Goal: Task Accomplishment & Management: Complete application form

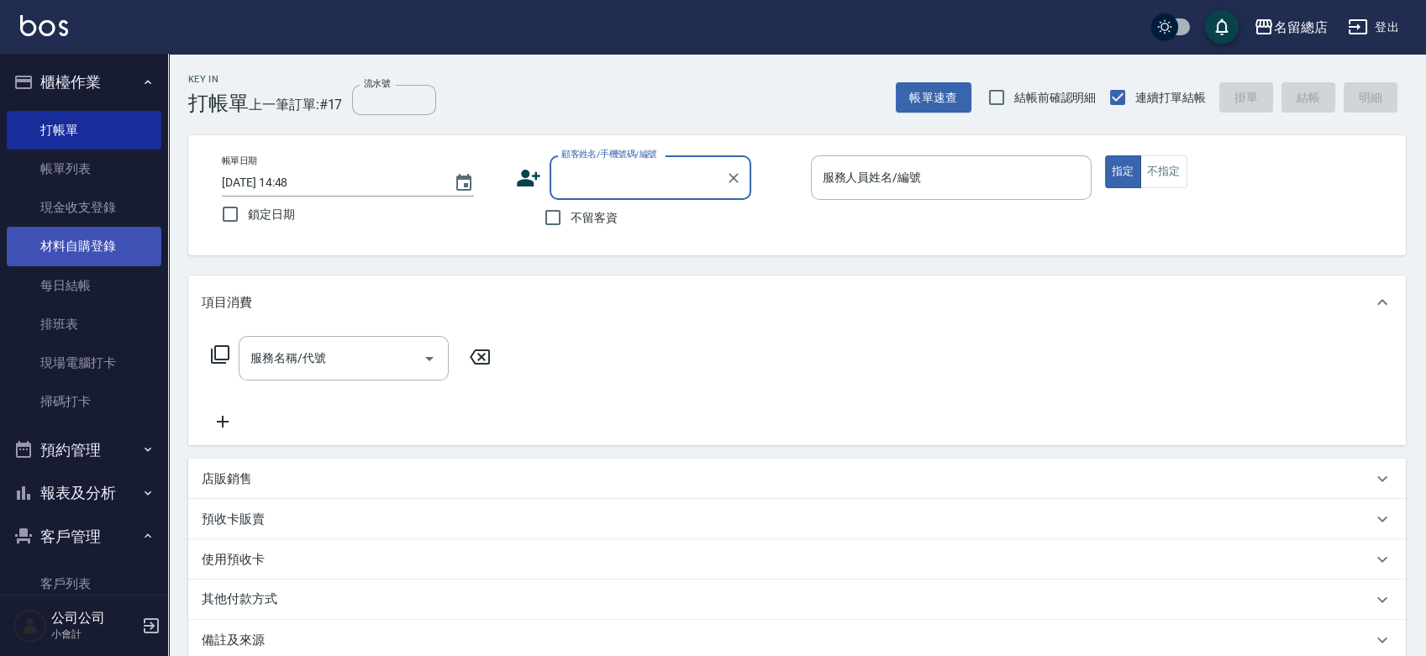
click at [69, 249] on link "材料自購登錄" at bounding box center [84, 246] width 155 height 39
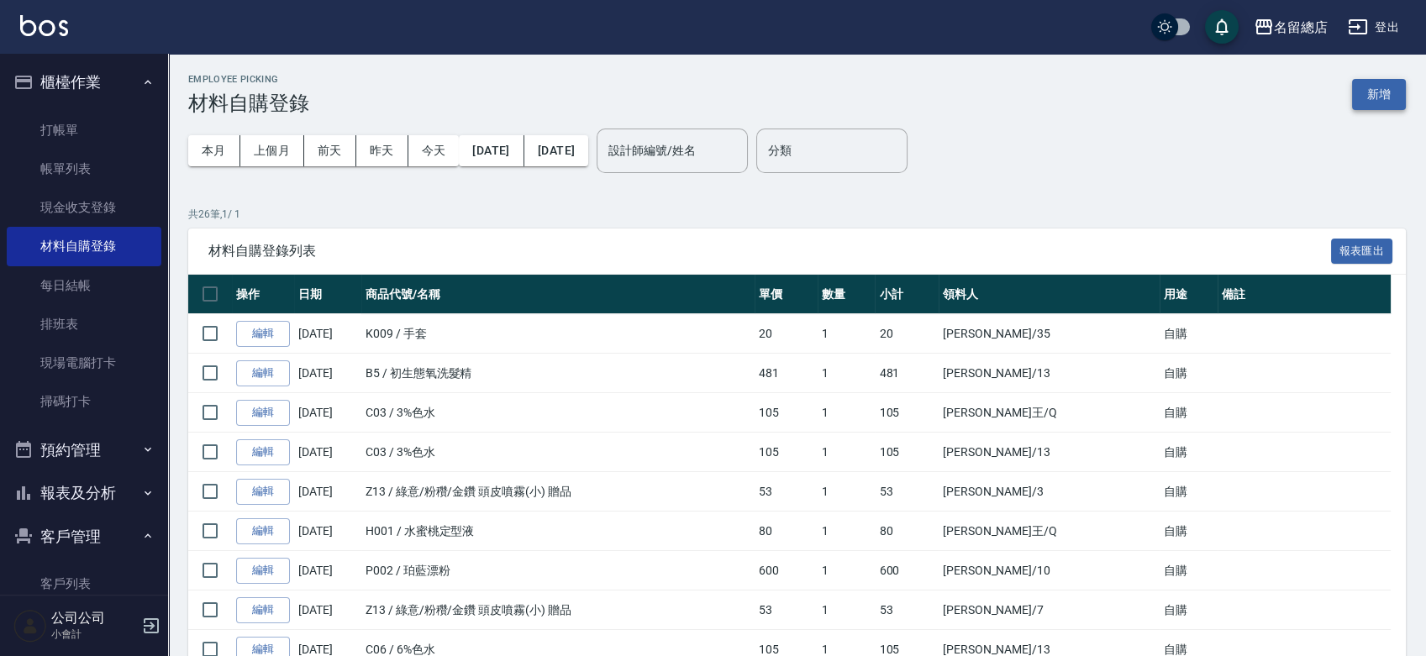
click at [1370, 100] on button "新增" at bounding box center [1379, 94] width 54 height 31
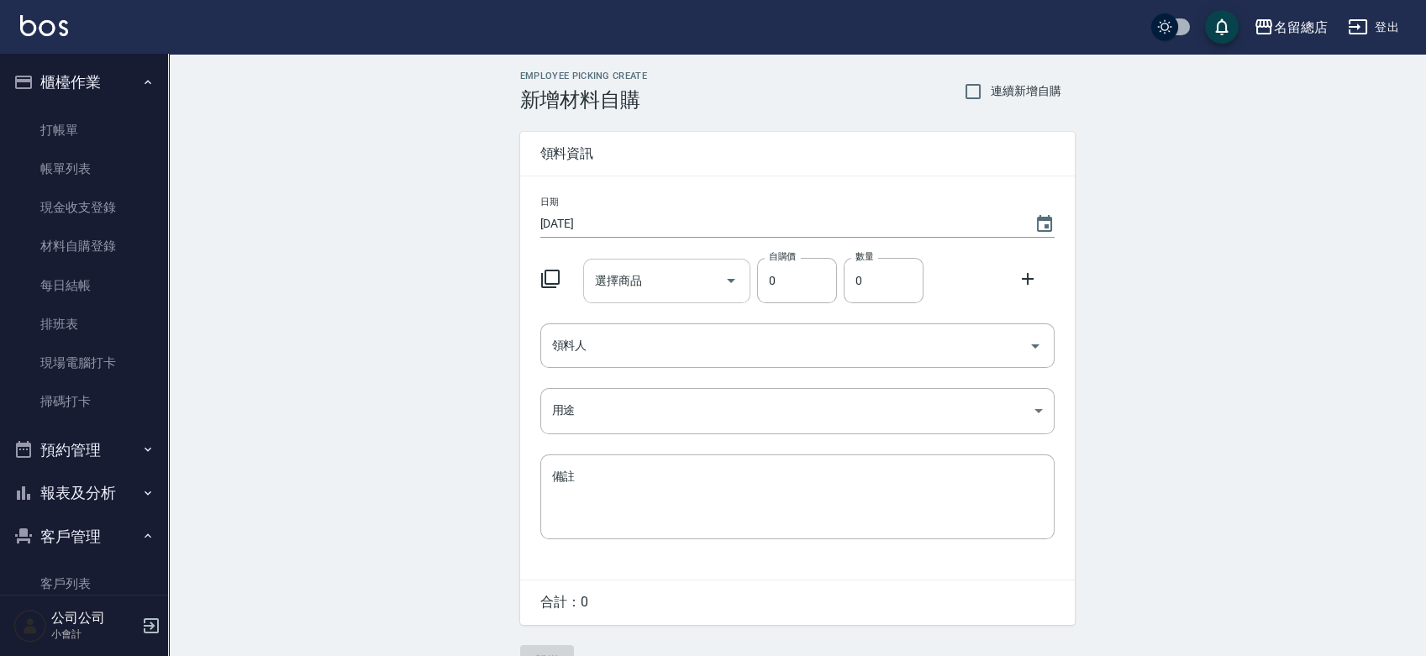
click at [659, 286] on input "選擇商品" at bounding box center [654, 280] width 127 height 29
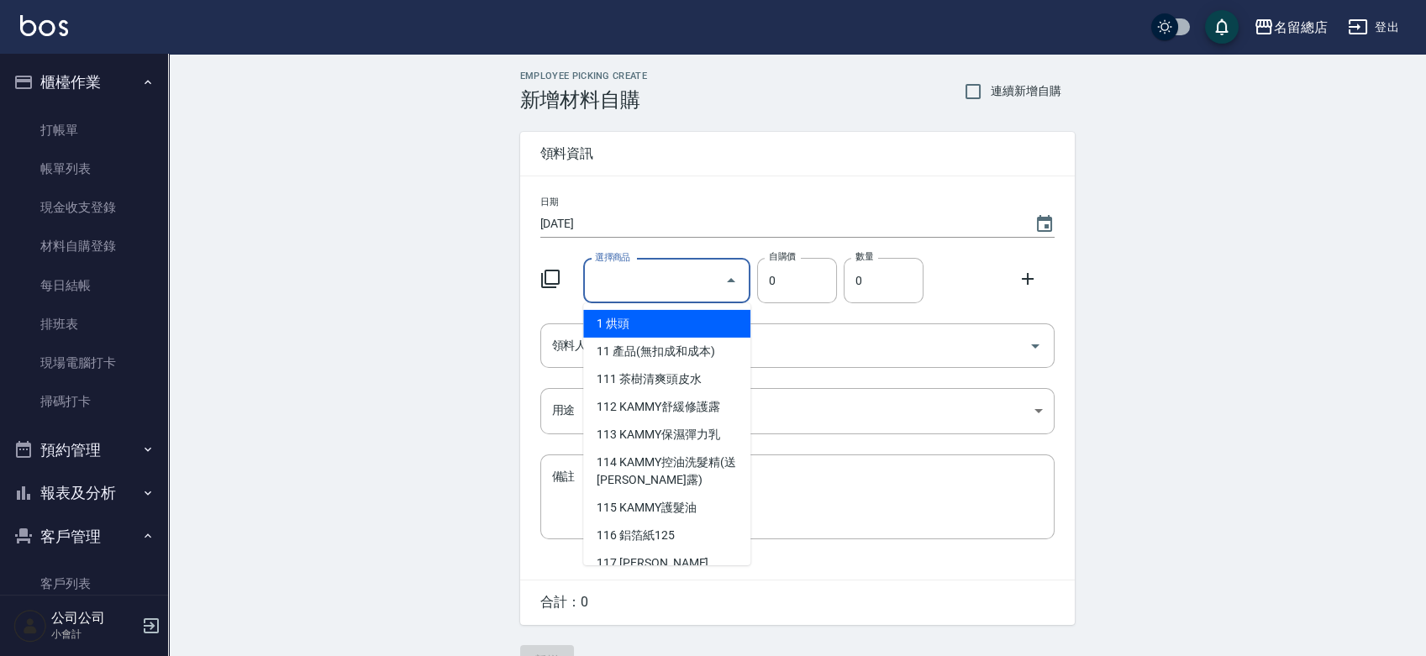
type input "9%色水"
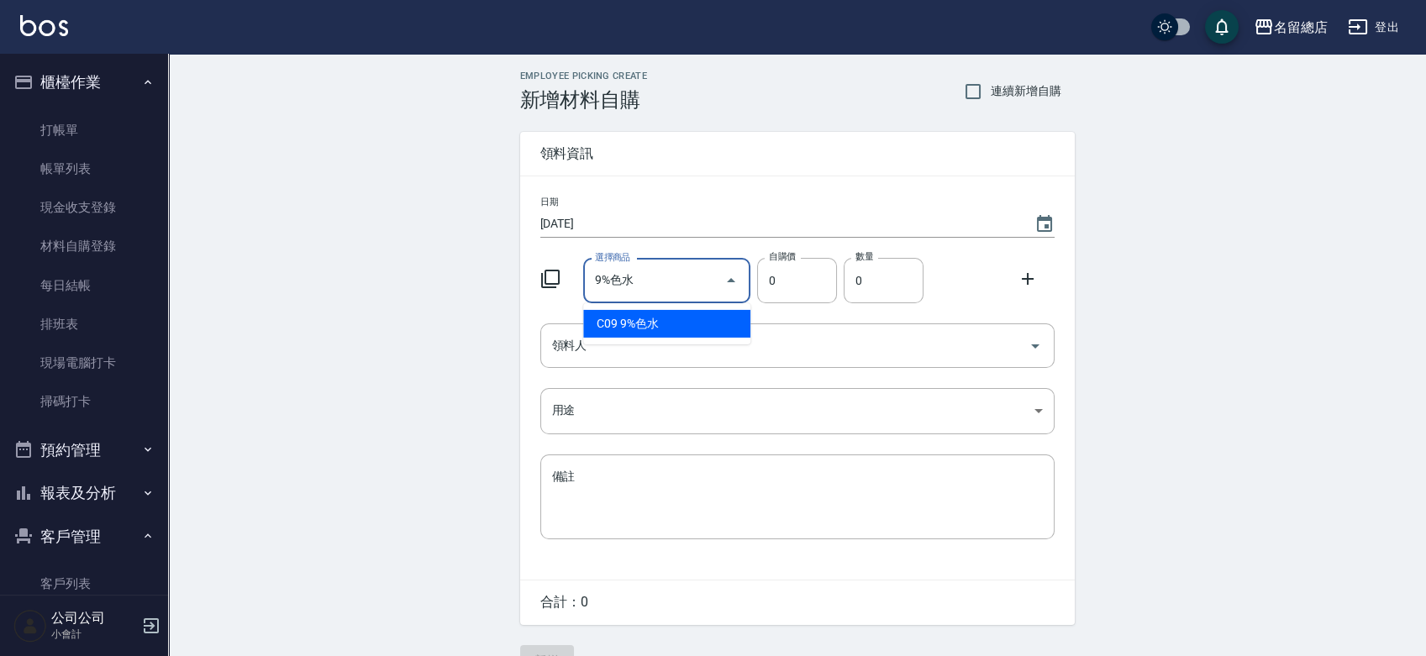
click at [662, 317] on li "C09 9%色水" at bounding box center [666, 324] width 167 height 28
type input "105"
type input "1"
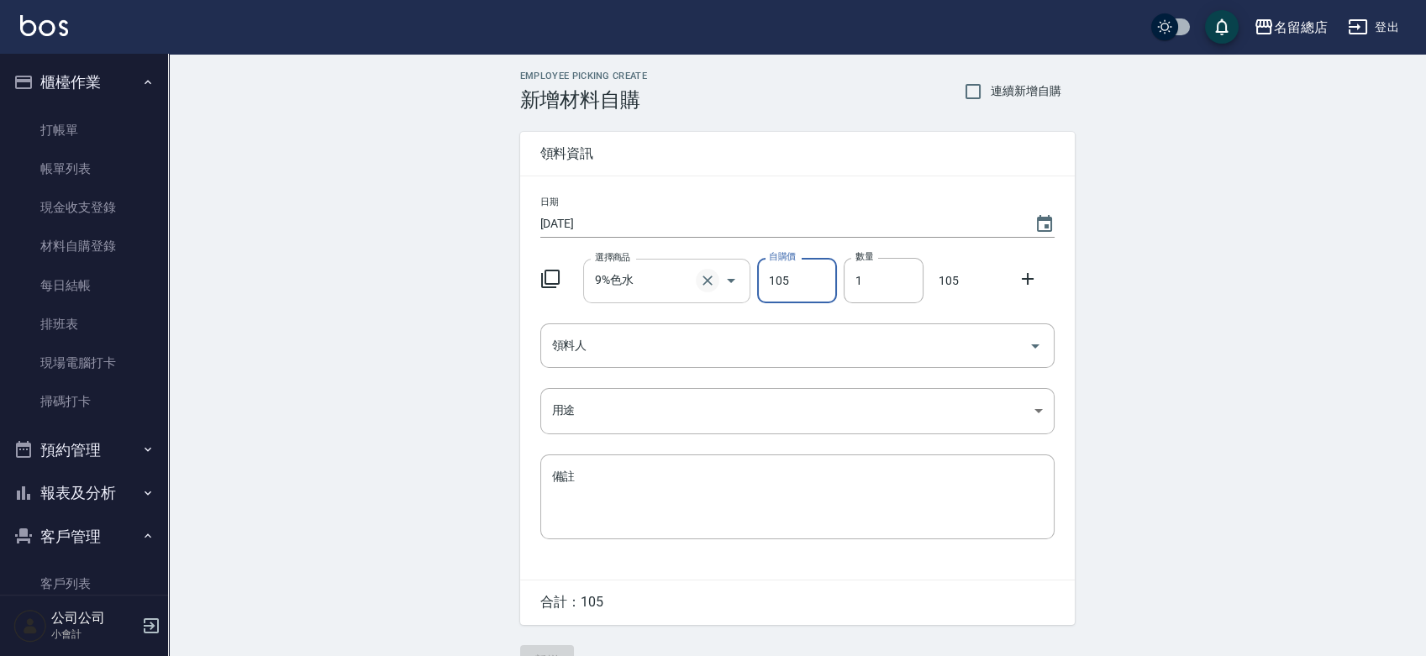
click at [714, 276] on icon "Clear" at bounding box center [707, 280] width 17 height 17
click at [696, 279] on input "9%色水" at bounding box center [643, 280] width 105 height 29
type input "0"
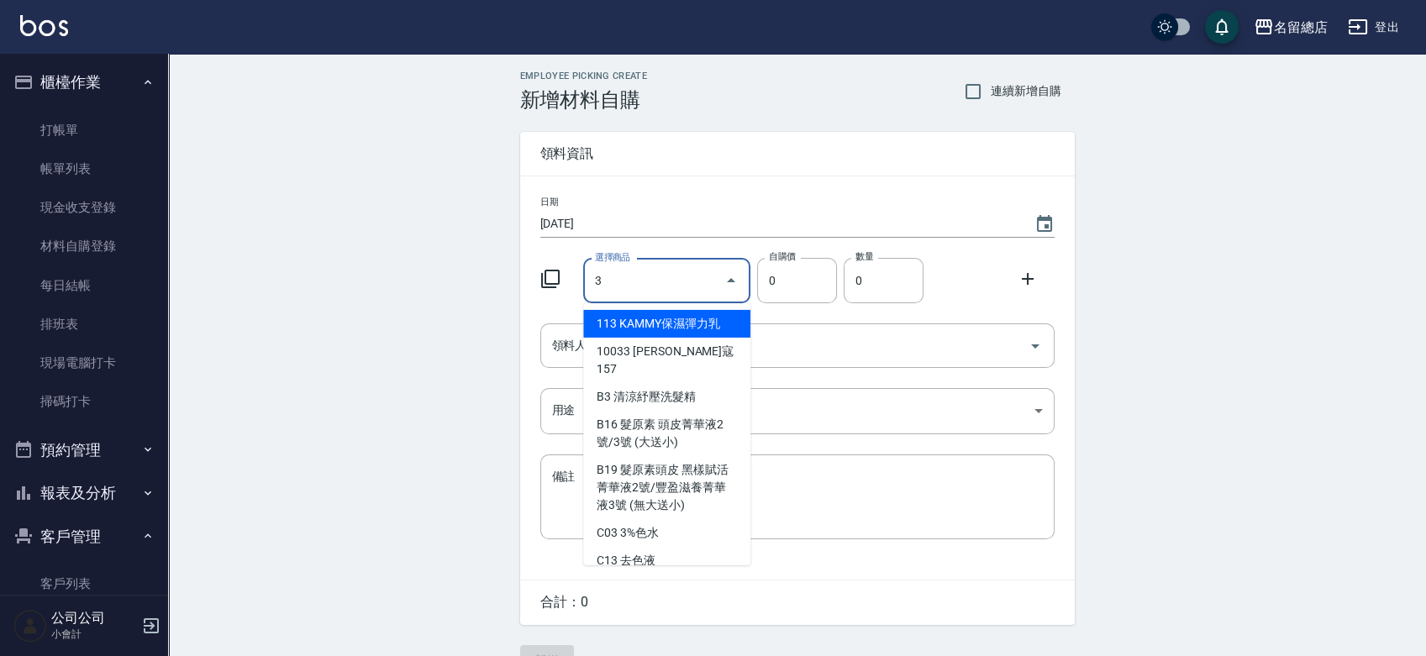
type input "3%色水"
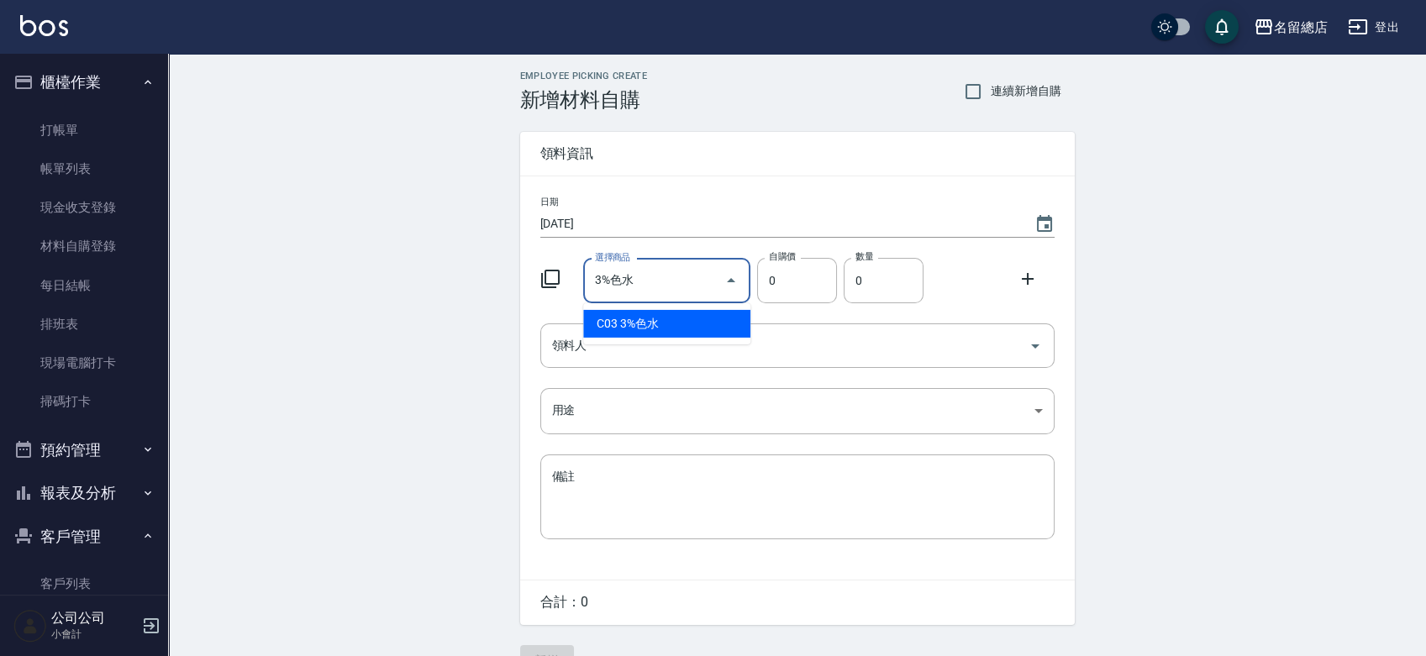
click at [653, 324] on li "C03 3%色水" at bounding box center [666, 324] width 167 height 28
type input "105"
type input "1"
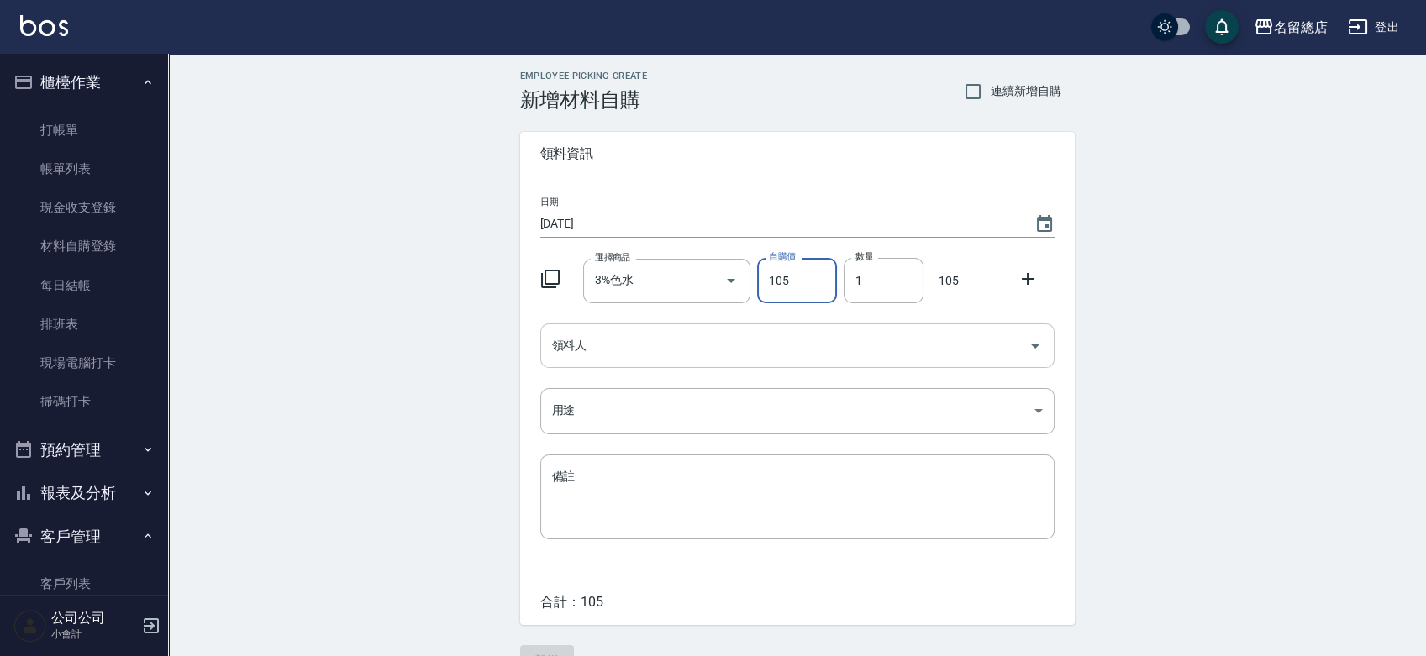
click at [647, 344] on input "領料人" at bounding box center [785, 345] width 474 height 29
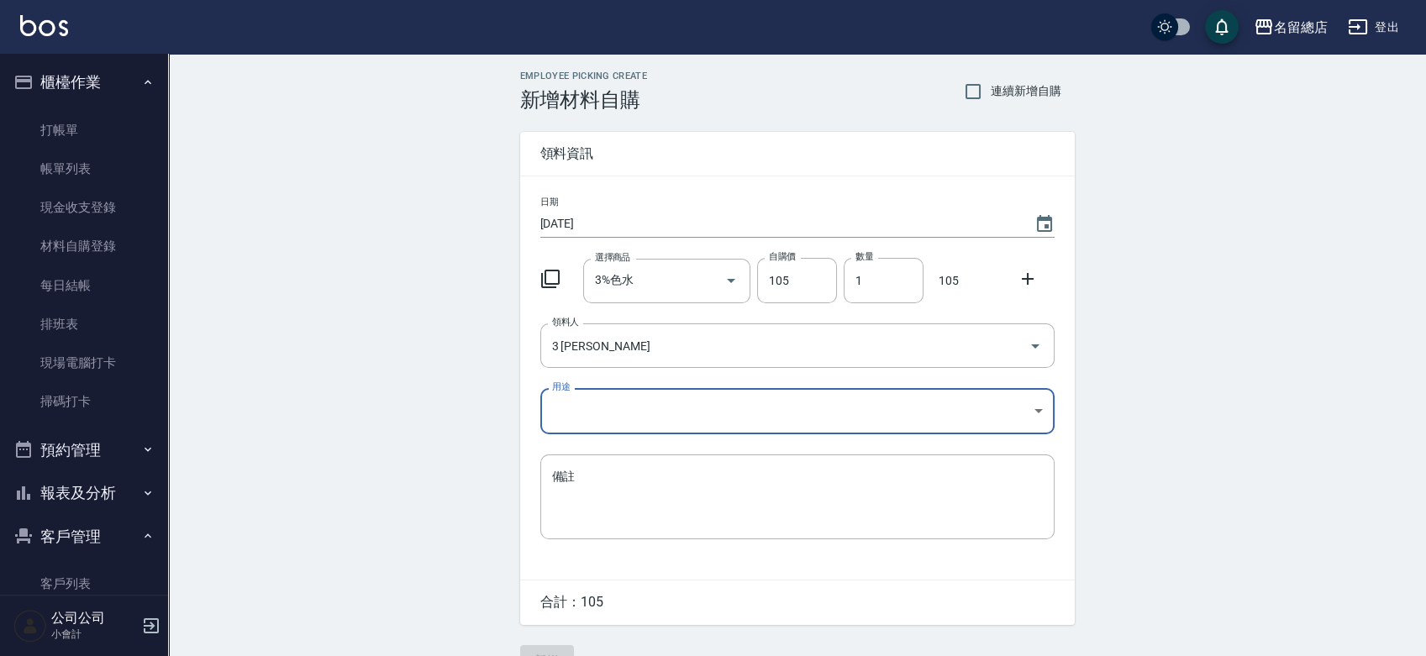
click at [581, 406] on body "名留總店 登出 櫃檯作業 打帳單 帳單列表 現金收支登錄 材料自購登錄 每日結帳 排班表 現場電腦打卡 掃碼打卡 預約管理 預約管理 單日預約紀錄 單週預約紀…" at bounding box center [713, 346] width 1426 height 693
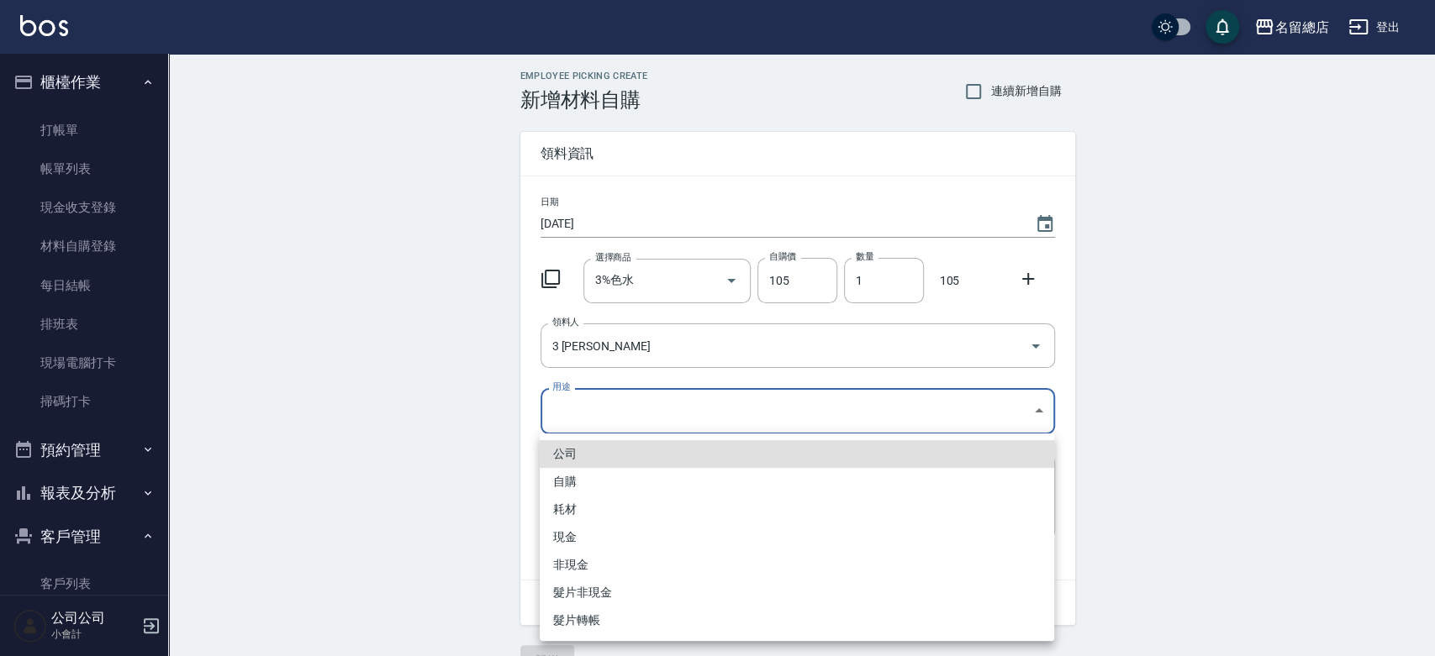
click at [596, 350] on div at bounding box center [717, 328] width 1435 height 656
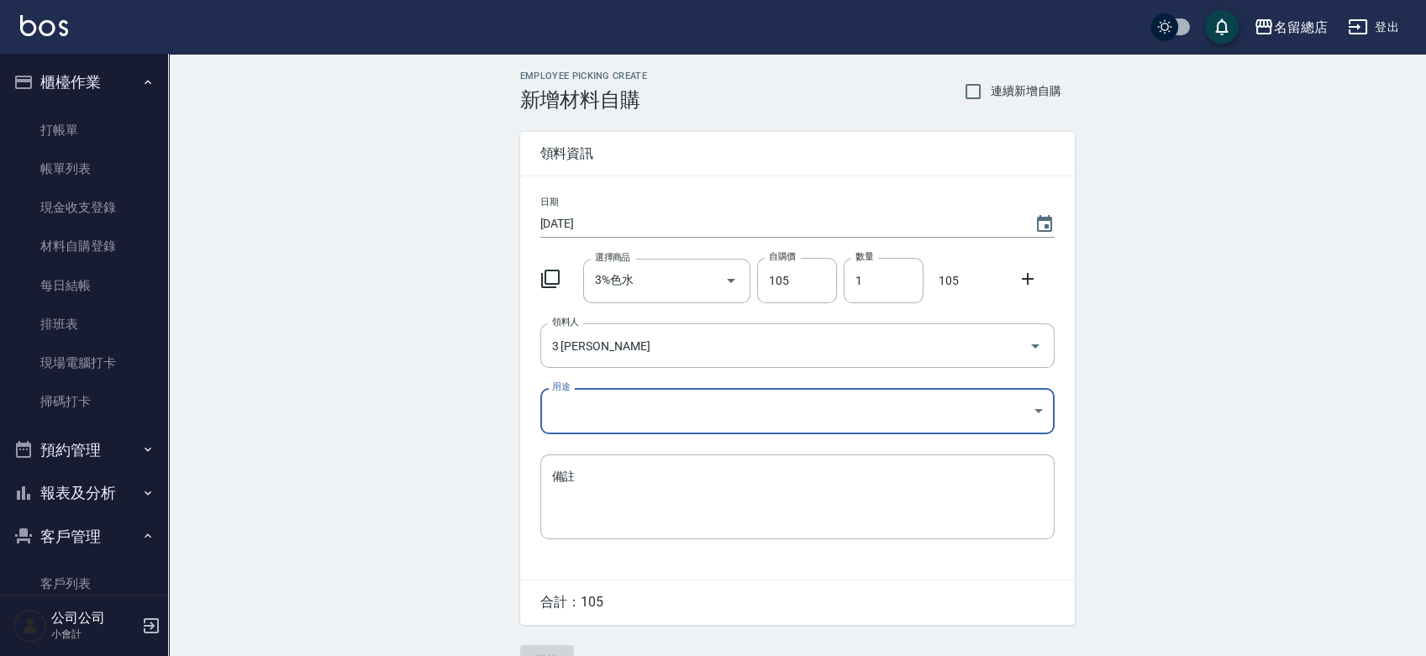
click at [597, 350] on input "3 [PERSON_NAME]" at bounding box center [774, 345] width 452 height 29
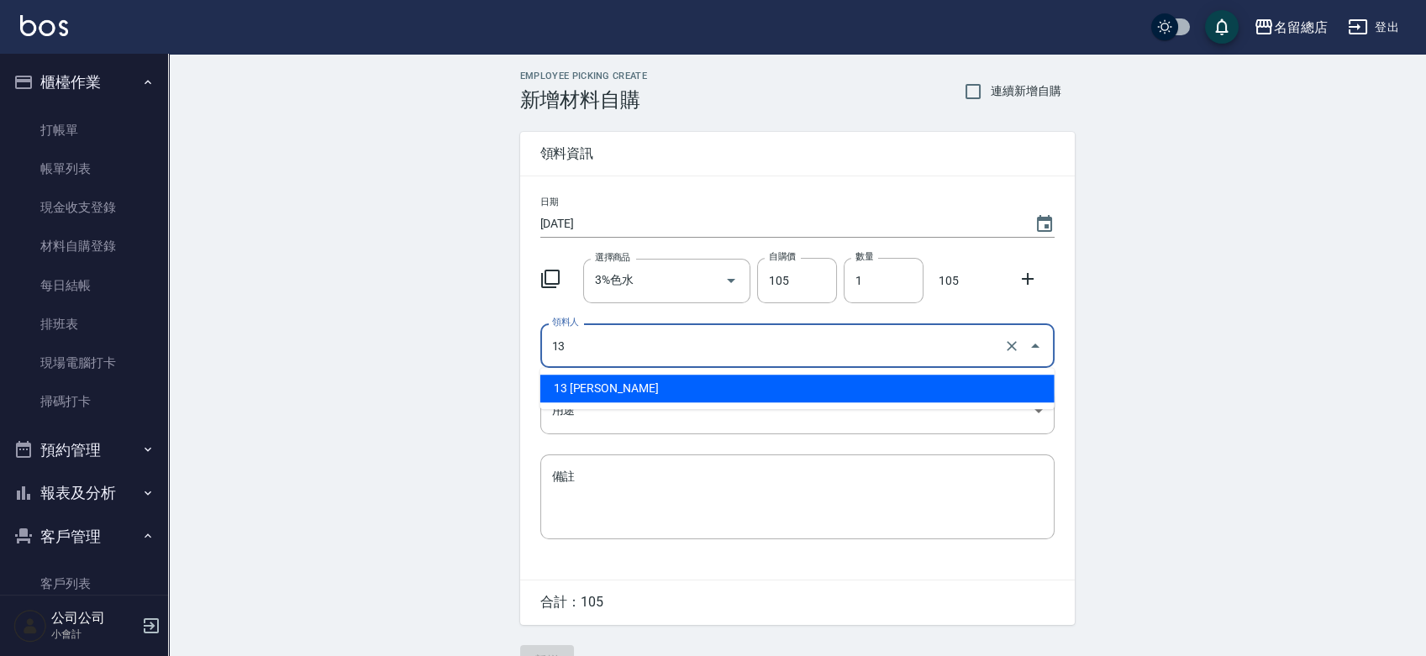
type input "13 [PERSON_NAME]"
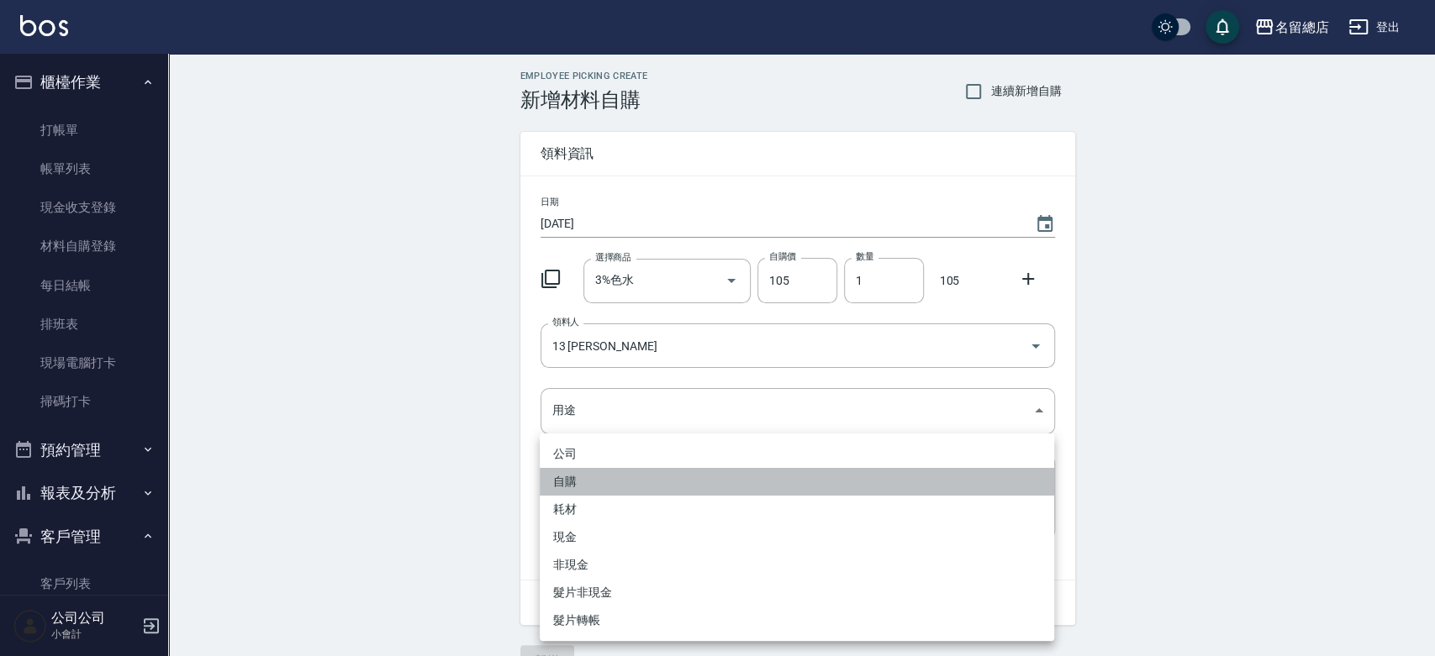
click at [551, 474] on li "自購" at bounding box center [797, 482] width 514 height 28
type input "自購"
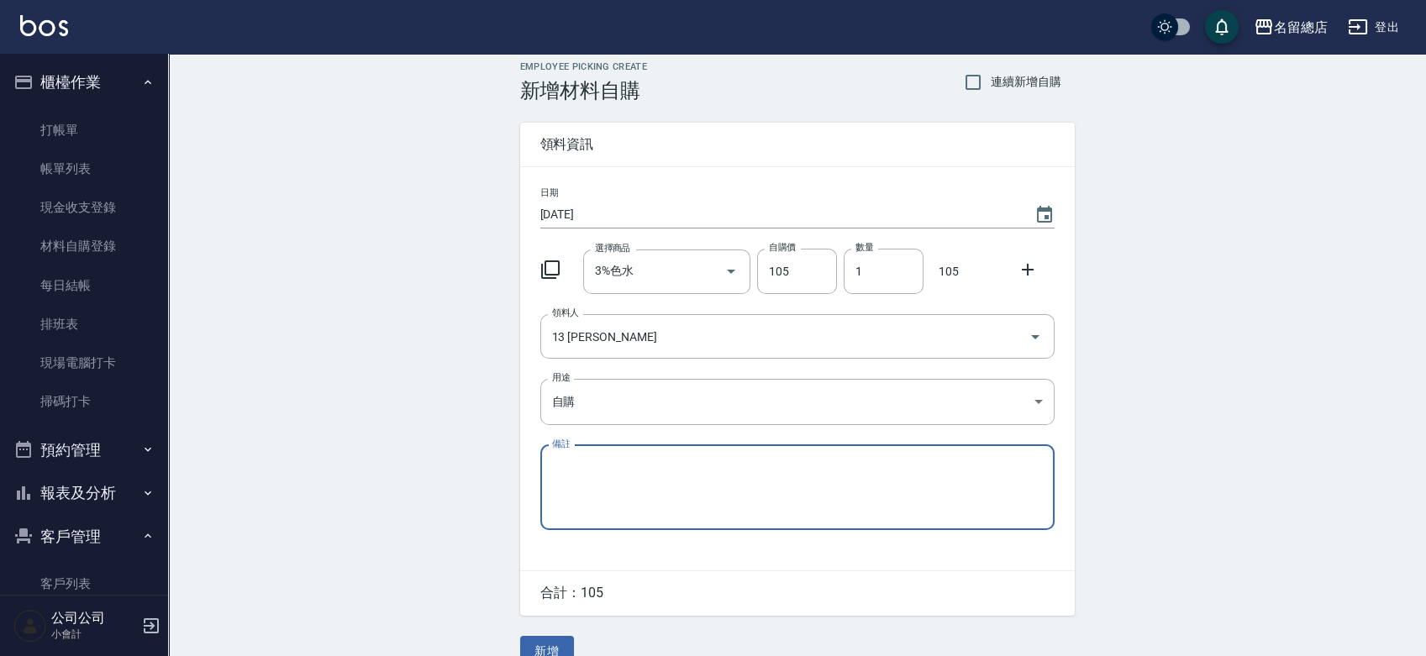
scroll to position [37, 0]
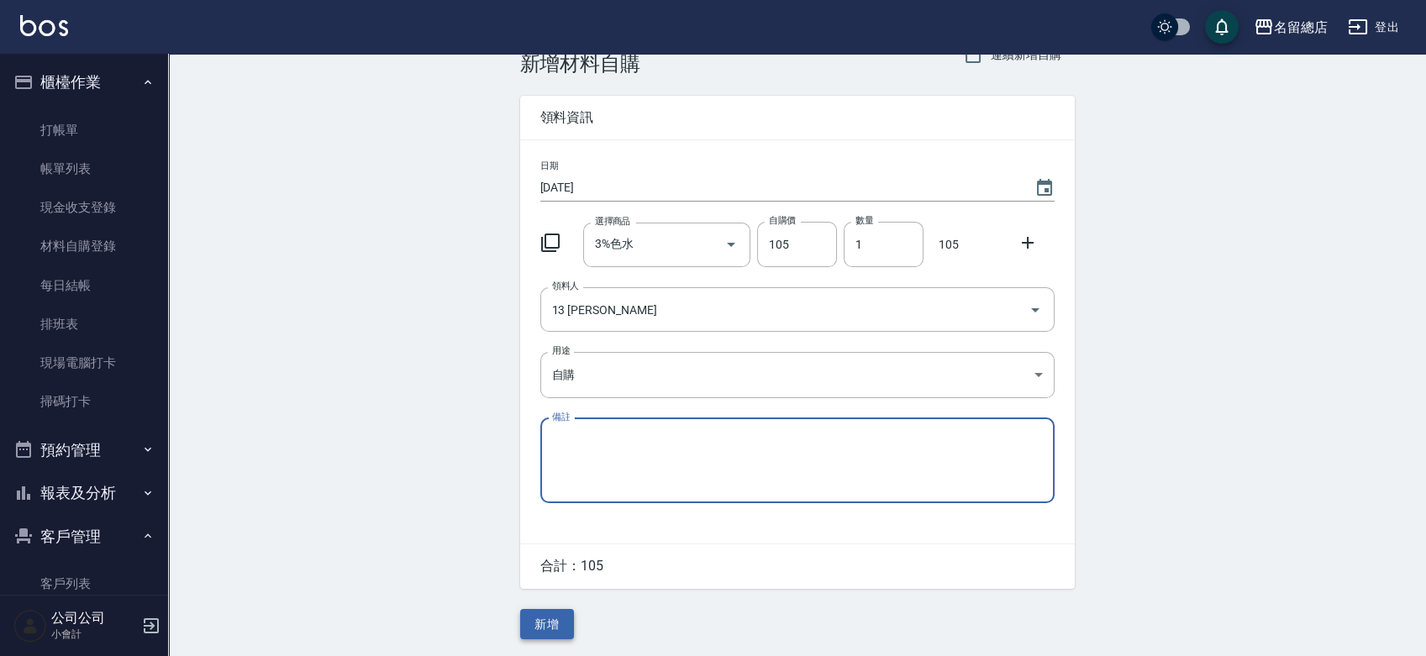
click at [545, 619] on button "新增" at bounding box center [547, 624] width 54 height 31
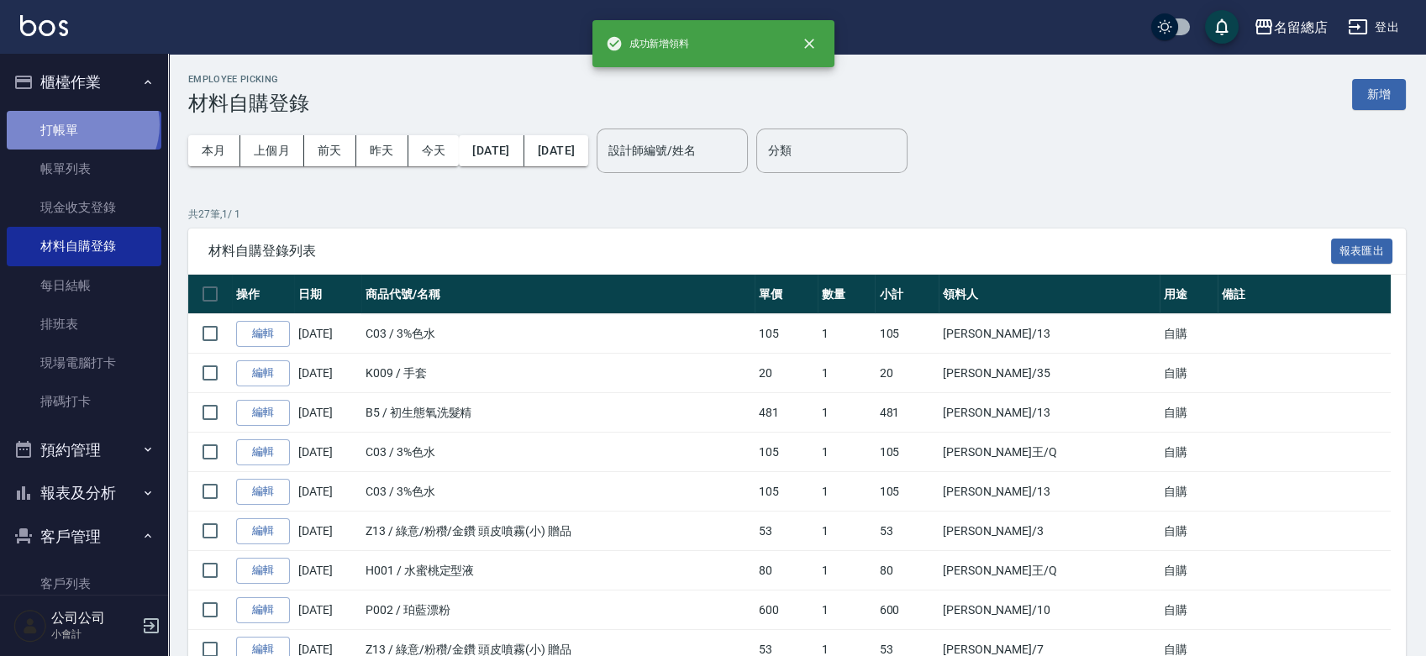
click at [81, 124] on link "打帳單" at bounding box center [84, 130] width 155 height 39
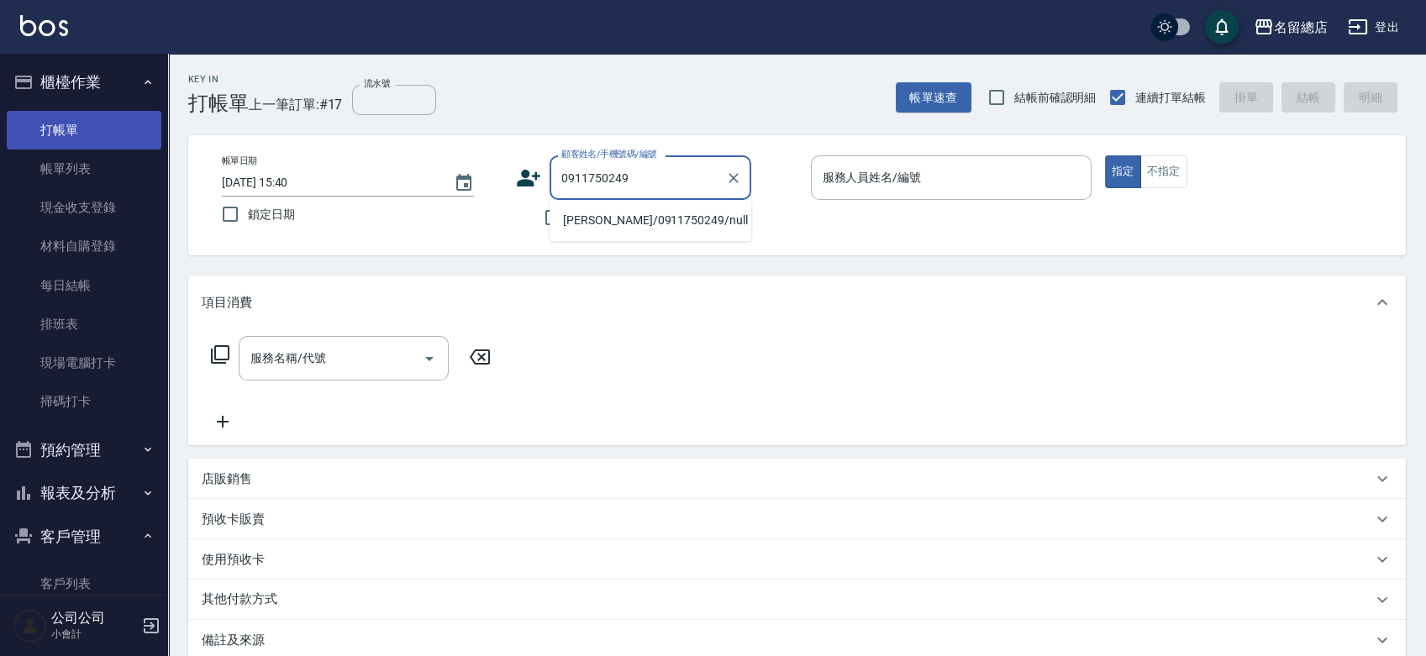
type input "[PERSON_NAME]/0911750249/null"
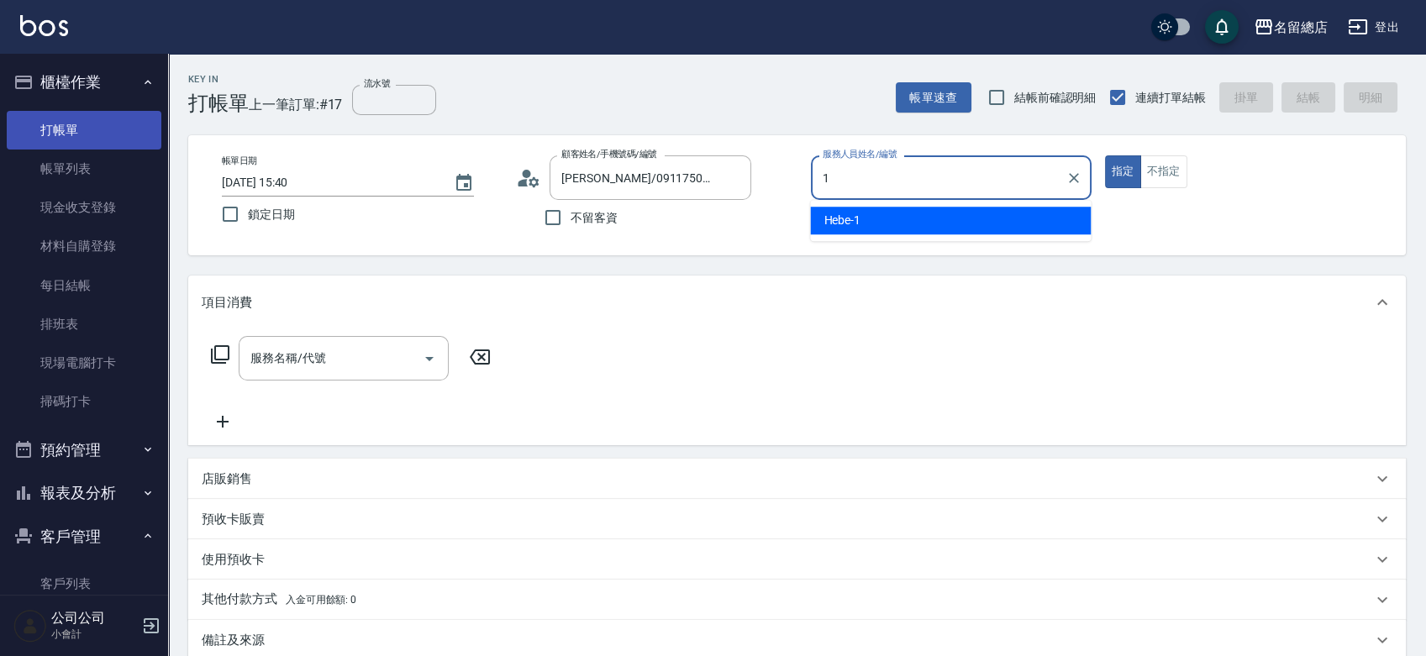
type input "Hebe-1"
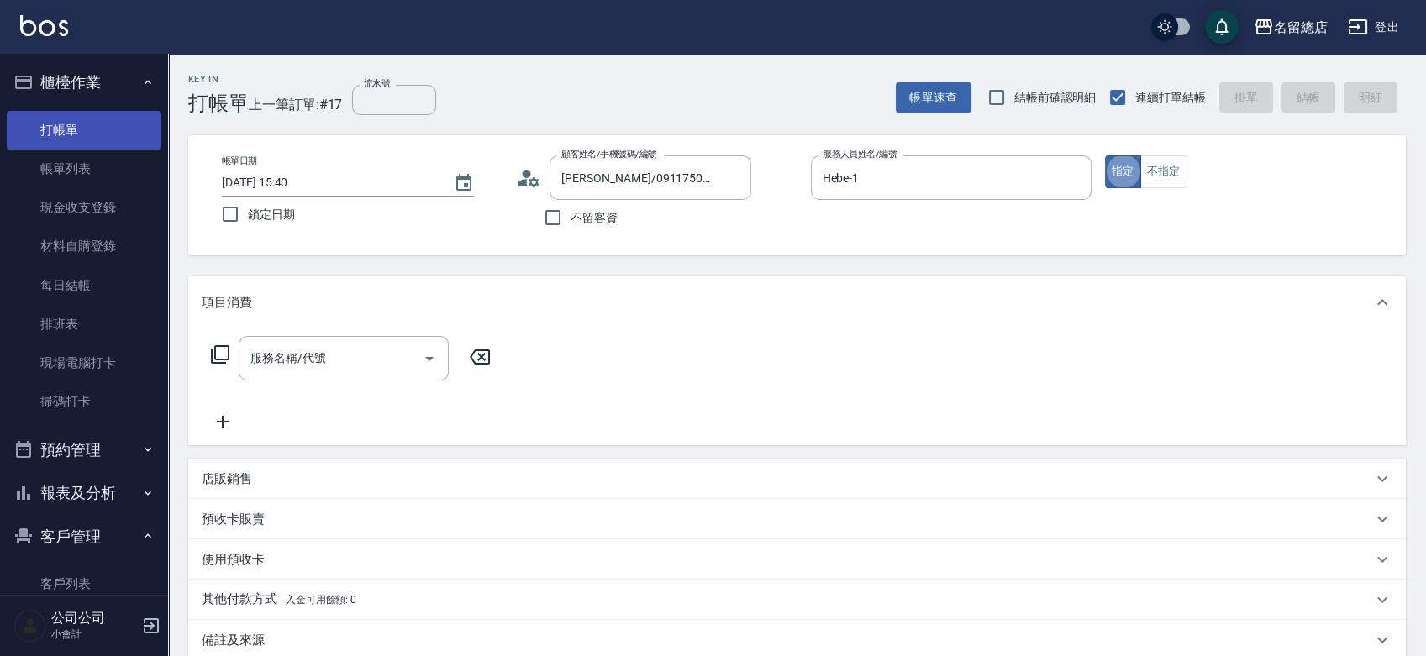
type button "true"
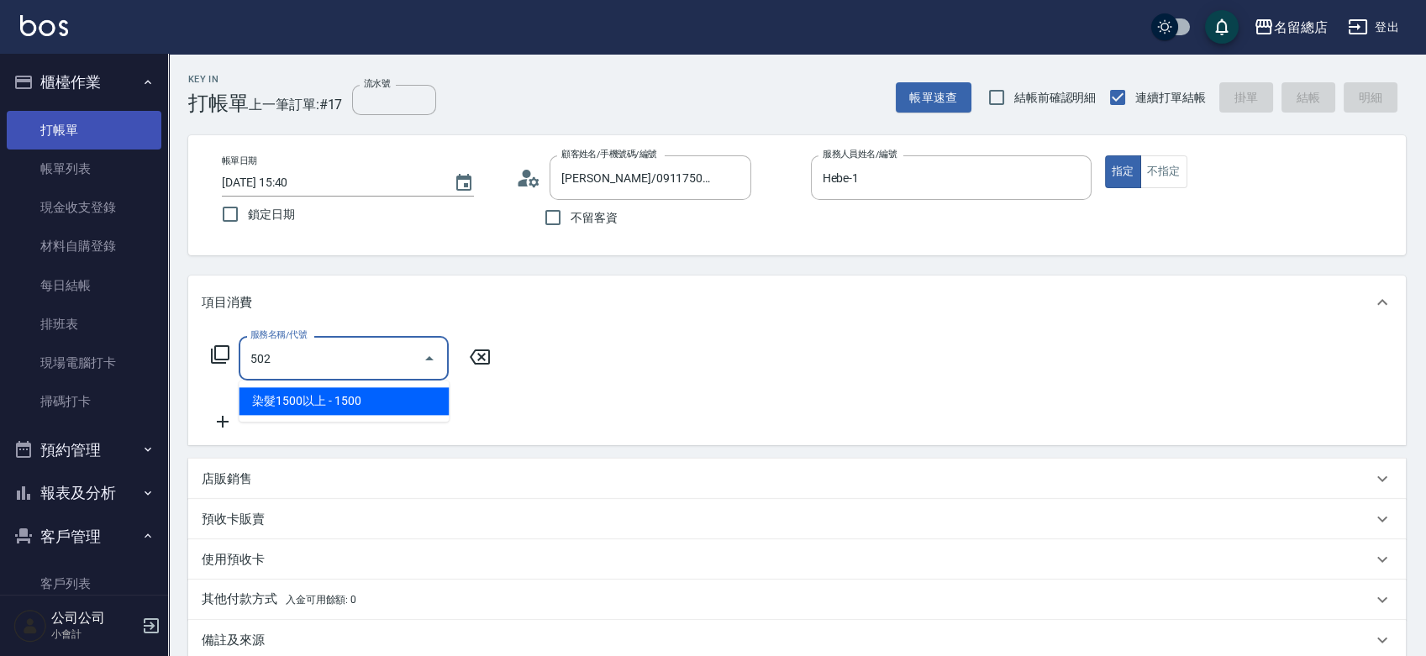
type input "染髮1500以上(502)"
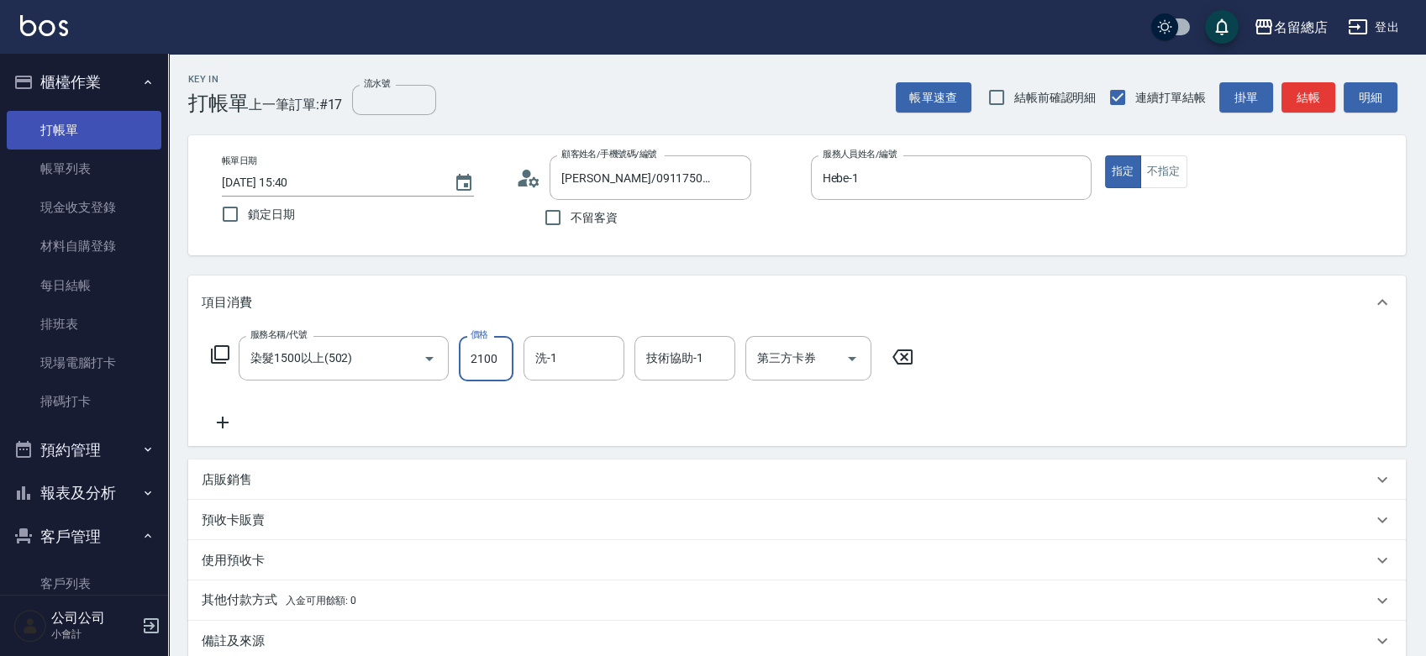
type input "2100"
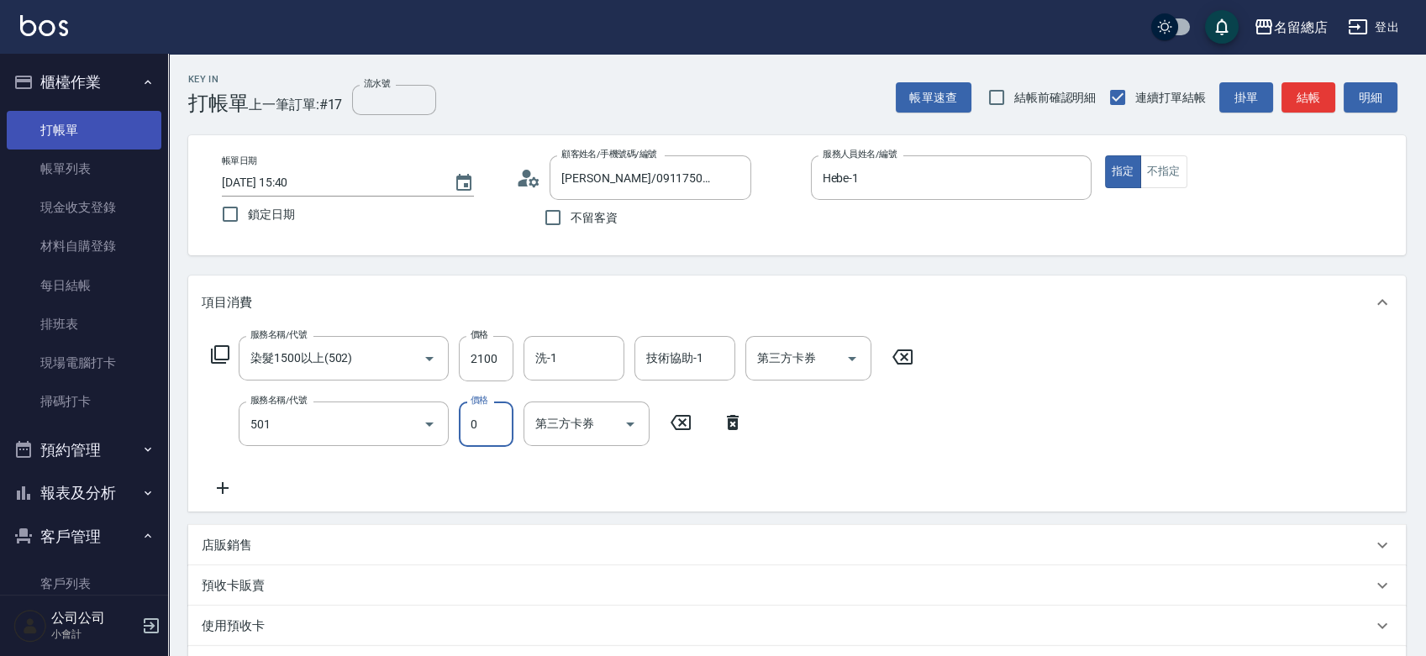
type input "2段蓋卡1300以上(501)"
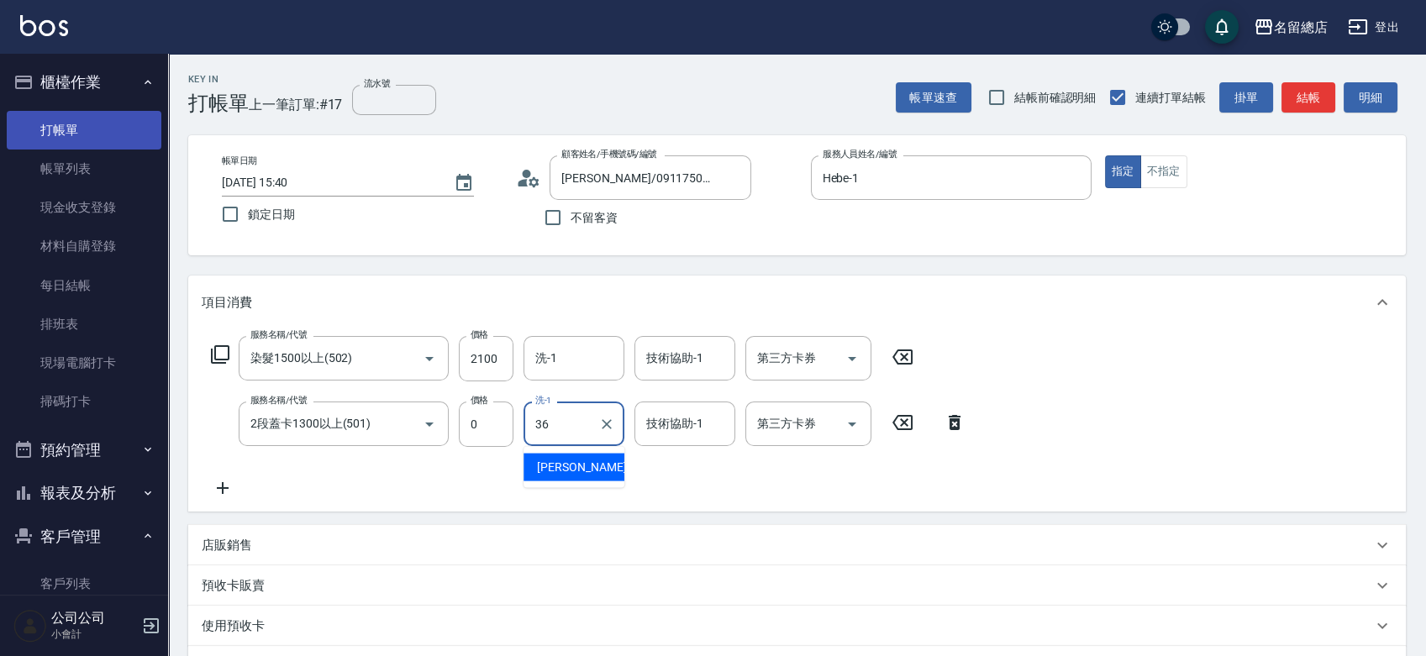
type input "[PERSON_NAME]-36"
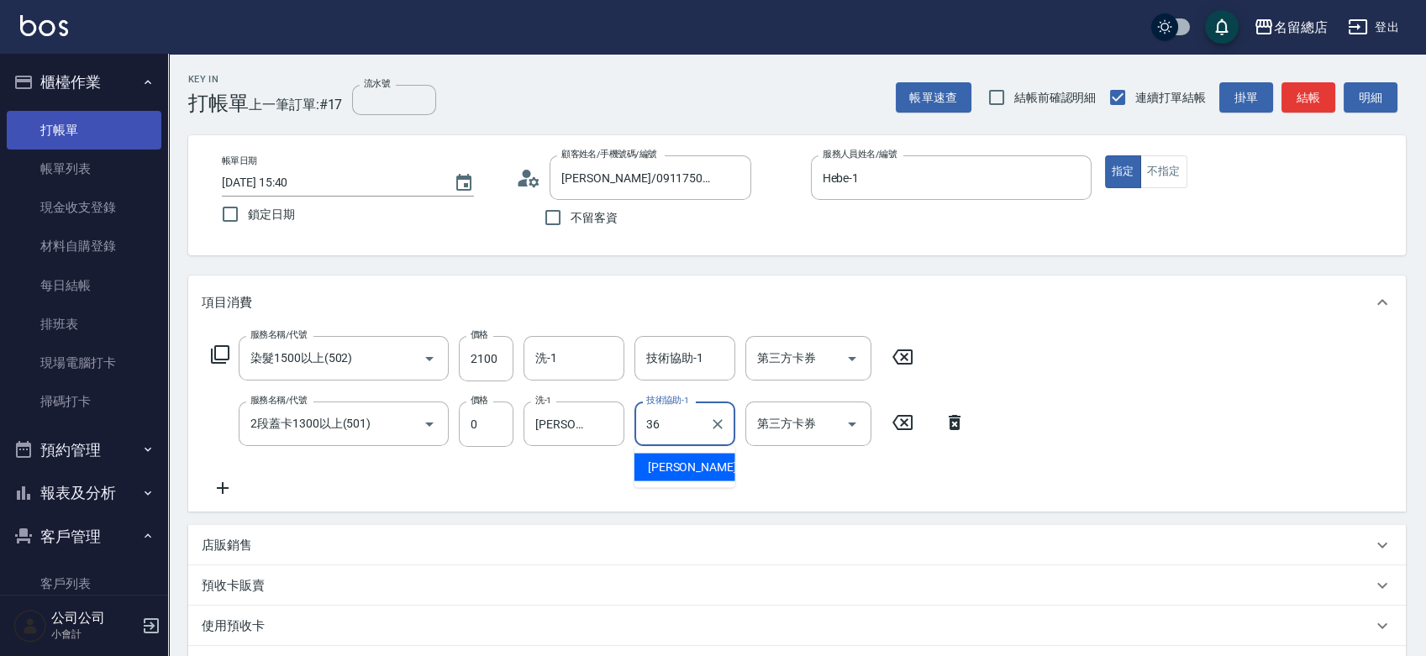
type input "[PERSON_NAME]-36"
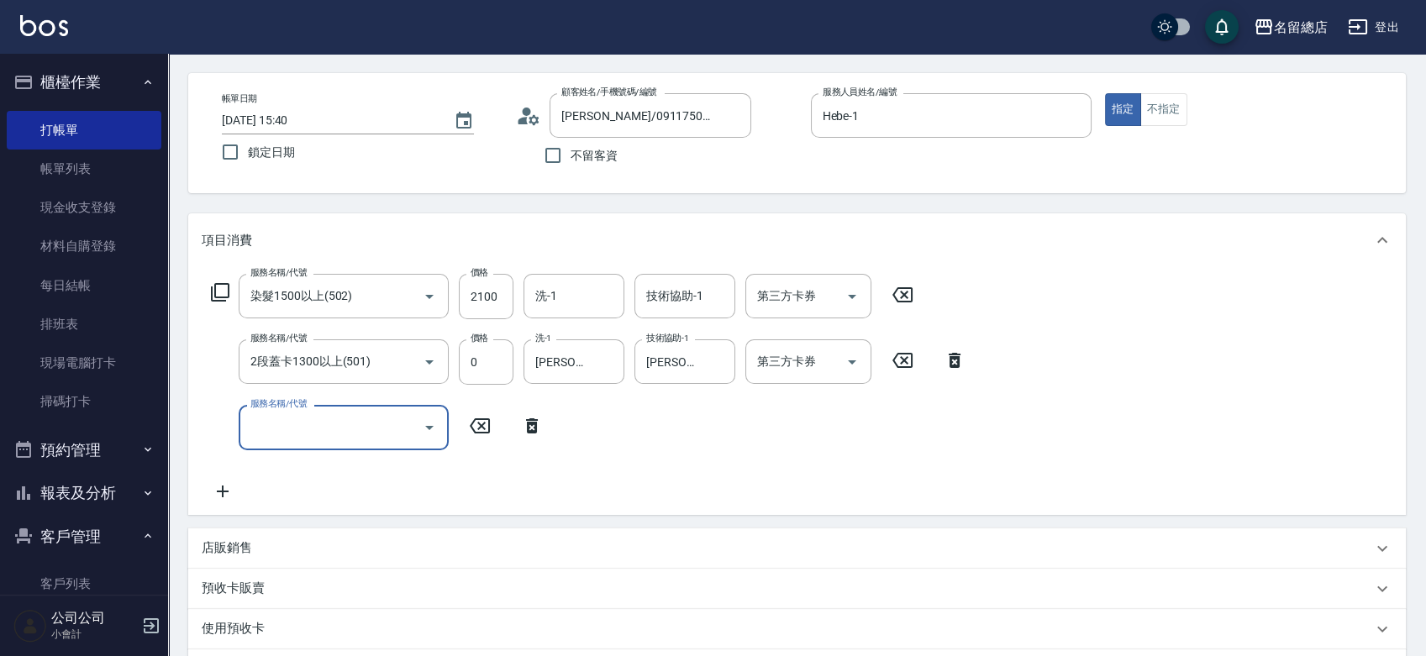
scroll to position [187, 0]
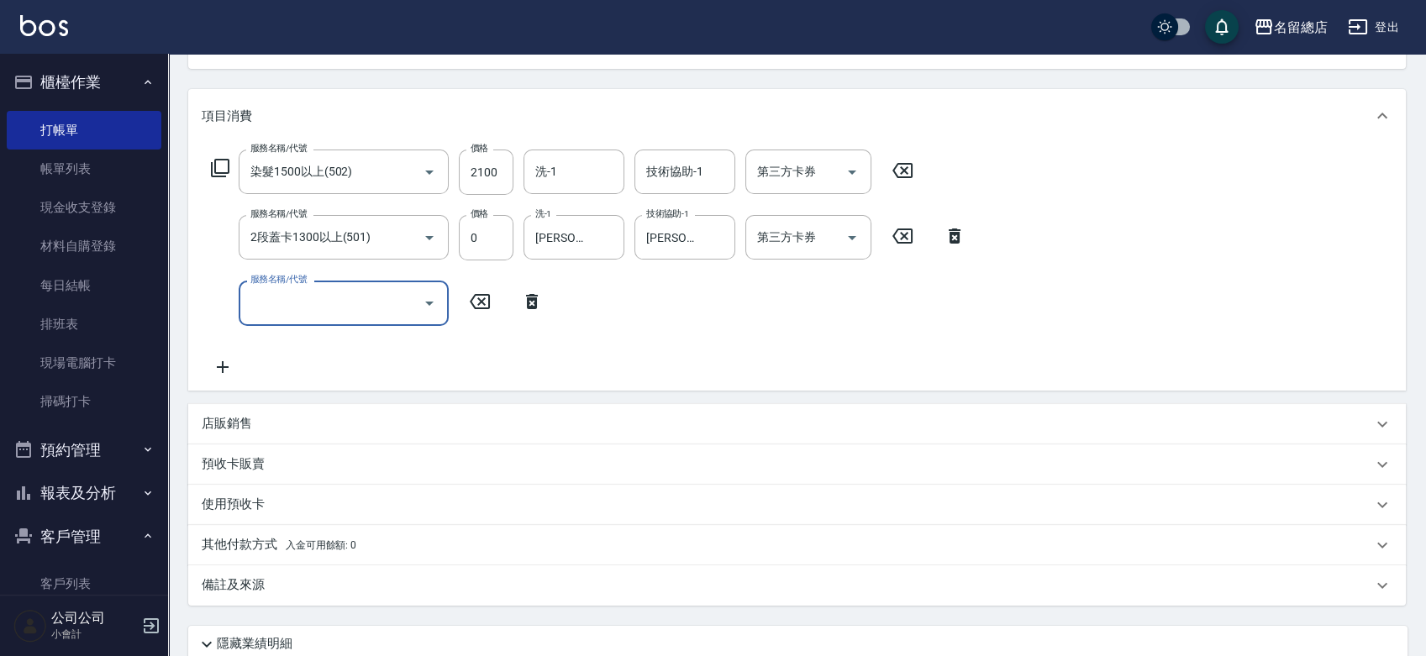
click at [229, 454] on div "預收卡販賣" at bounding box center [797, 465] width 1218 height 40
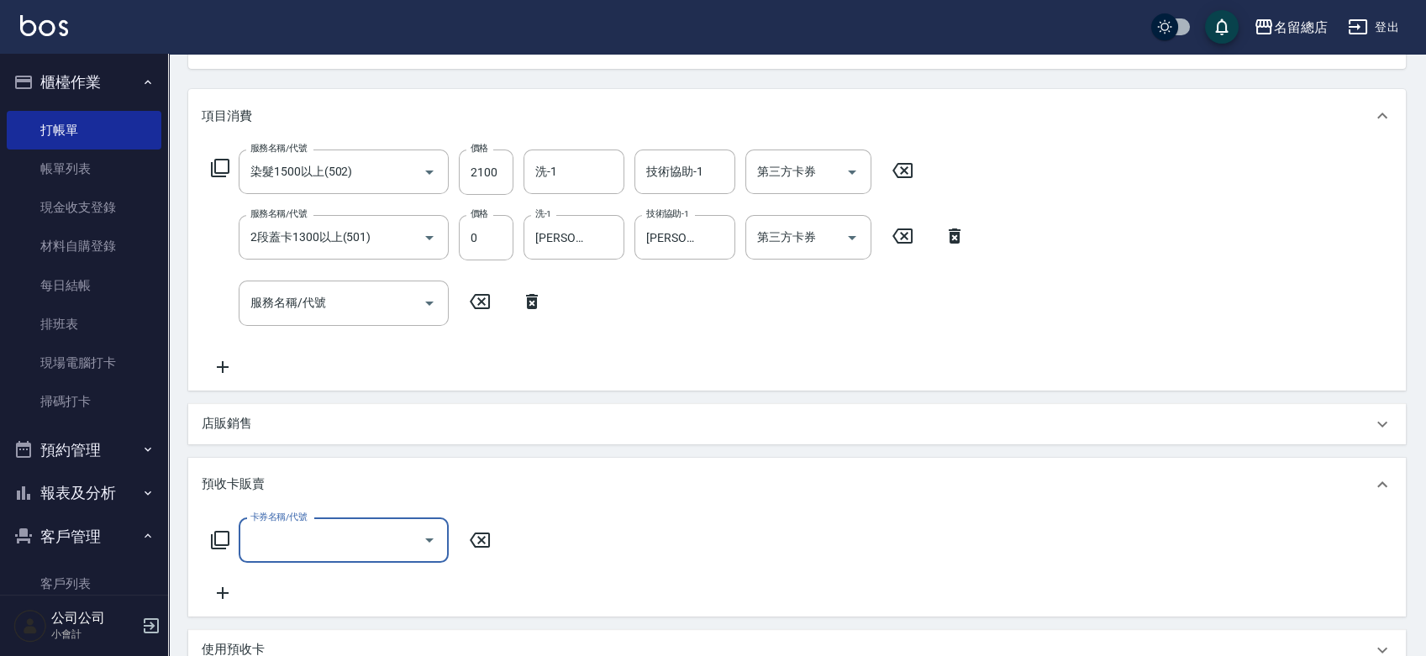
scroll to position [0, 0]
type input "二段自備卡(407)"
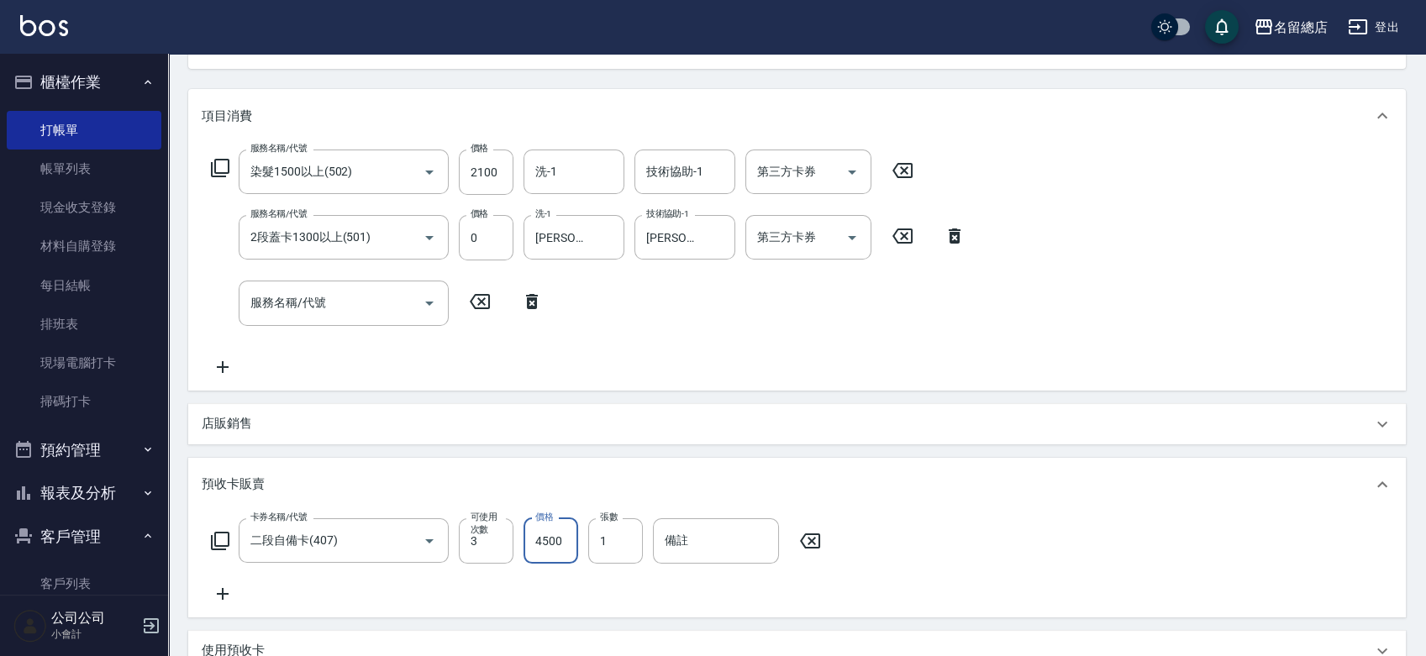
type input "4500"
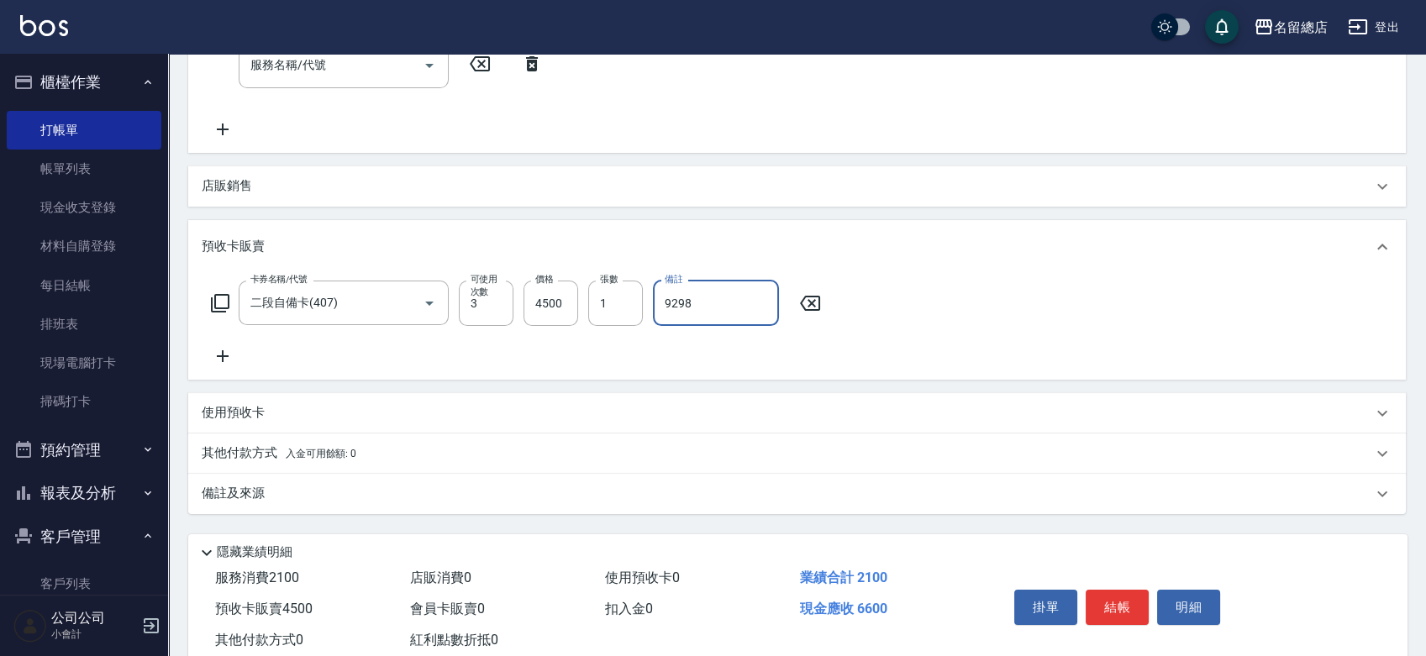
scroll to position [469, 0]
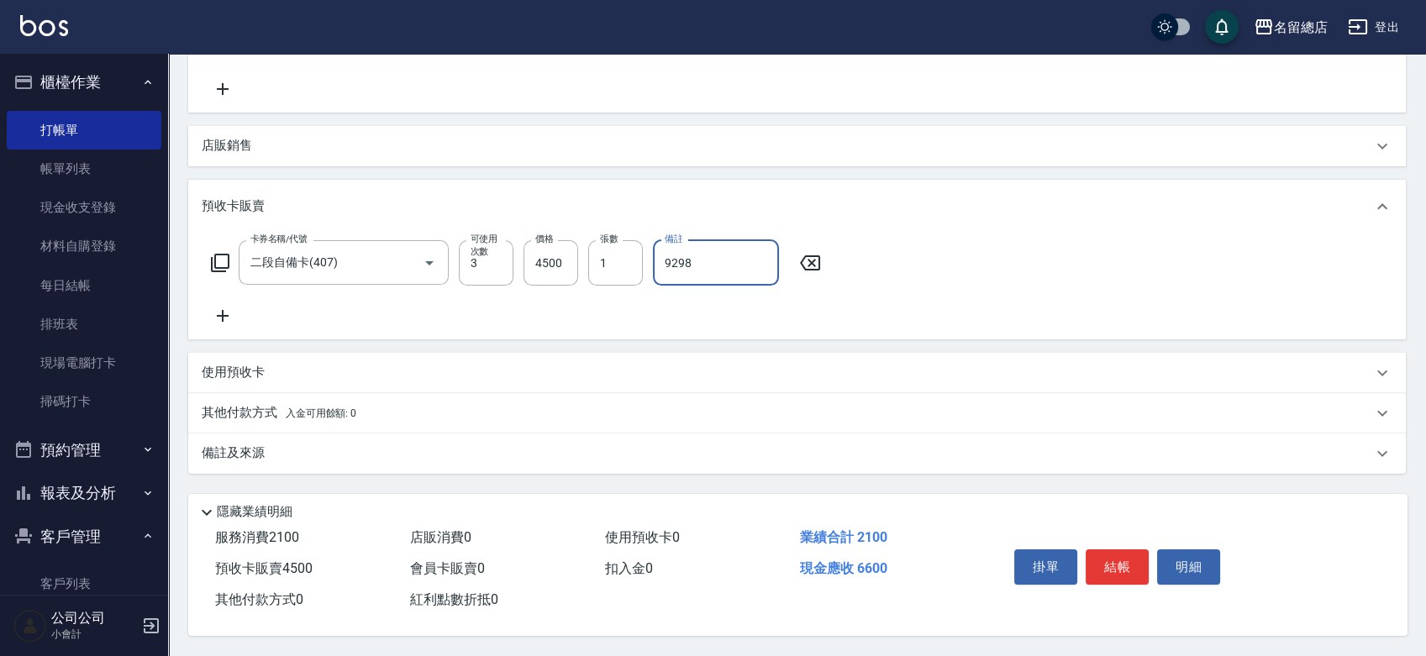
type input "9298"
click at [226, 405] on p "其他付款方式 入金可用餘額: 0" at bounding box center [279, 413] width 155 height 18
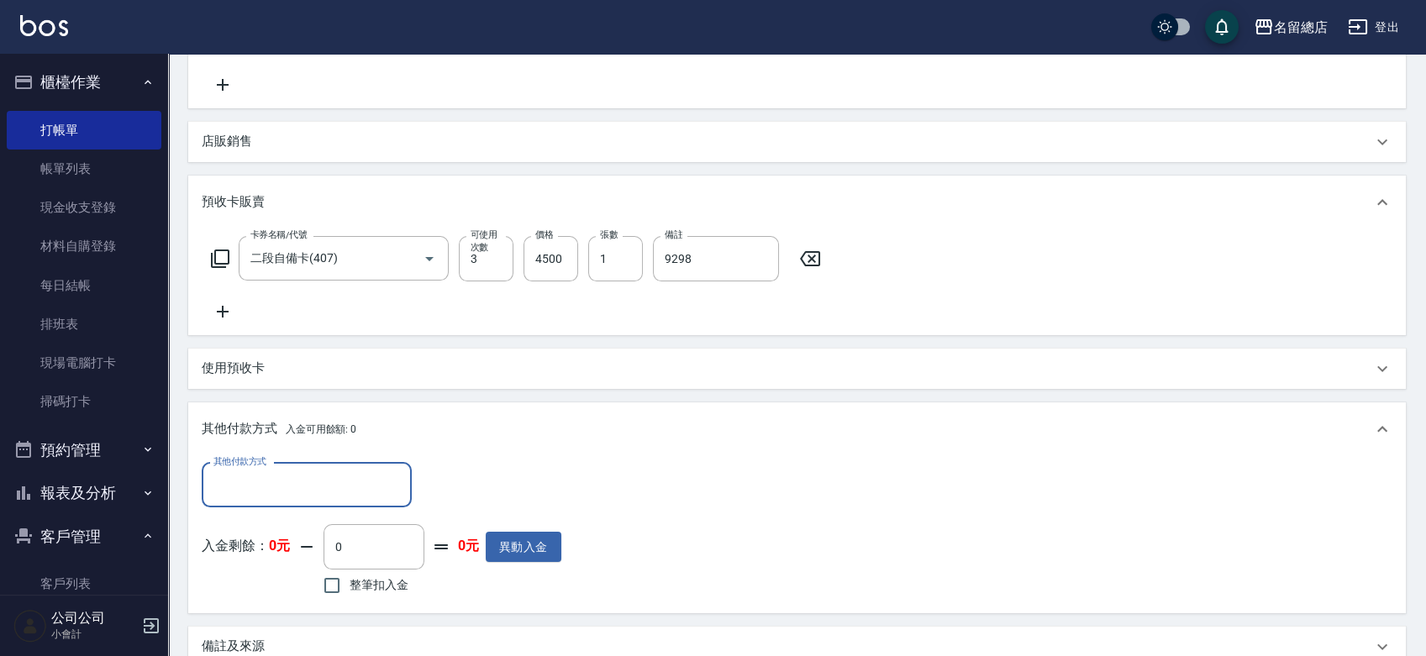
click at [282, 466] on div "其他付款方式" at bounding box center [307, 485] width 210 height 45
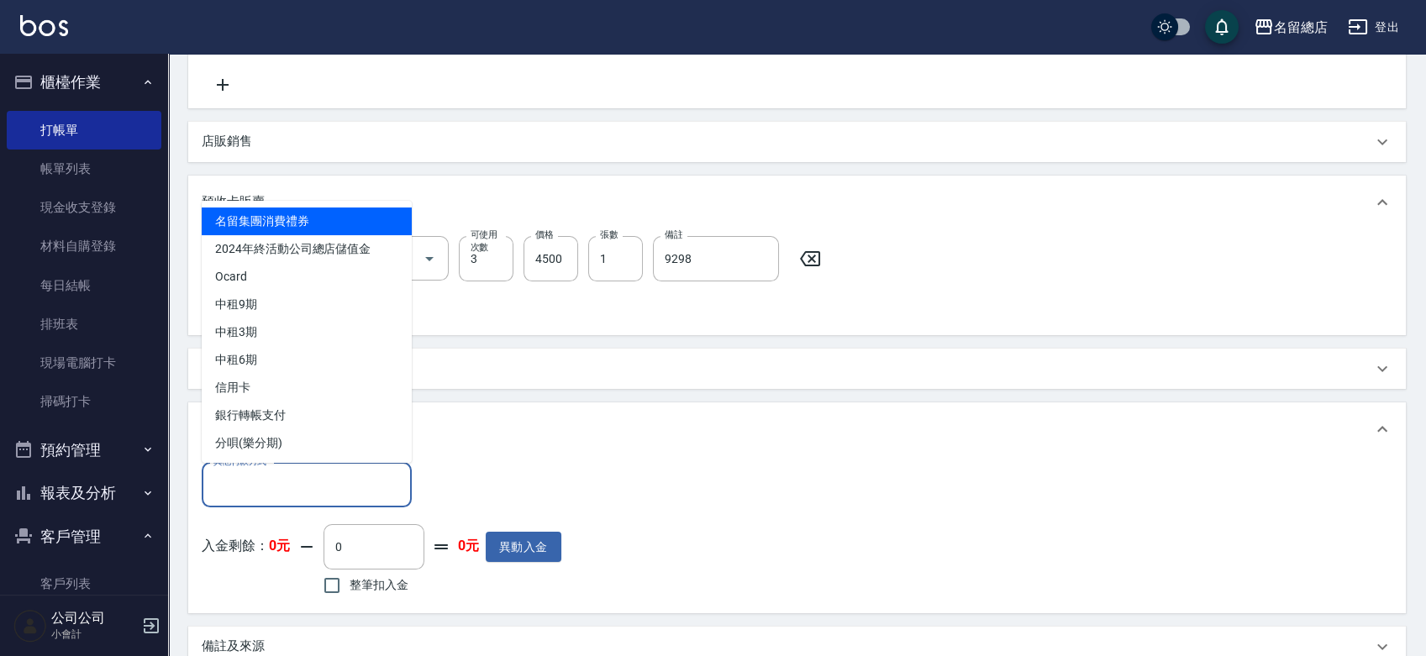
scroll to position [0, 0]
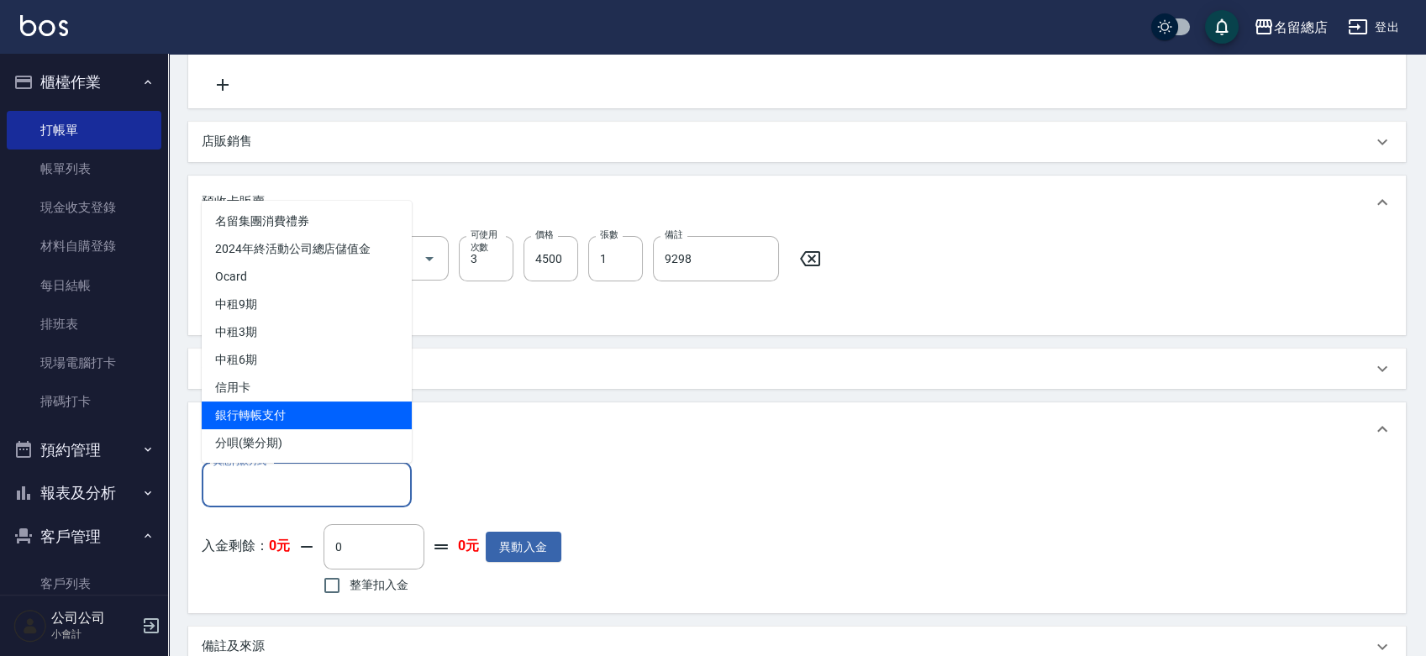
click at [269, 402] on span "銀行轉帳支付" at bounding box center [307, 416] width 210 height 28
type input "銀行轉帳支付"
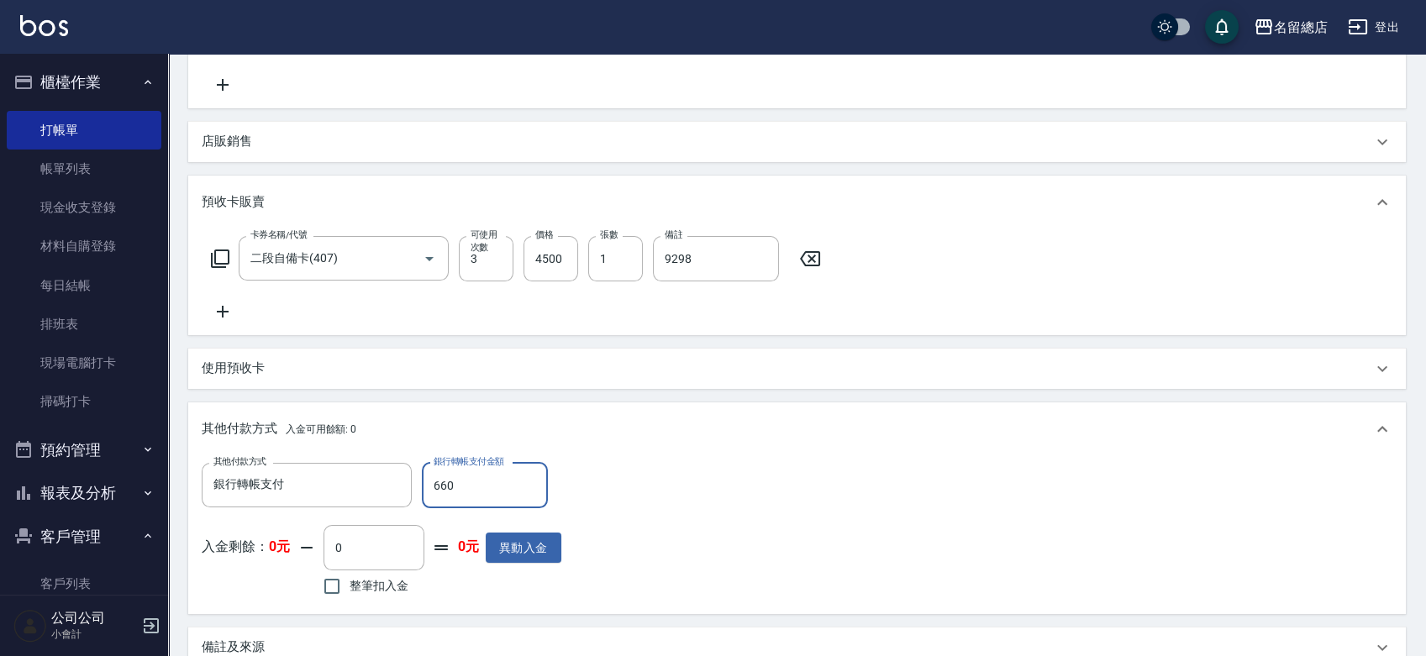
type input "6600"
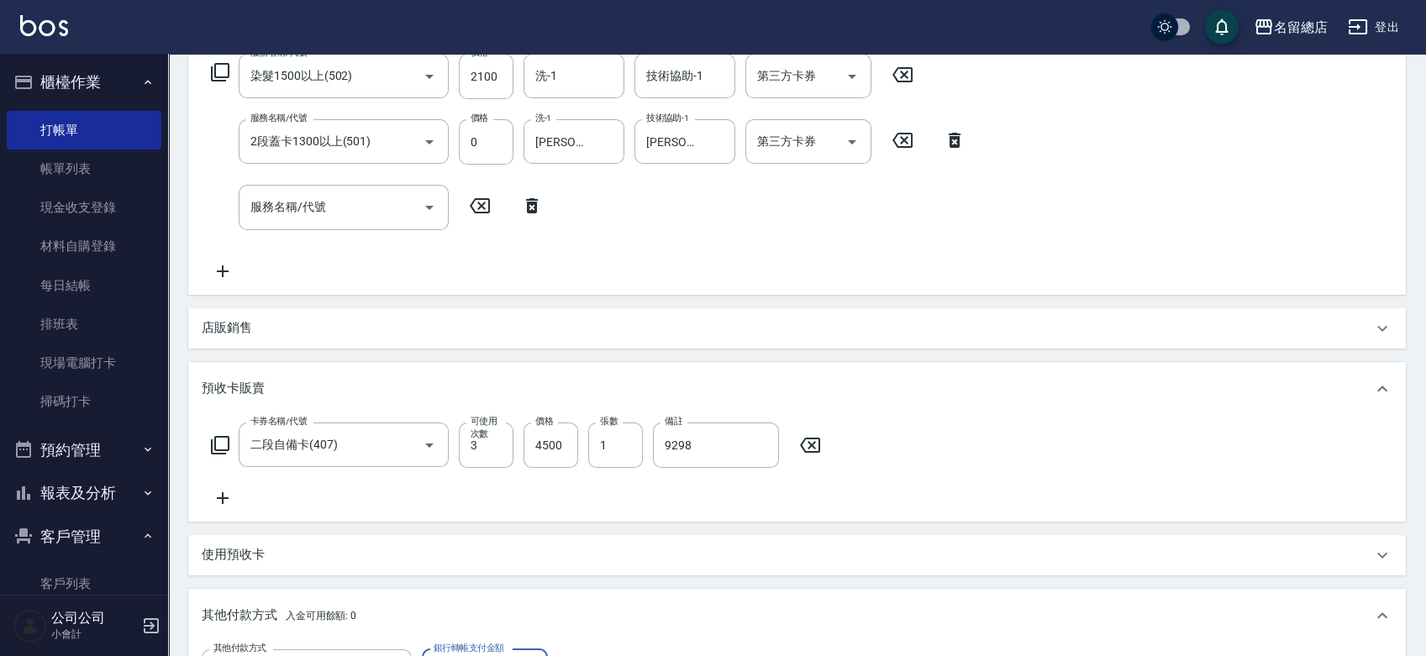
type input "[DATE] 15:51"
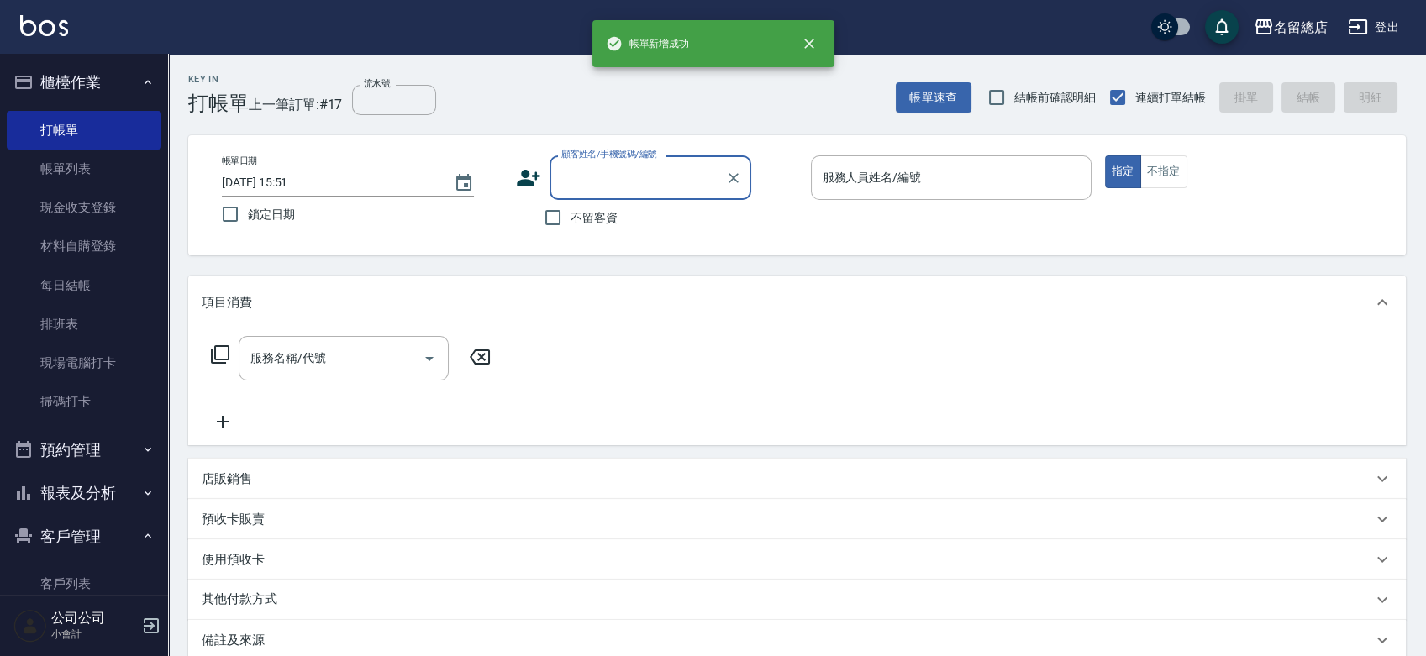
scroll to position [0, 0]
click at [702, 185] on input "顧客姓名/手機號碼/編號" at bounding box center [637, 177] width 161 height 29
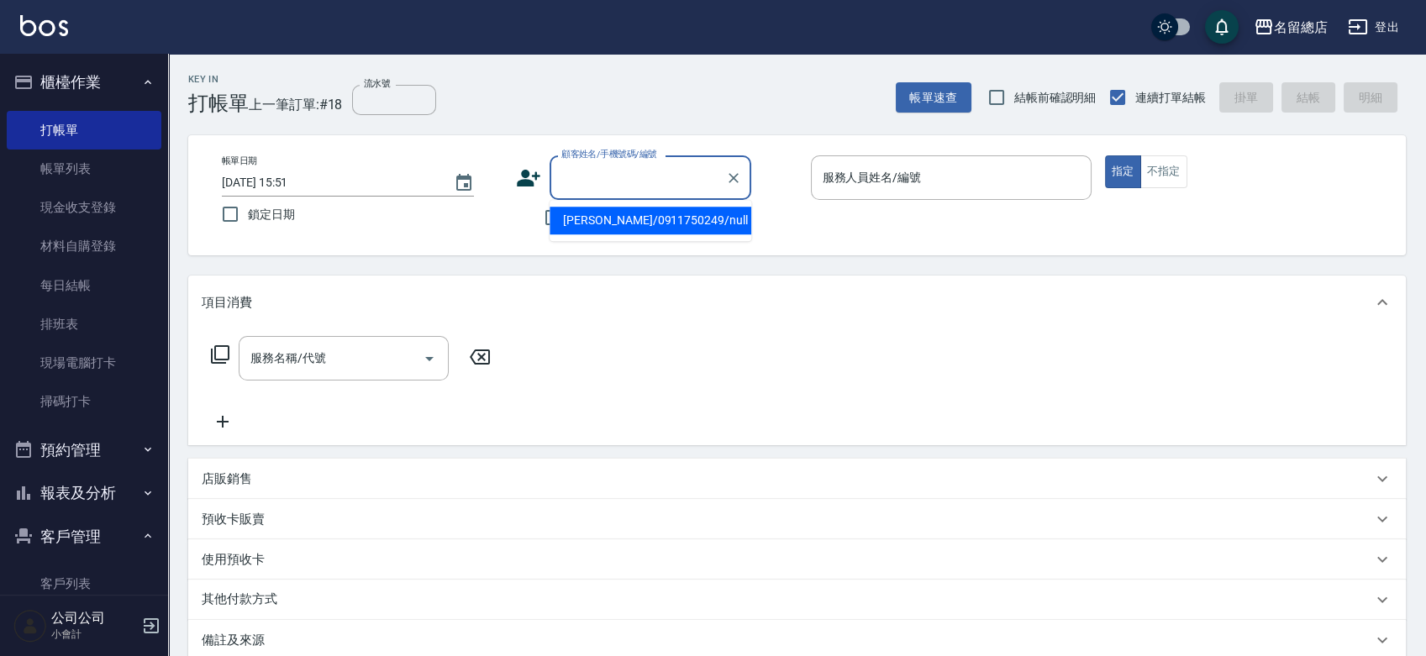
click at [696, 215] on li "[PERSON_NAME]/0911750249/null" at bounding box center [651, 221] width 202 height 28
type input "[PERSON_NAME]/0911750249/null"
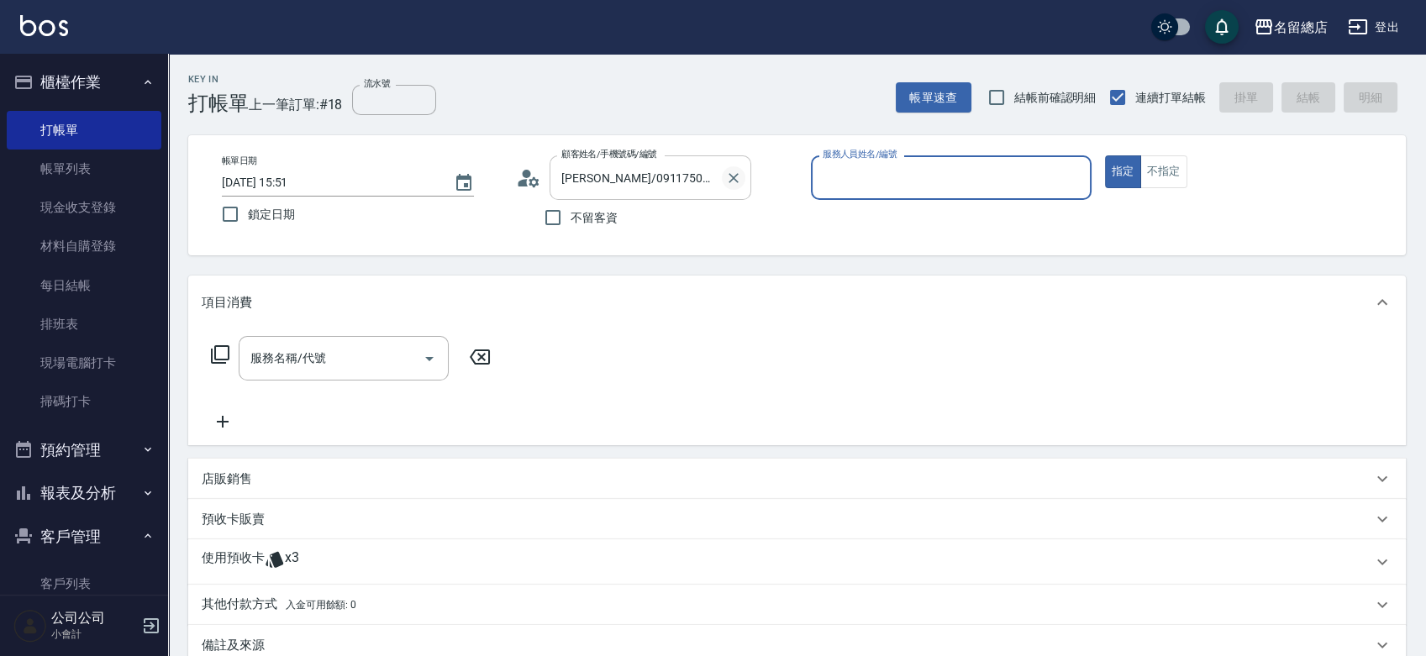
click at [727, 173] on icon "Clear" at bounding box center [733, 178] width 17 height 17
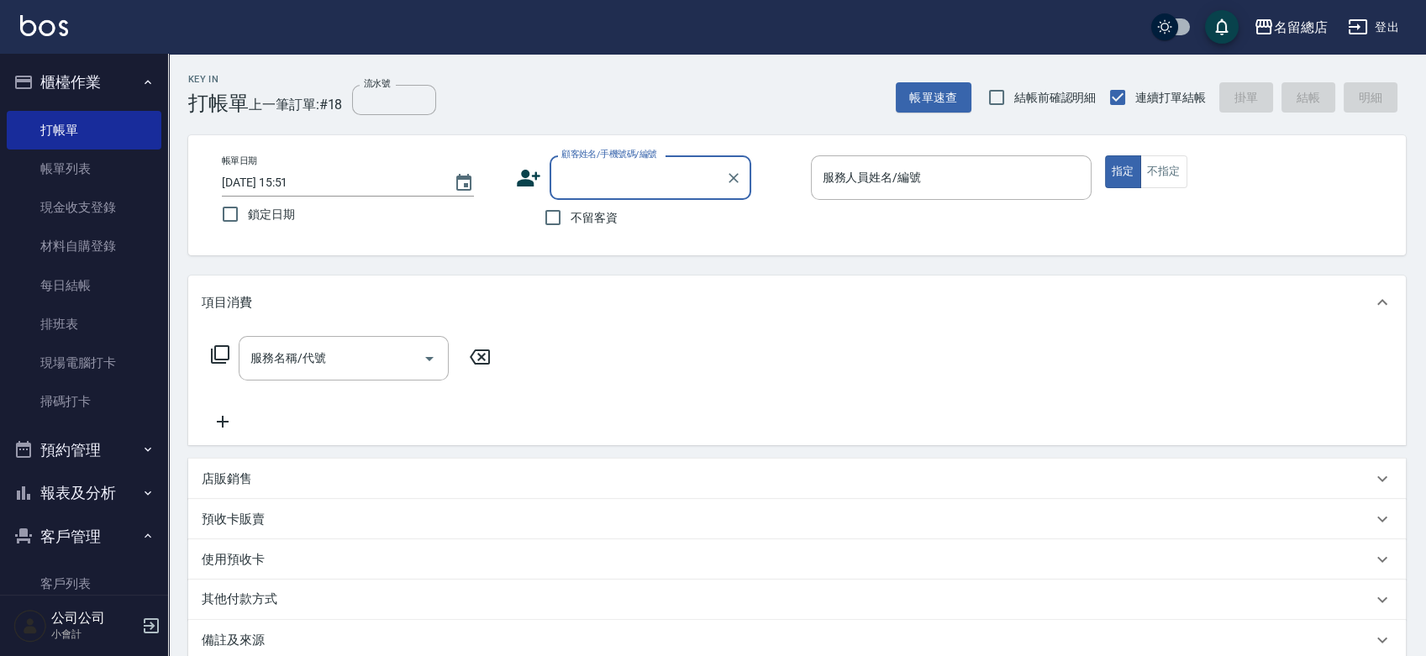
click at [563, 209] on input "不留客資" at bounding box center [552, 217] width 35 height 35
checkbox input "true"
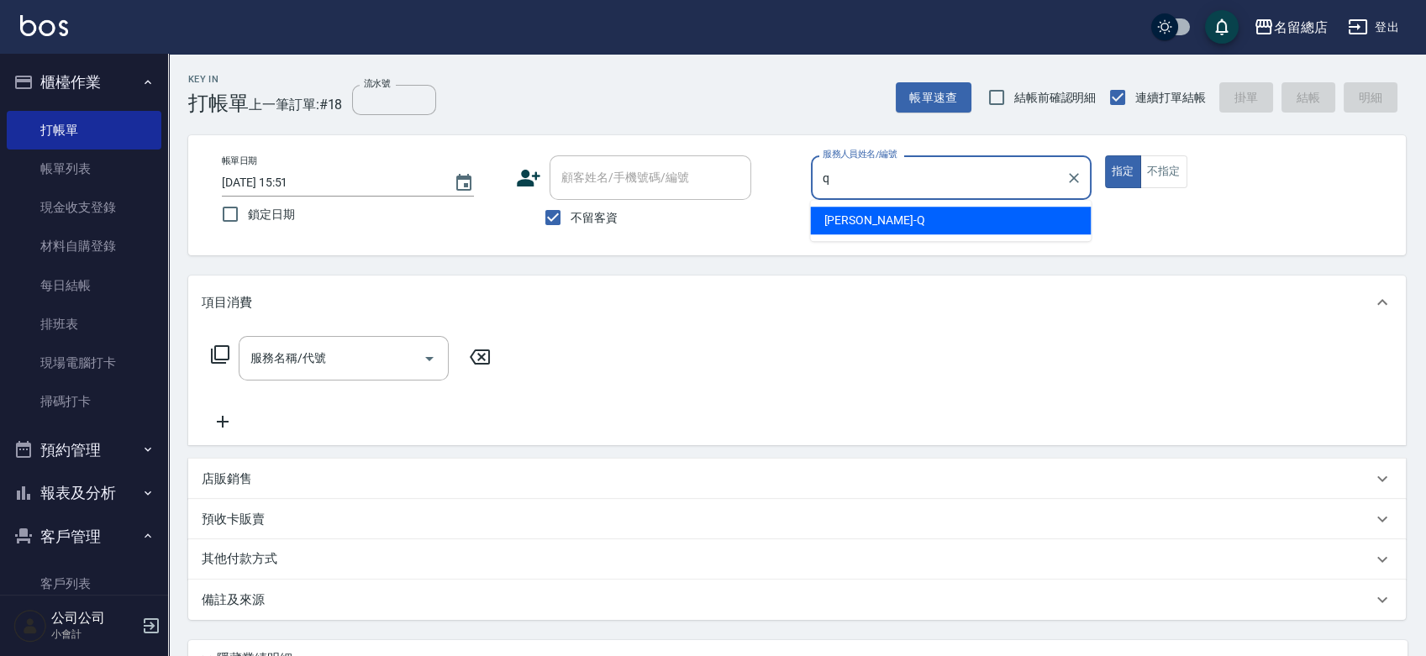
type input "[PERSON_NAME]"
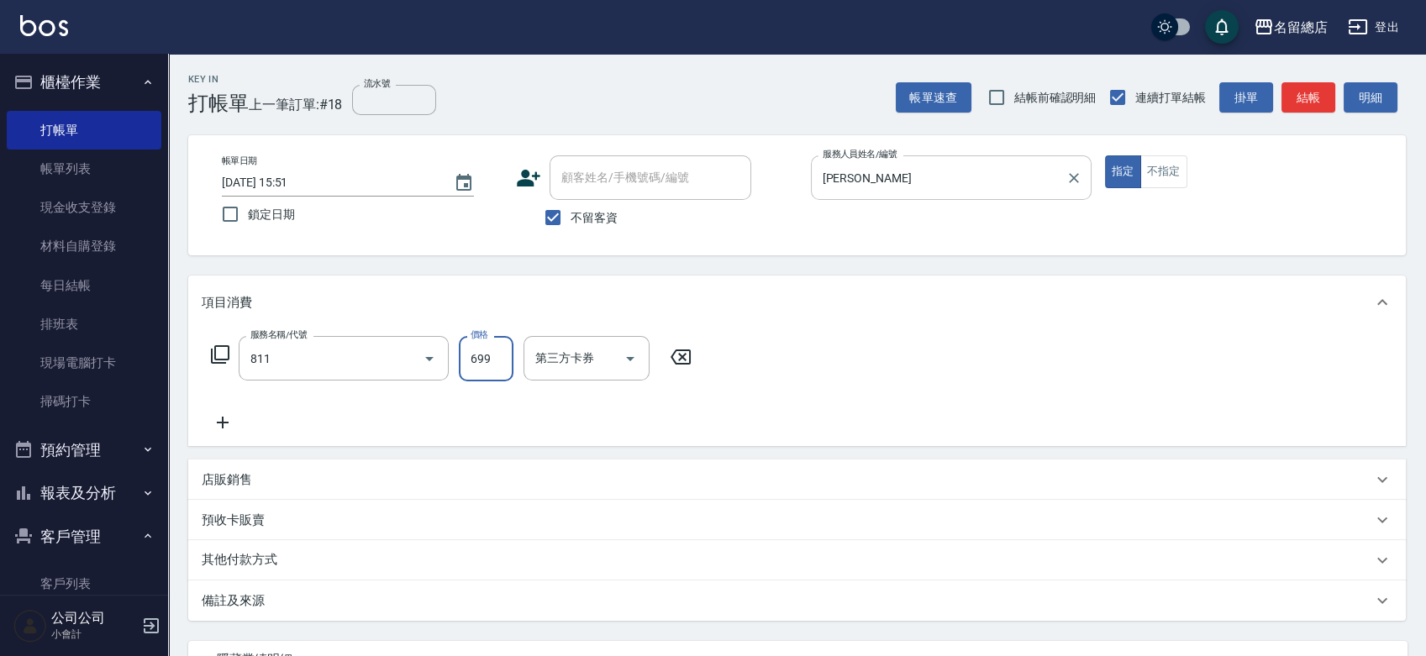
type input "洗+剪(811)"
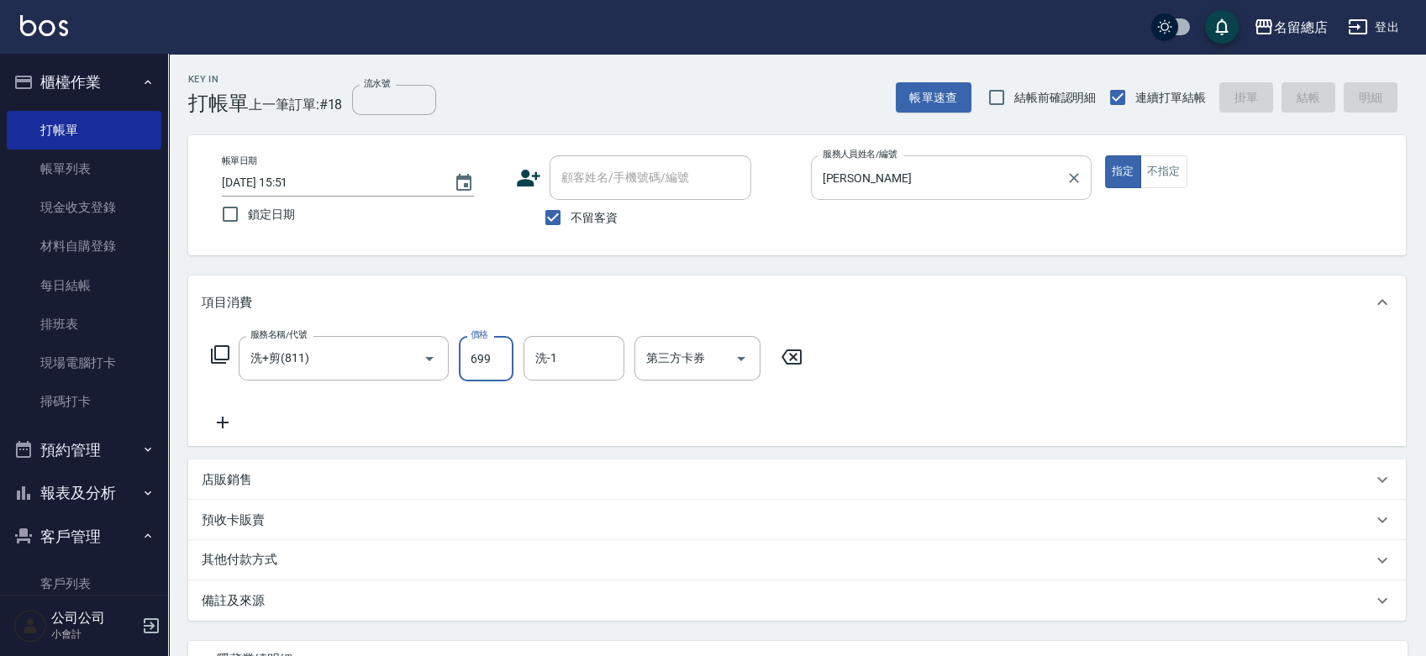
type input "[DATE] 15:52"
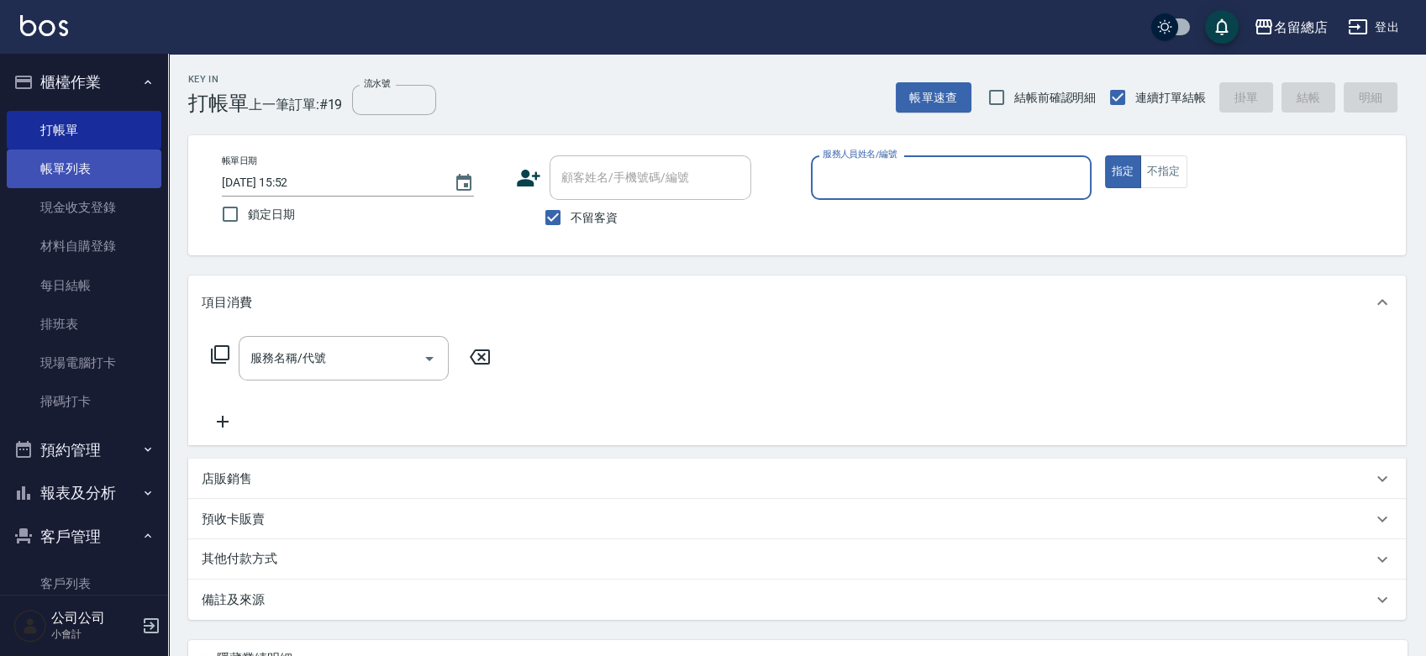
drag, startPoint x: 69, startPoint y: 176, endPoint x: 137, endPoint y: 166, distance: 68.7
click at [70, 176] on link "帳單列表" at bounding box center [84, 169] width 155 height 39
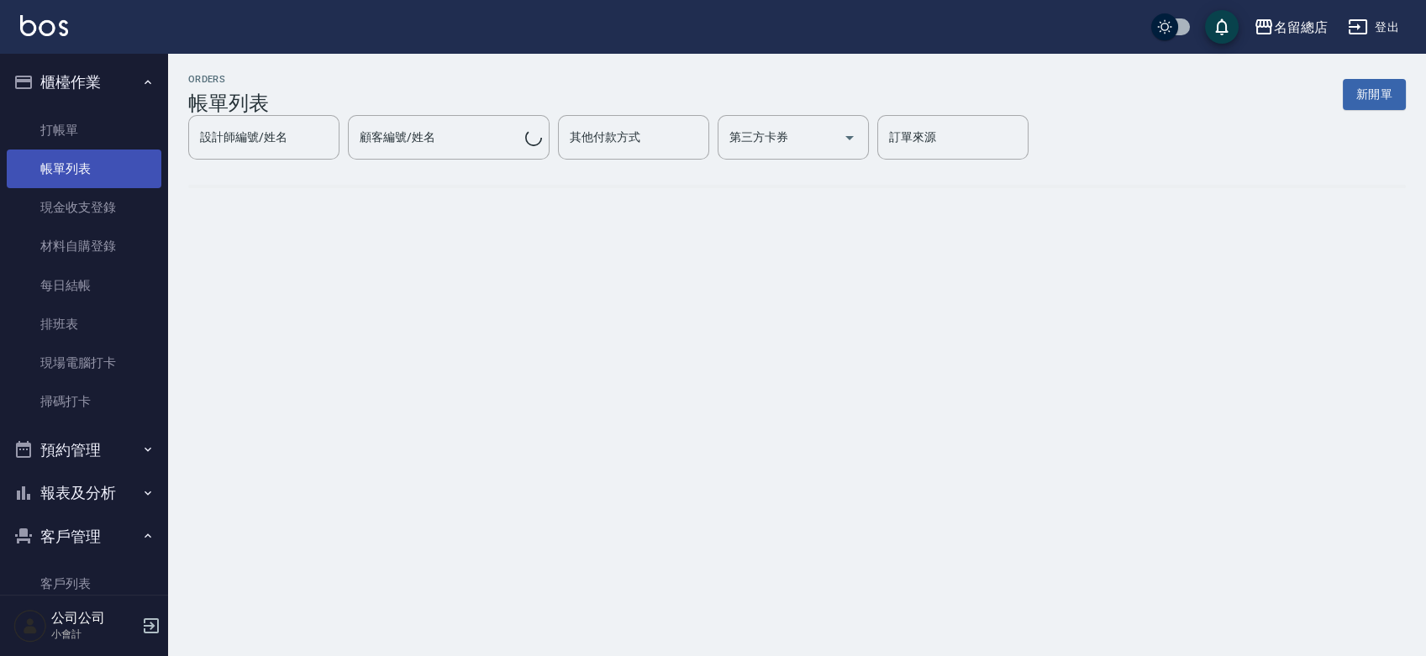
click at [136, 166] on link "帳單列表" at bounding box center [84, 169] width 155 height 39
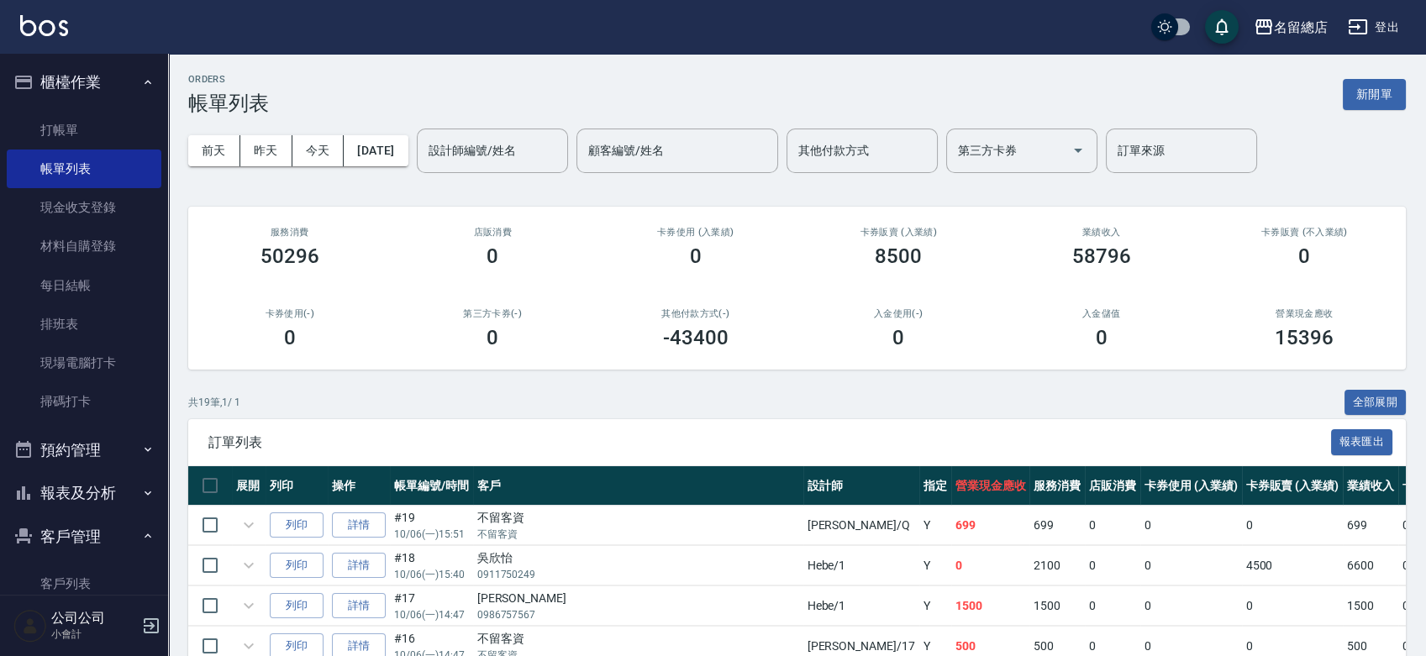
click at [366, 526] on link "詳情" at bounding box center [359, 526] width 54 height 26
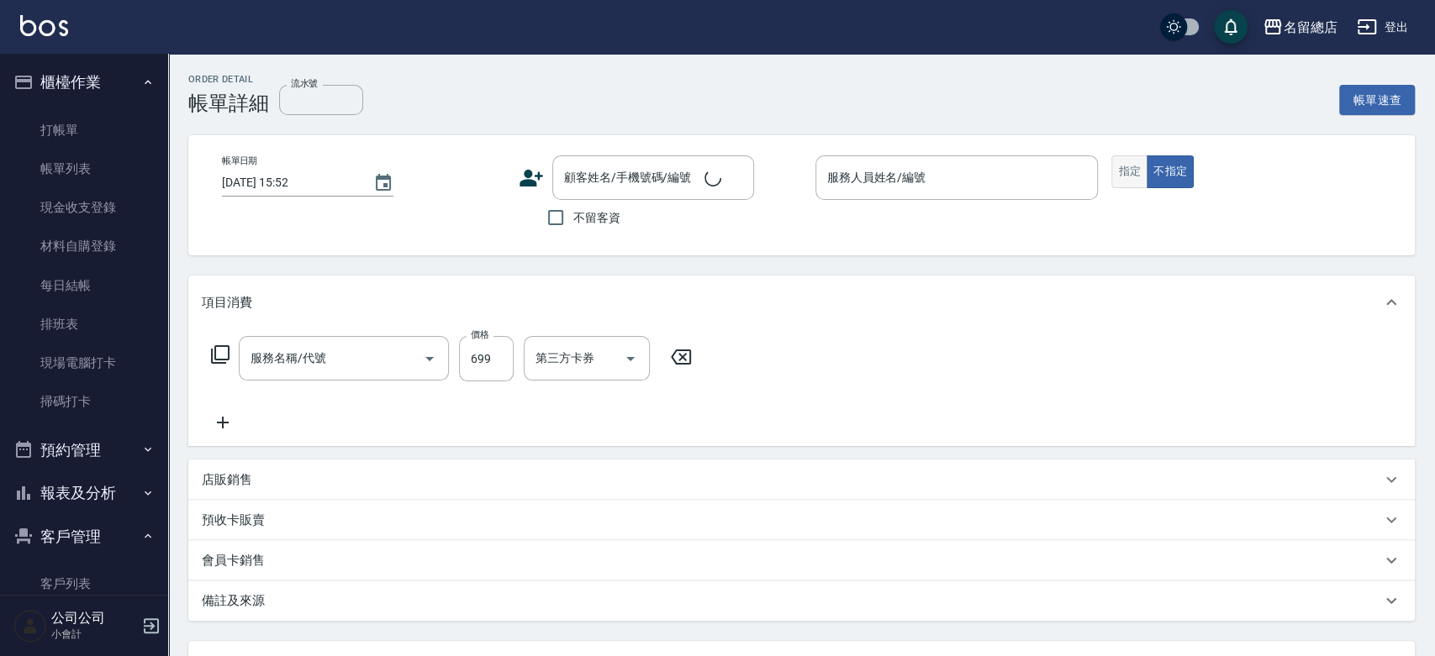
type input "[DATE] 15:51"
checkbox input "true"
type input "[PERSON_NAME]"
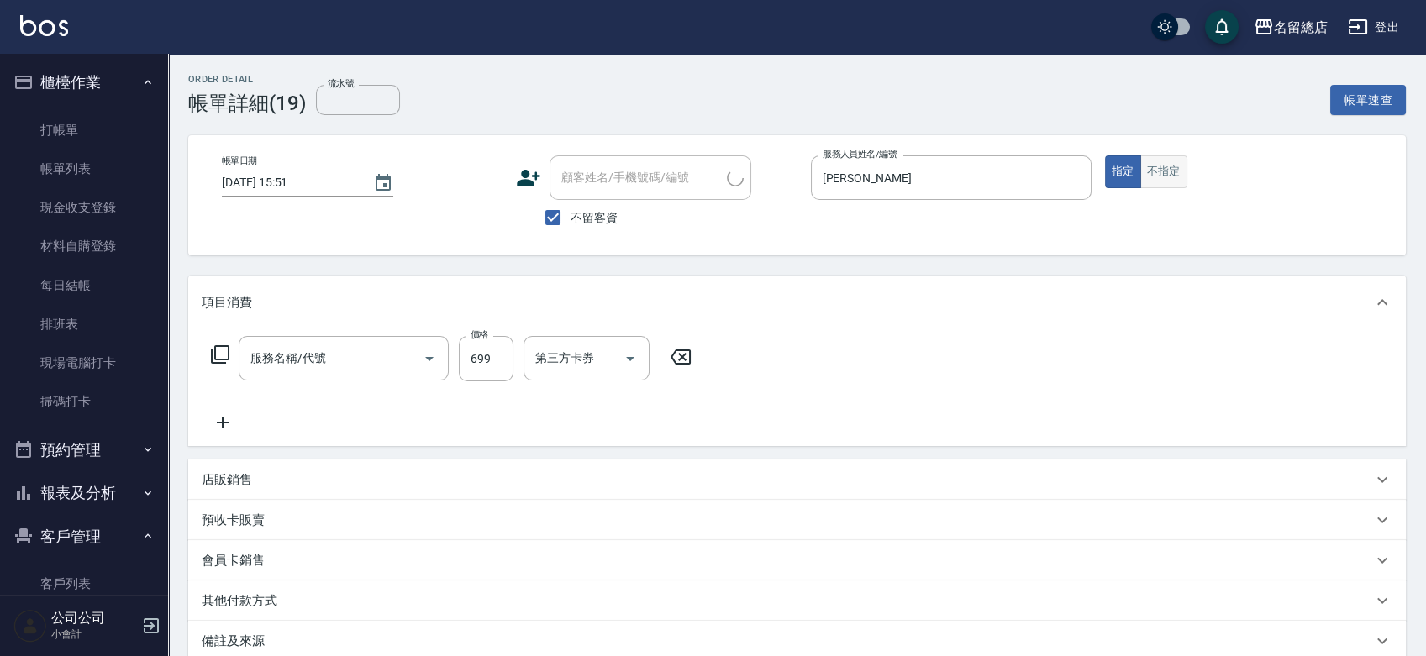
type input "洗+剪(811)"
click at [1156, 166] on button "不指定" at bounding box center [1164, 171] width 47 height 33
type button "false"
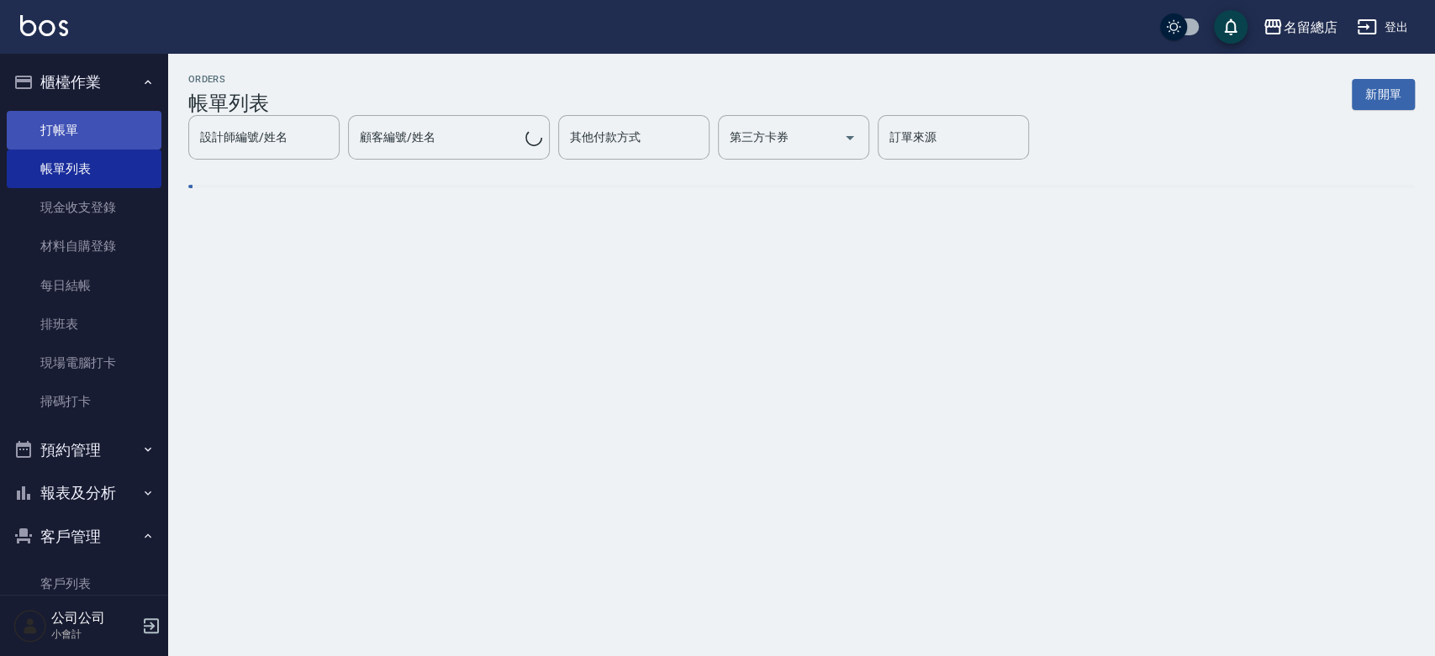
click at [128, 137] on link "打帳單" at bounding box center [84, 130] width 155 height 39
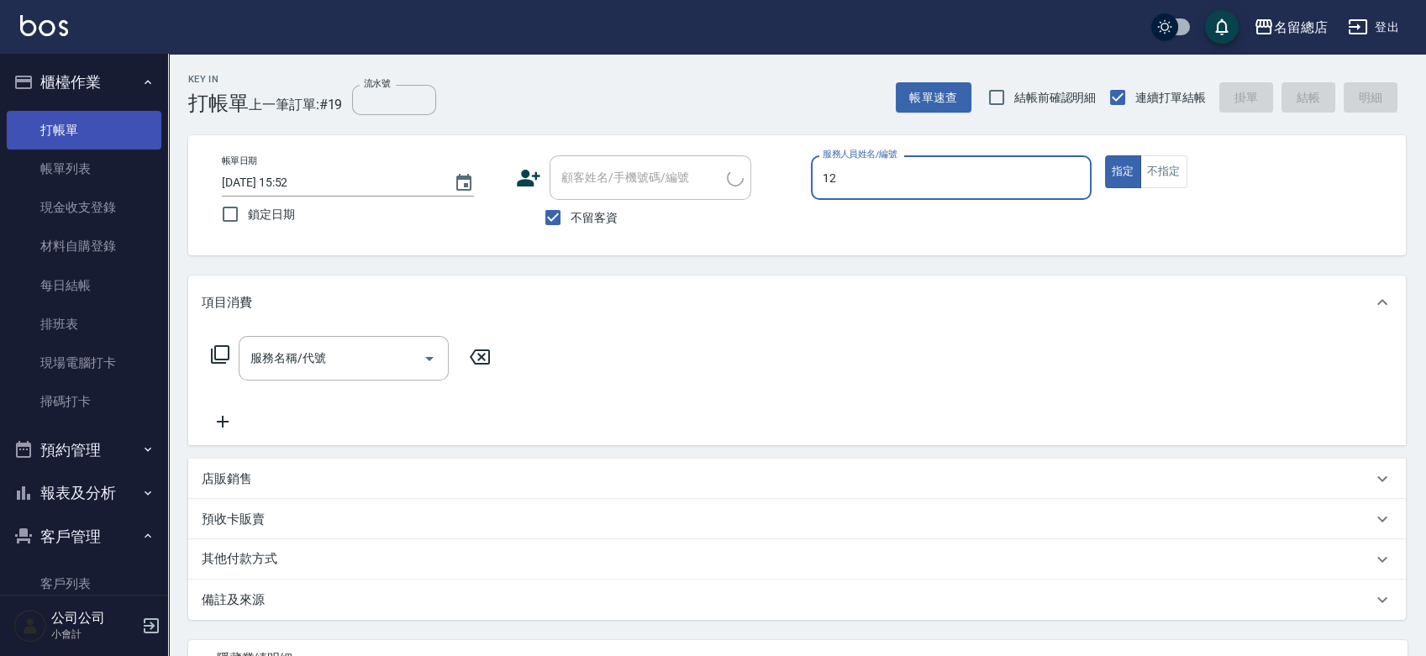
type input "12"
type button "true"
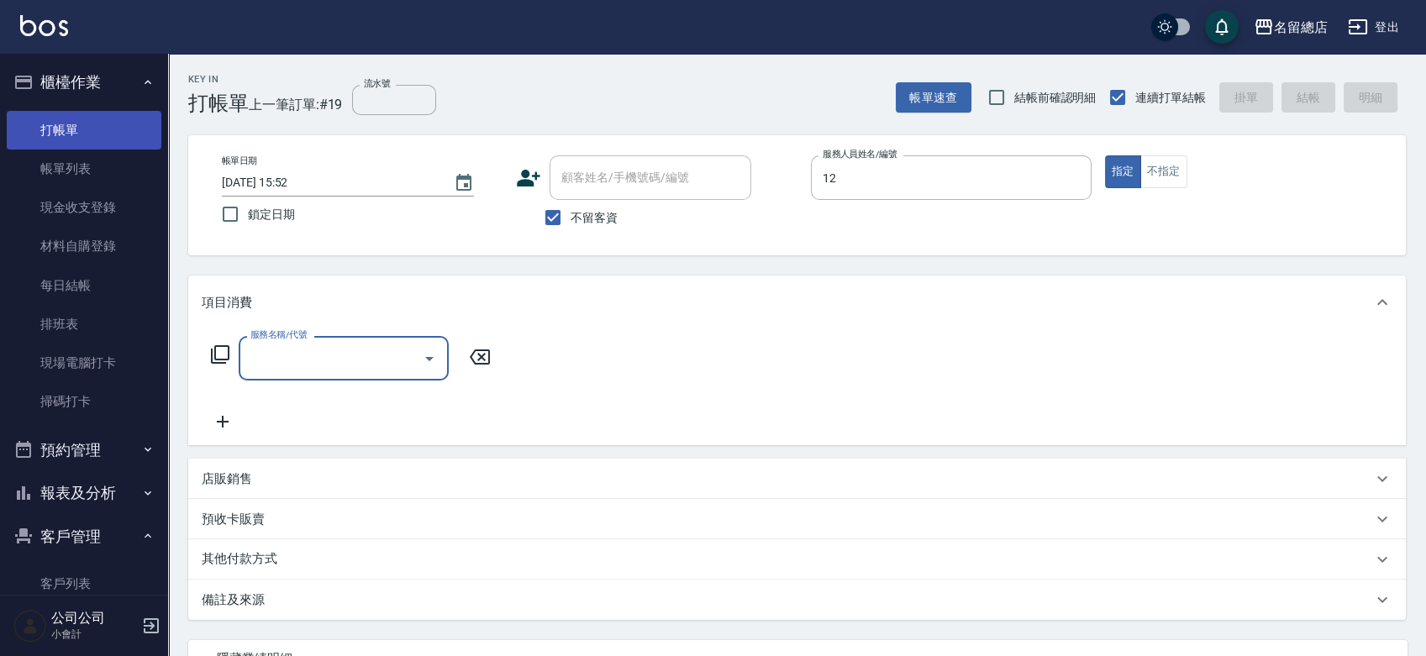
type input "Una-12"
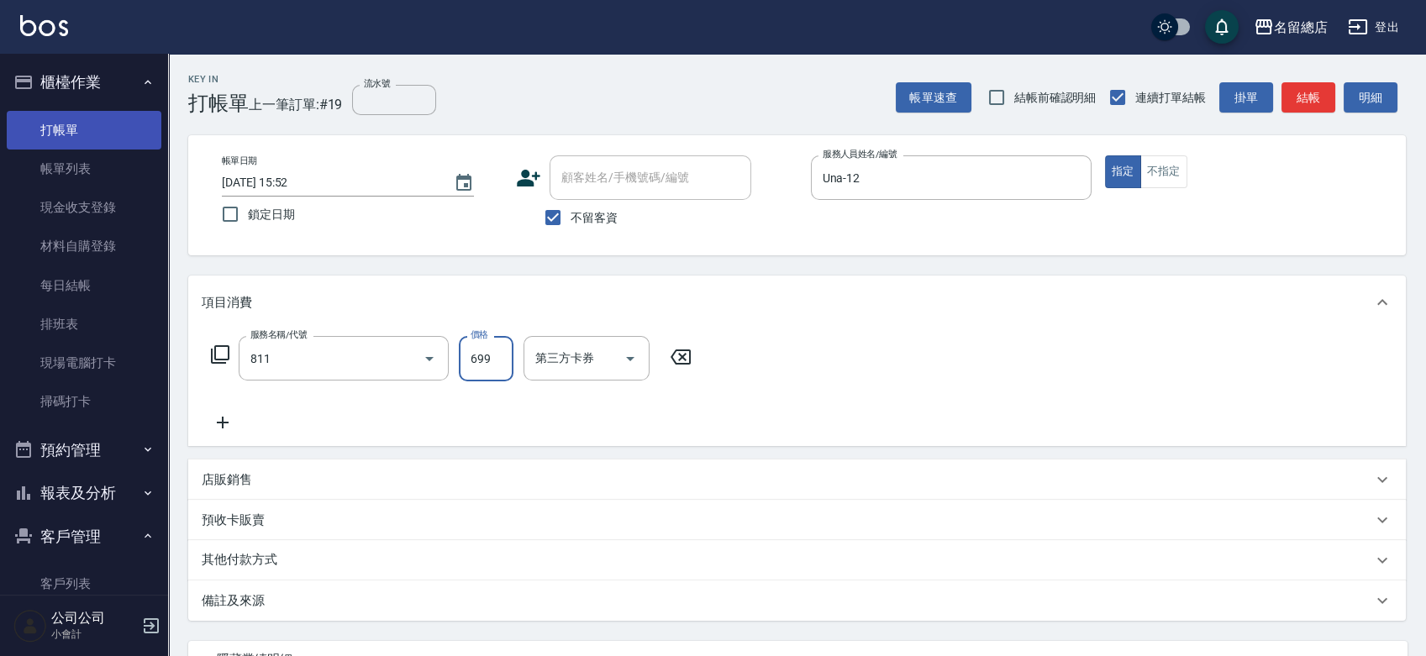
type input "洗+剪(811)"
click at [1162, 176] on button "不指定" at bounding box center [1164, 171] width 47 height 33
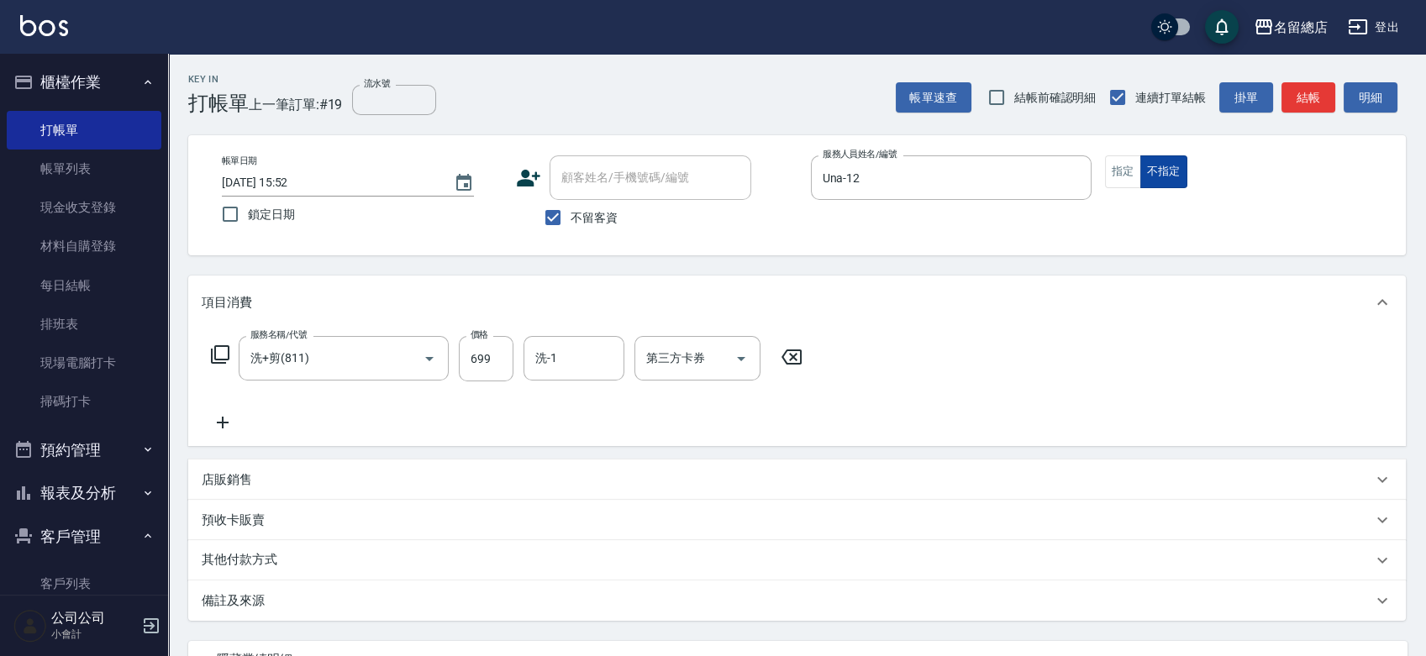
type button "false"
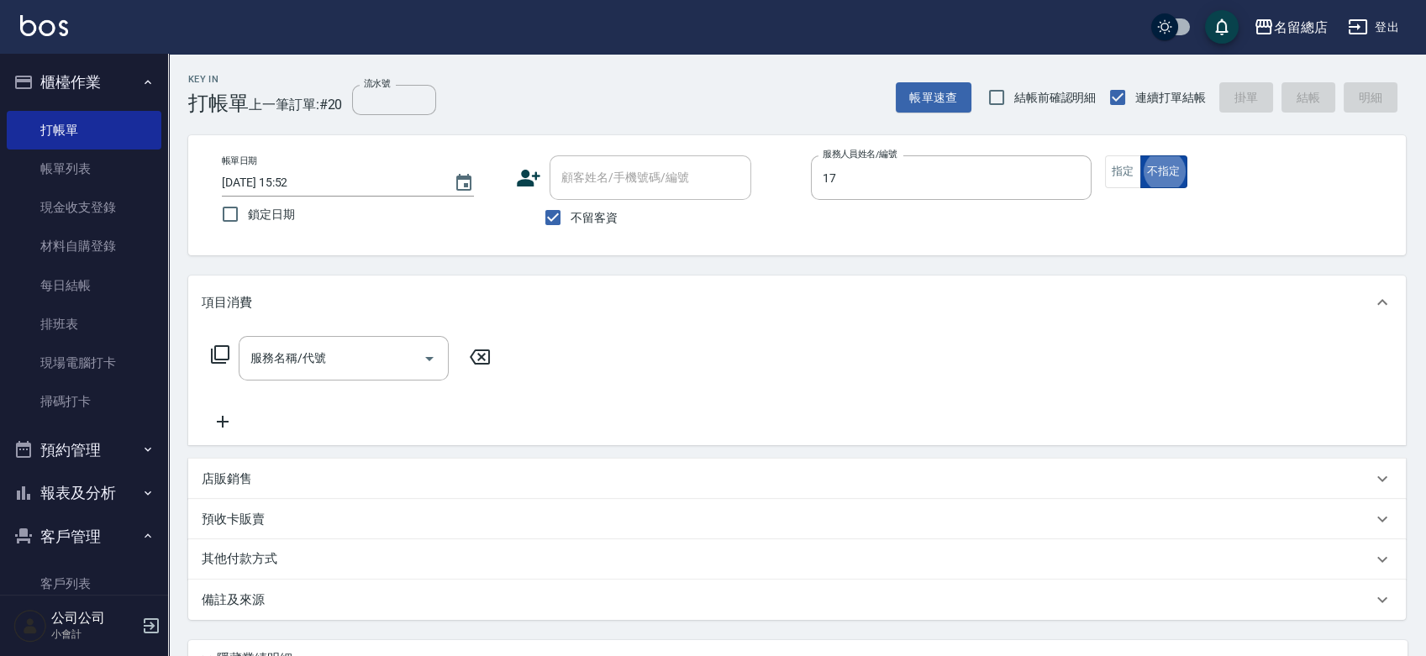
type input "[PERSON_NAME]-17"
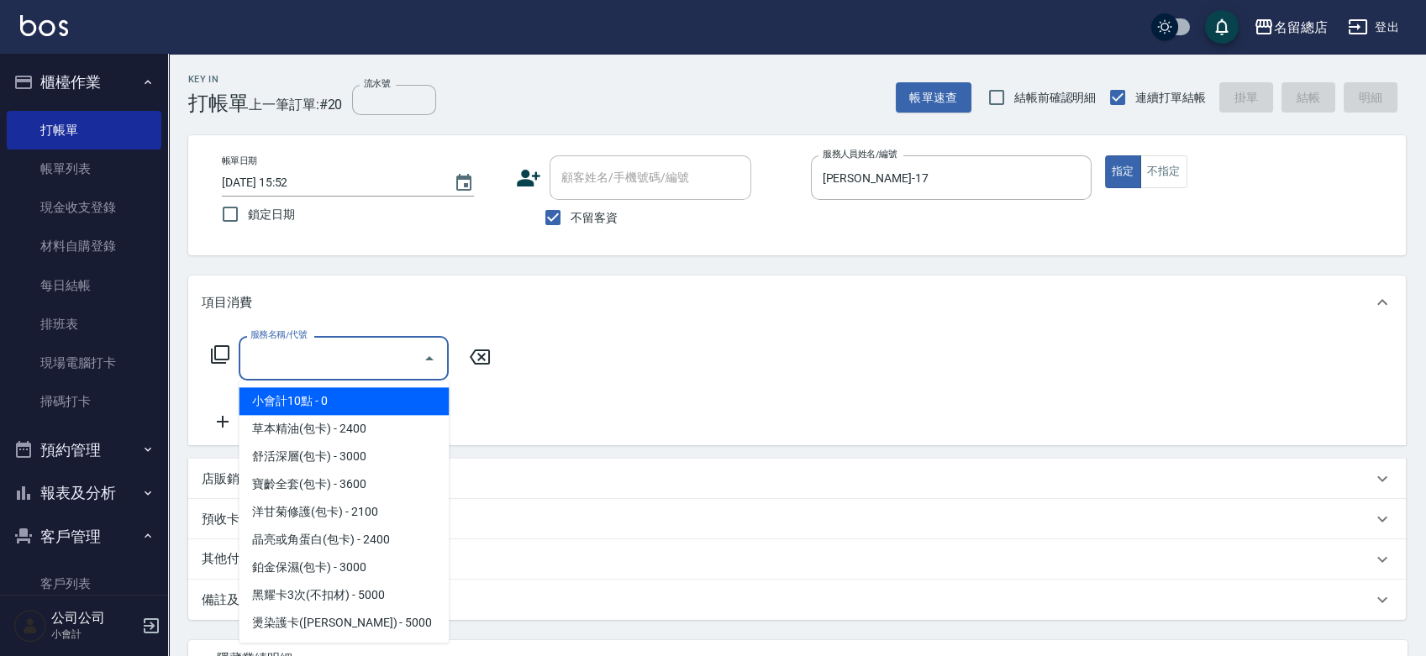
click at [322, 351] on div "服務名稱/代號 服務名稱/代號" at bounding box center [344, 358] width 210 height 45
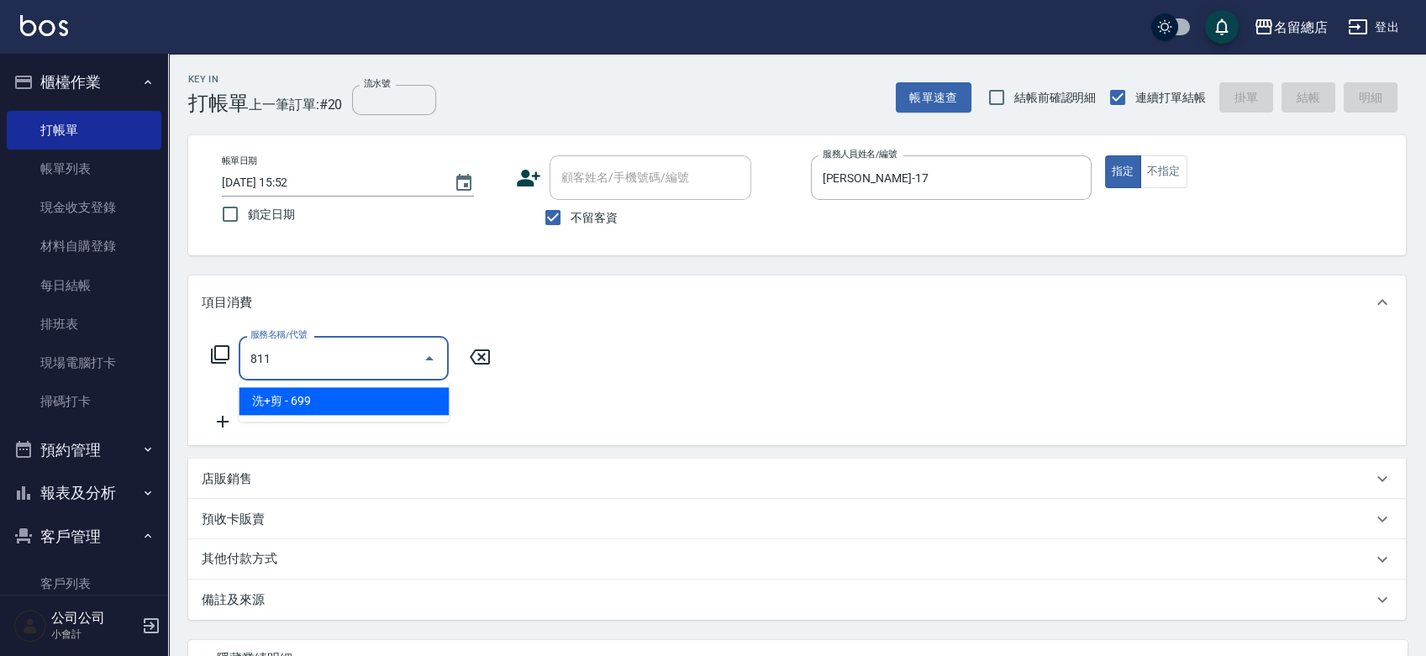
type input "洗+剪(811)"
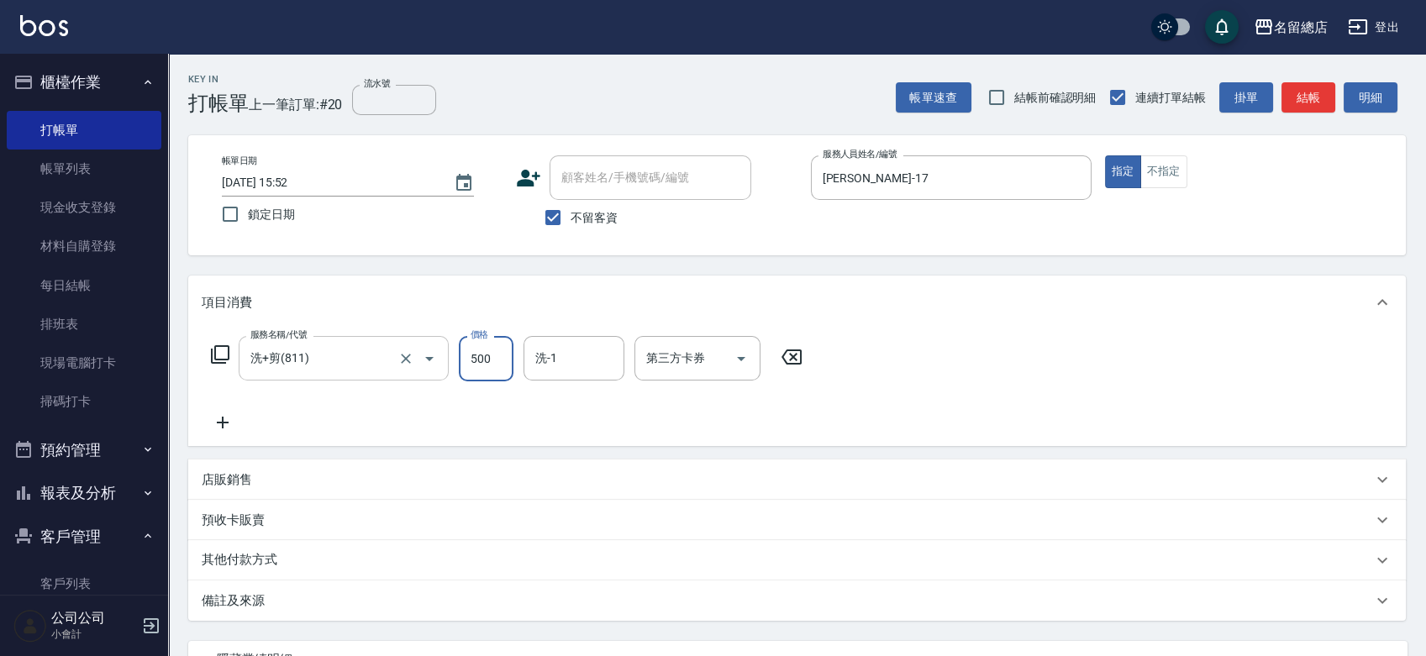
type input "500"
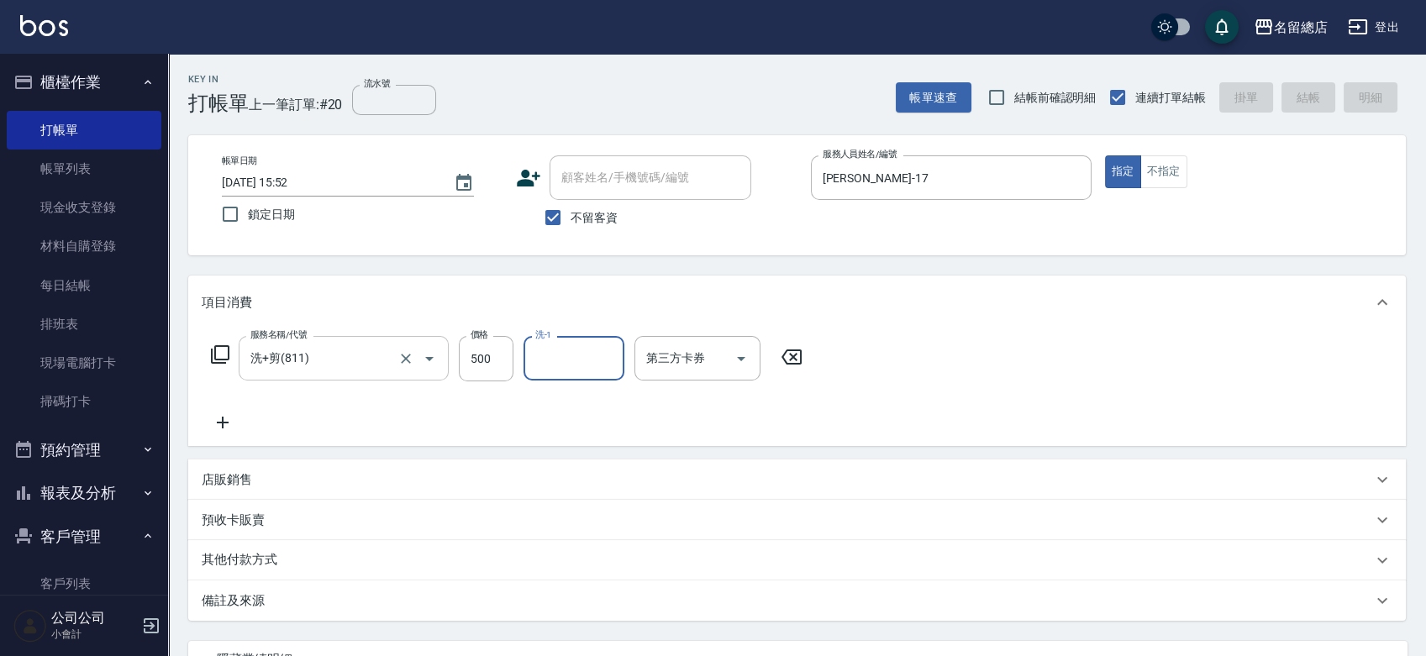
type input "[DATE] 15:53"
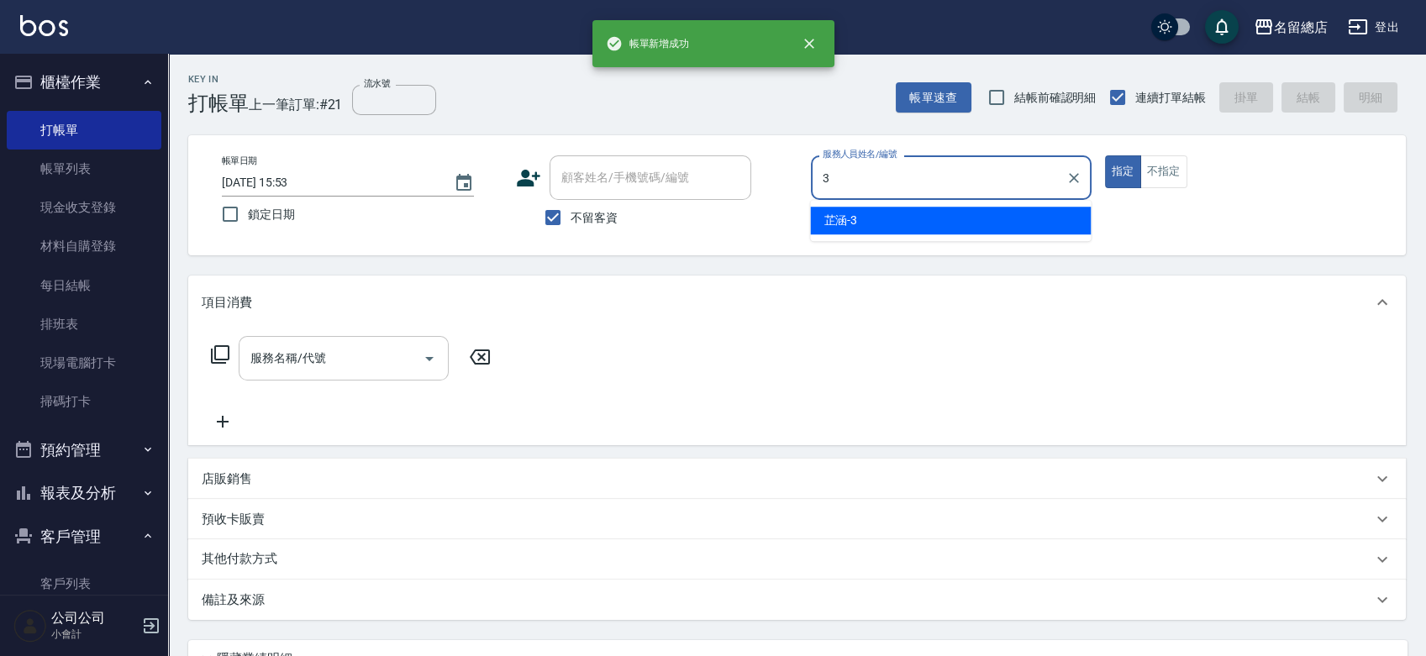
type input "芷涵-3"
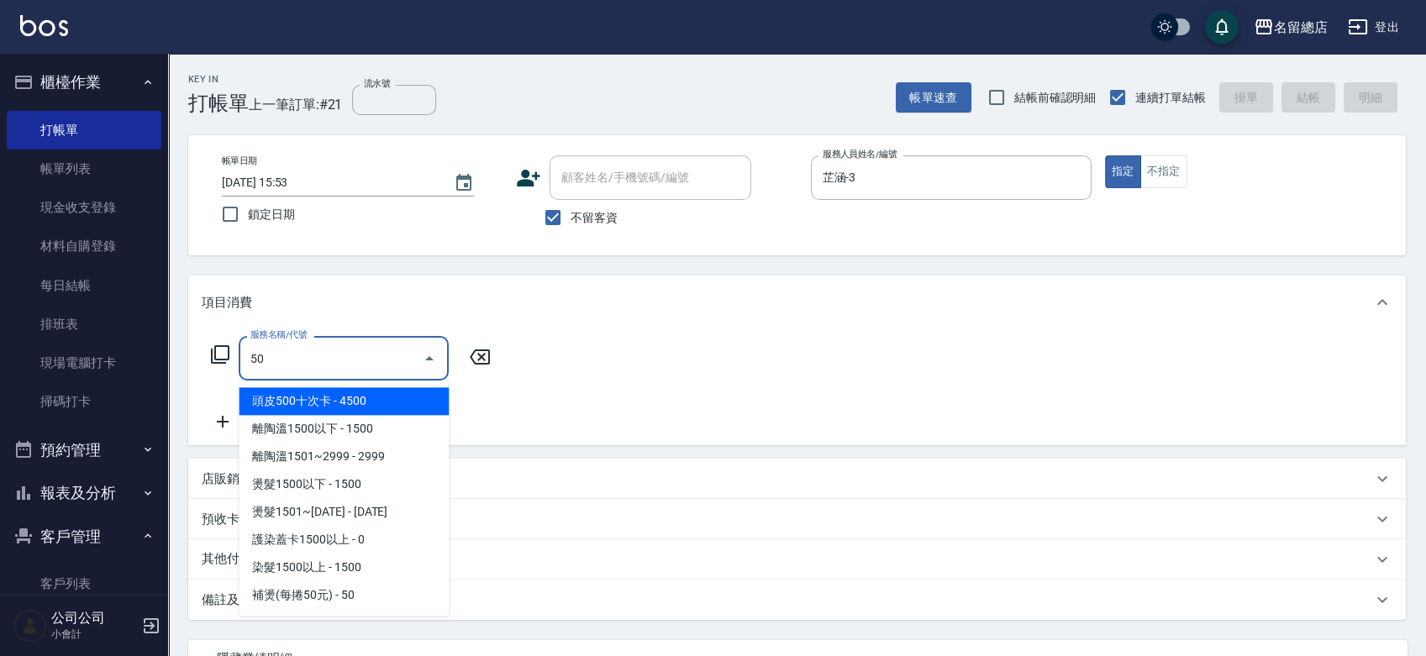
type input "5"
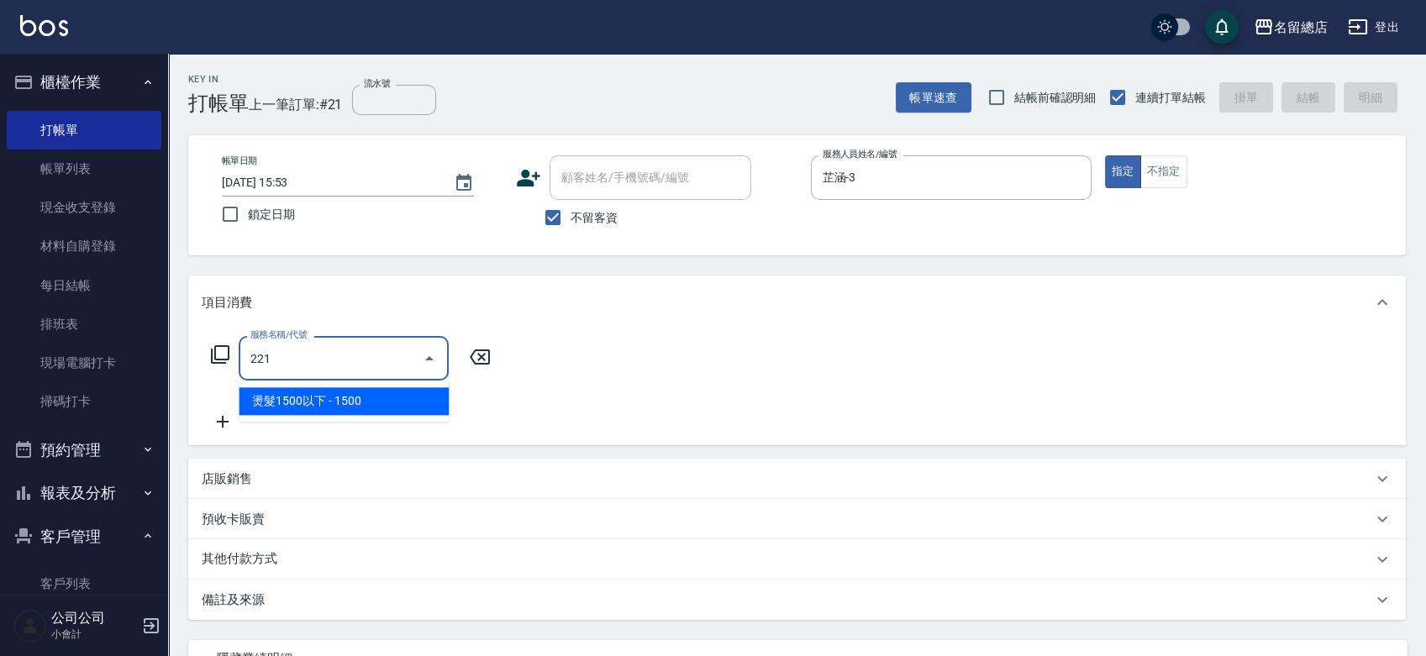
type input "燙髮1500以下(221)"
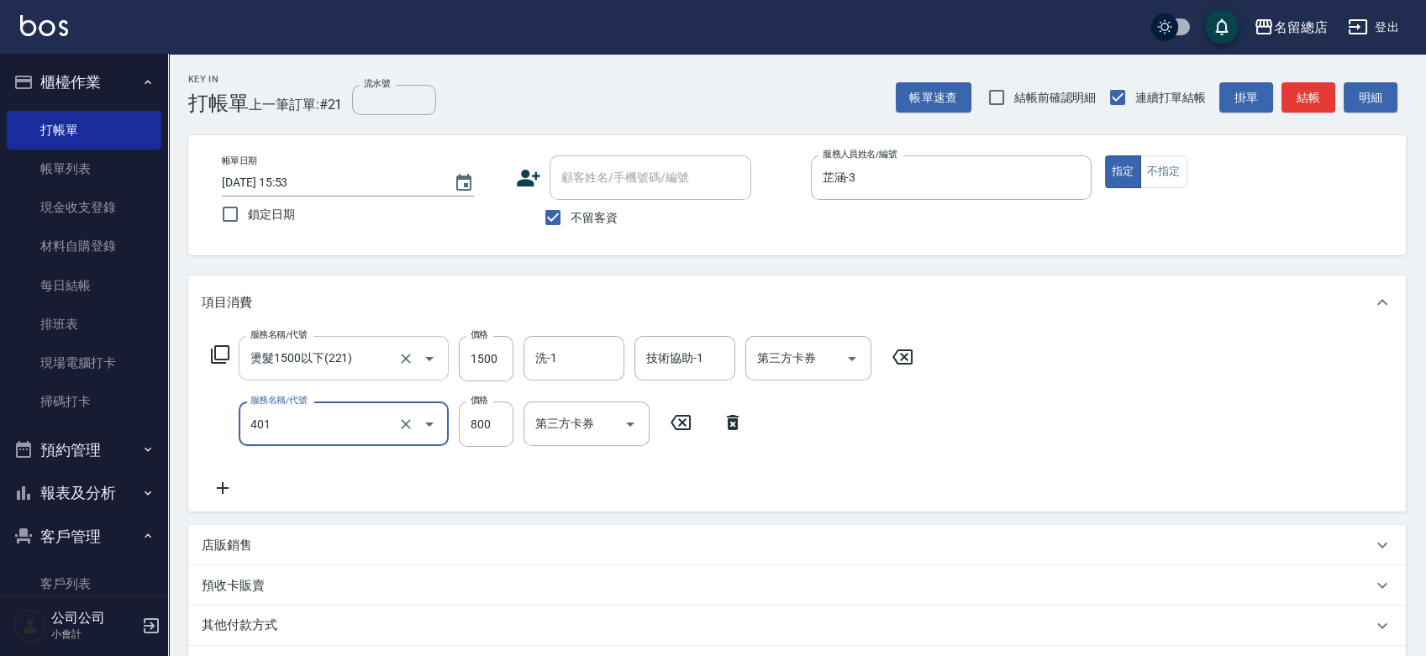
type input "自備護髮(401)"
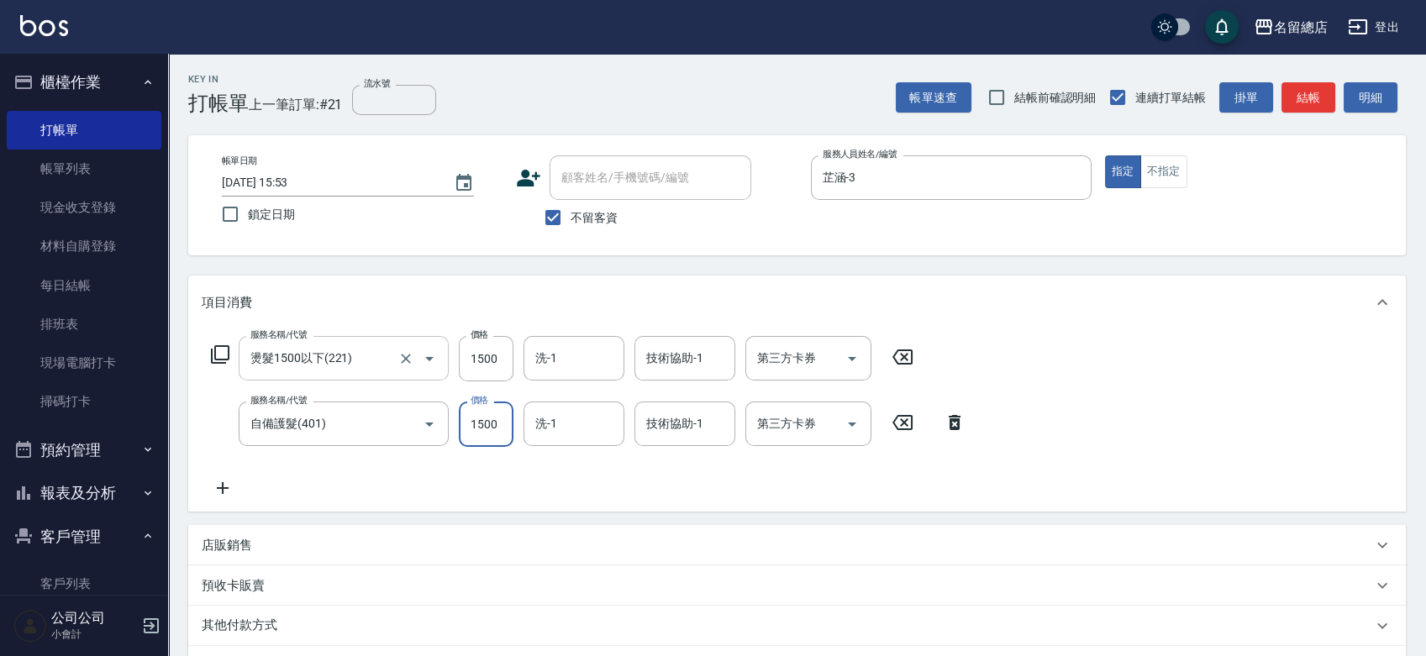
type input "1500"
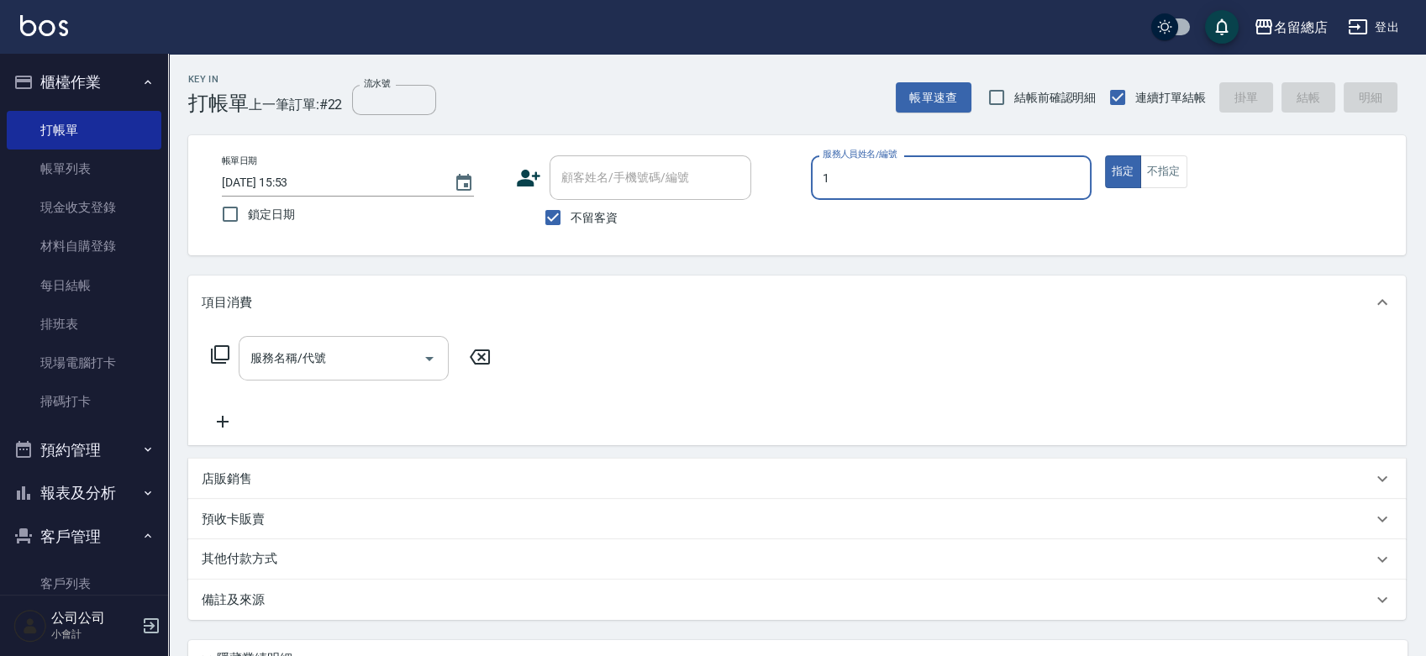
type input "Hebe-1"
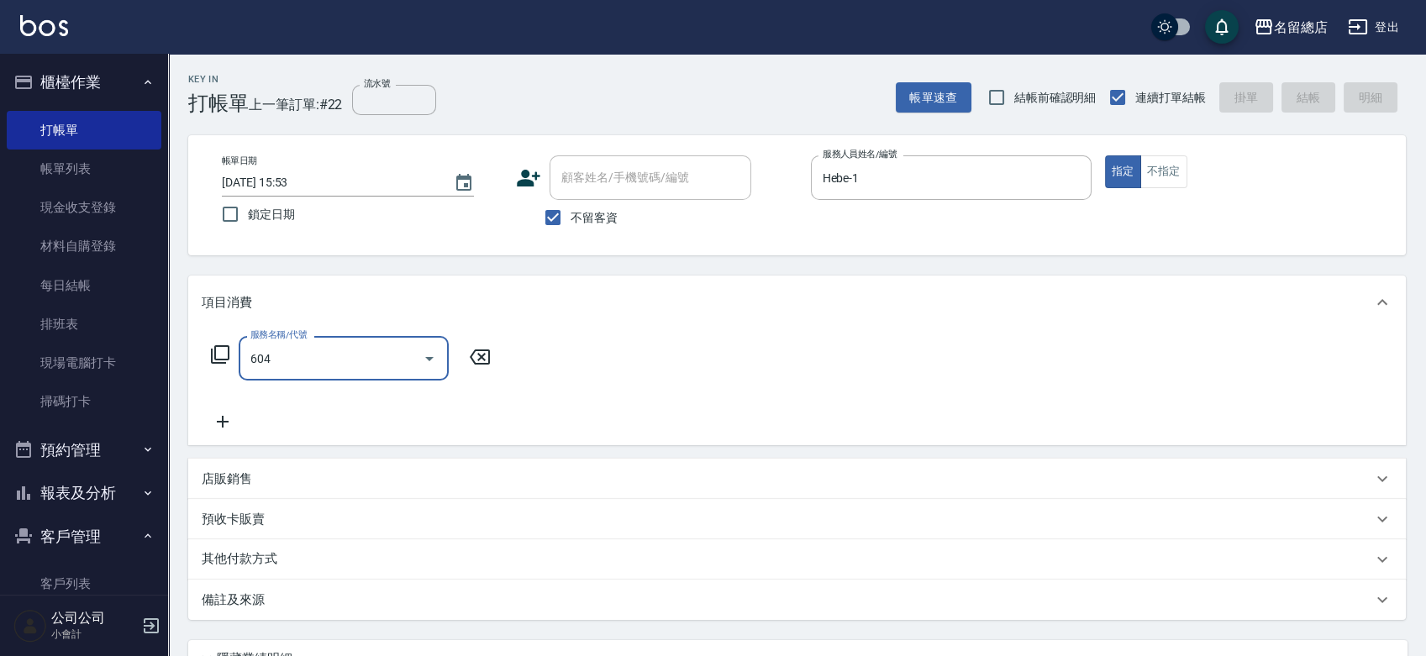
type input "健康洗髮(604)"
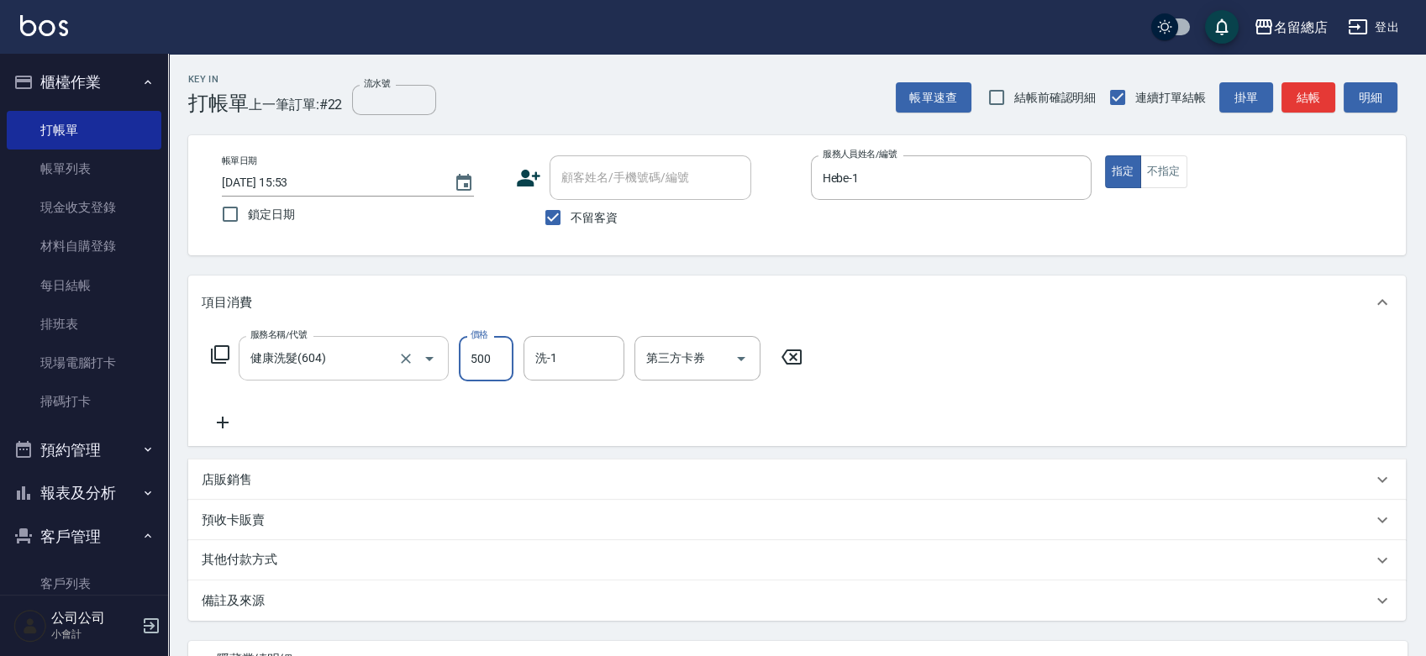
type input "500"
type input "[PERSON_NAME]-36"
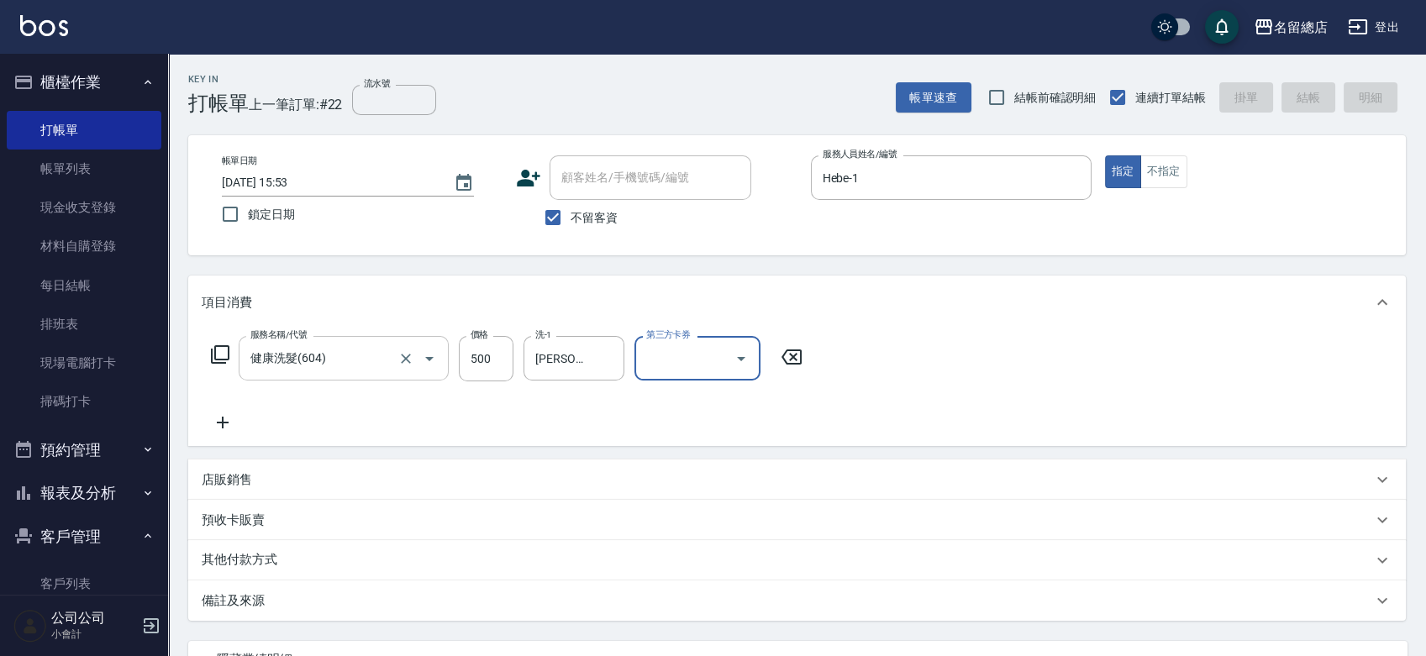
type input "[DATE] 15:54"
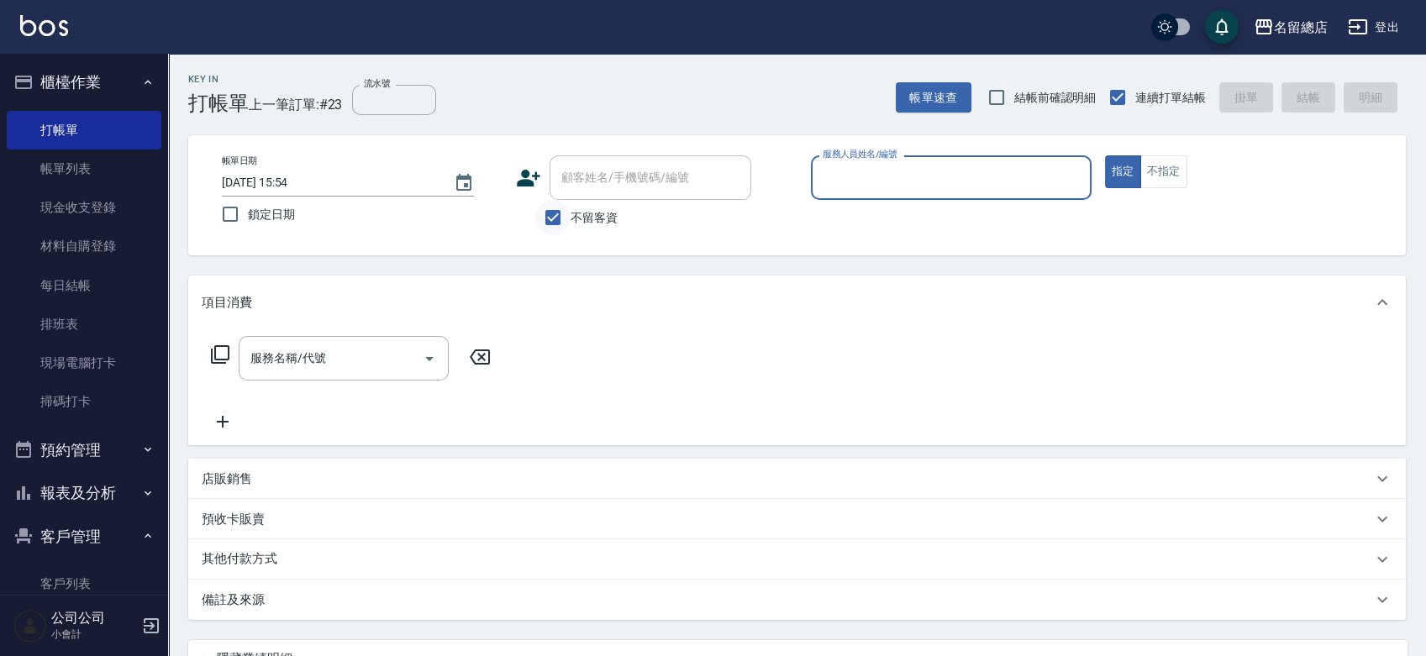
click at [565, 224] on input "不留客資" at bounding box center [552, 217] width 35 height 35
checkbox input "false"
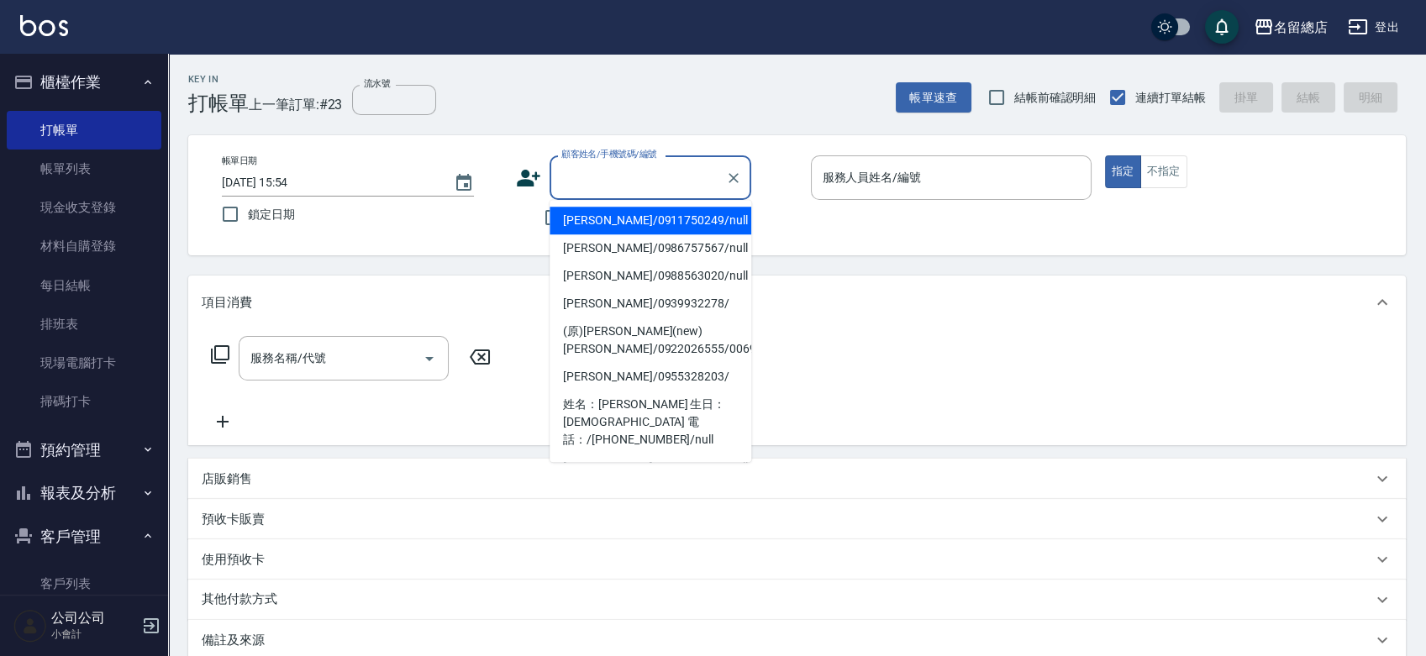
click at [567, 173] on input "顧客姓名/手機號碼/編號" at bounding box center [637, 177] width 161 height 29
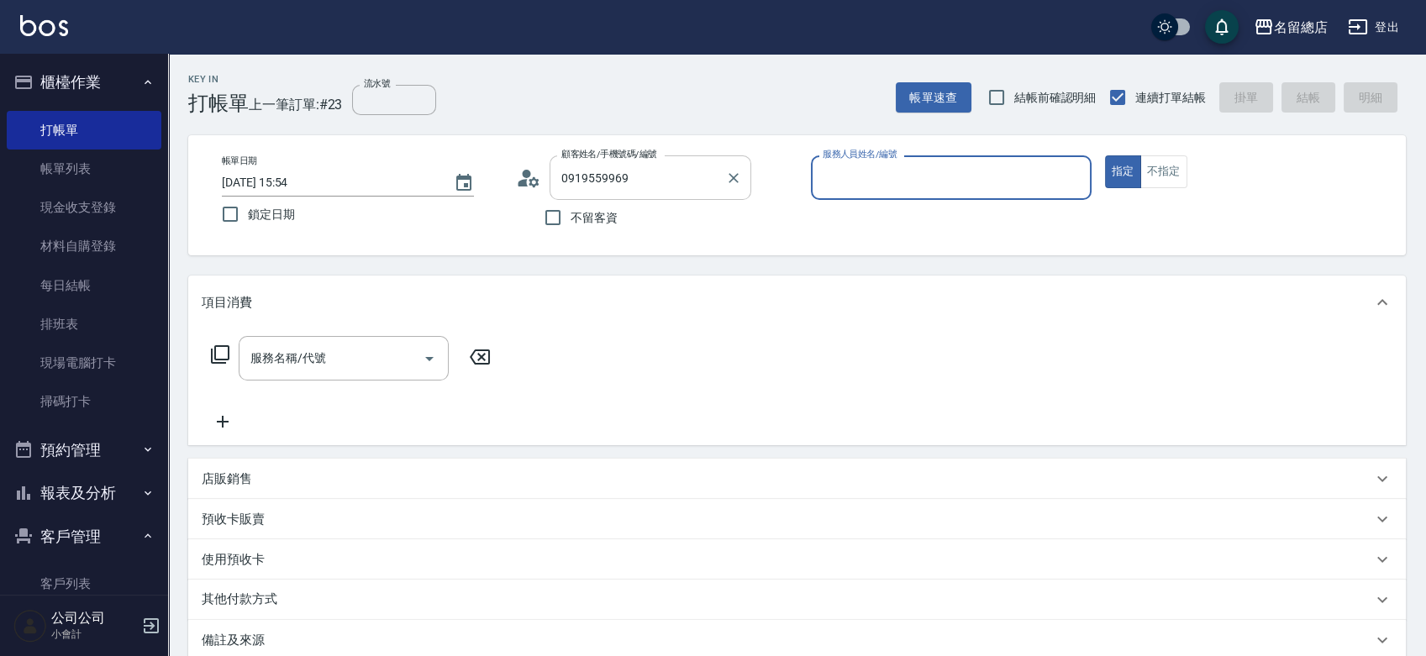
type input "[PERSON_NAME]/0919559969/null"
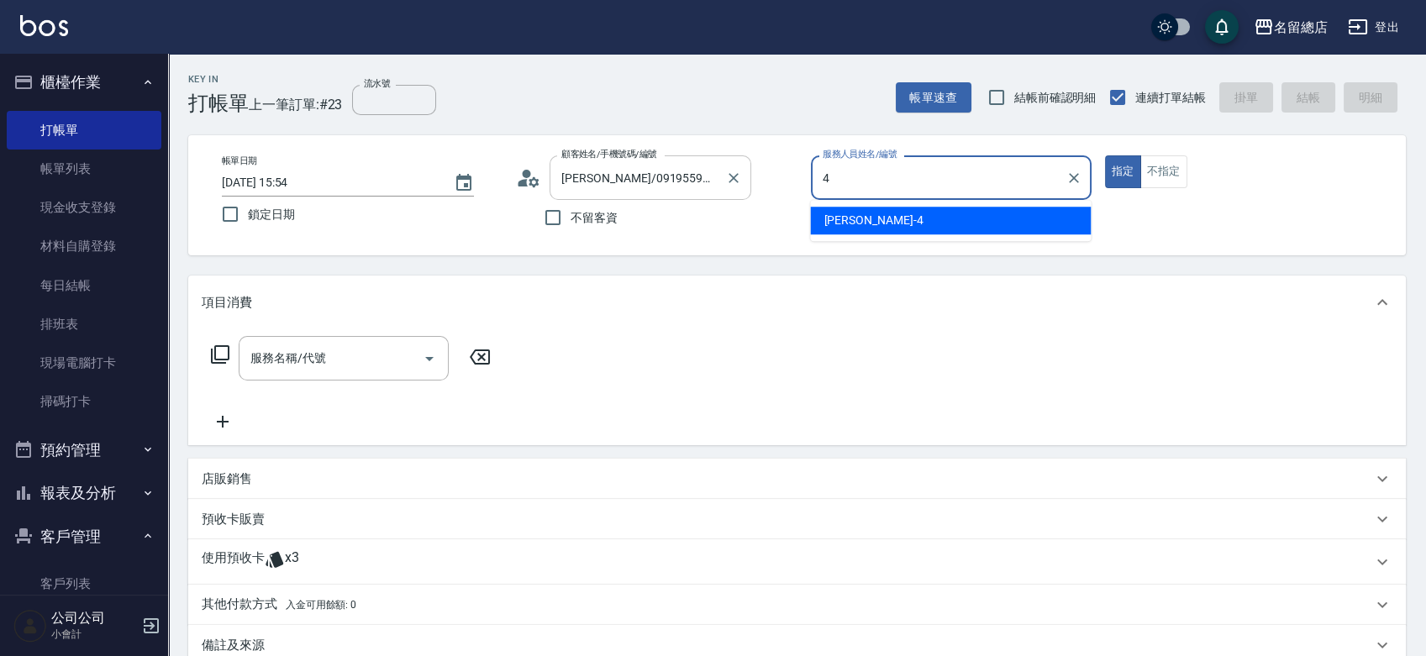
type input "[PERSON_NAME]-4"
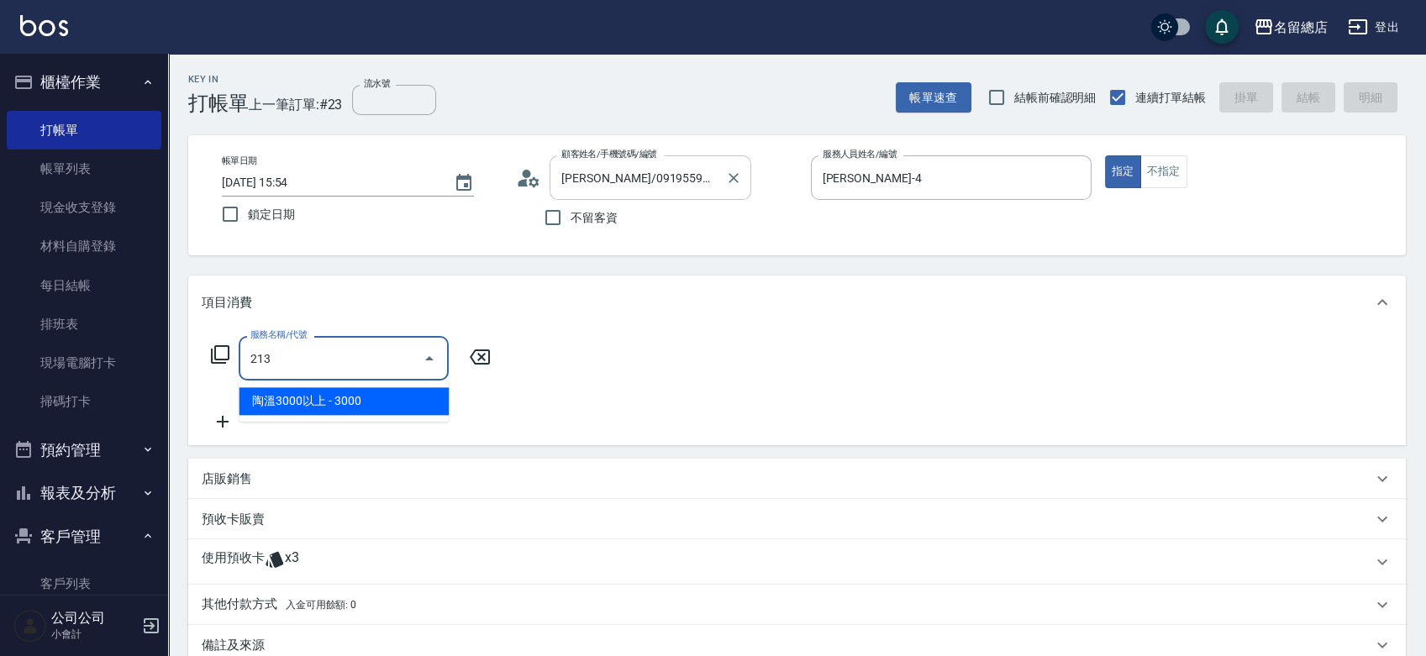
type input "[PERSON_NAME]3000以上(213)"
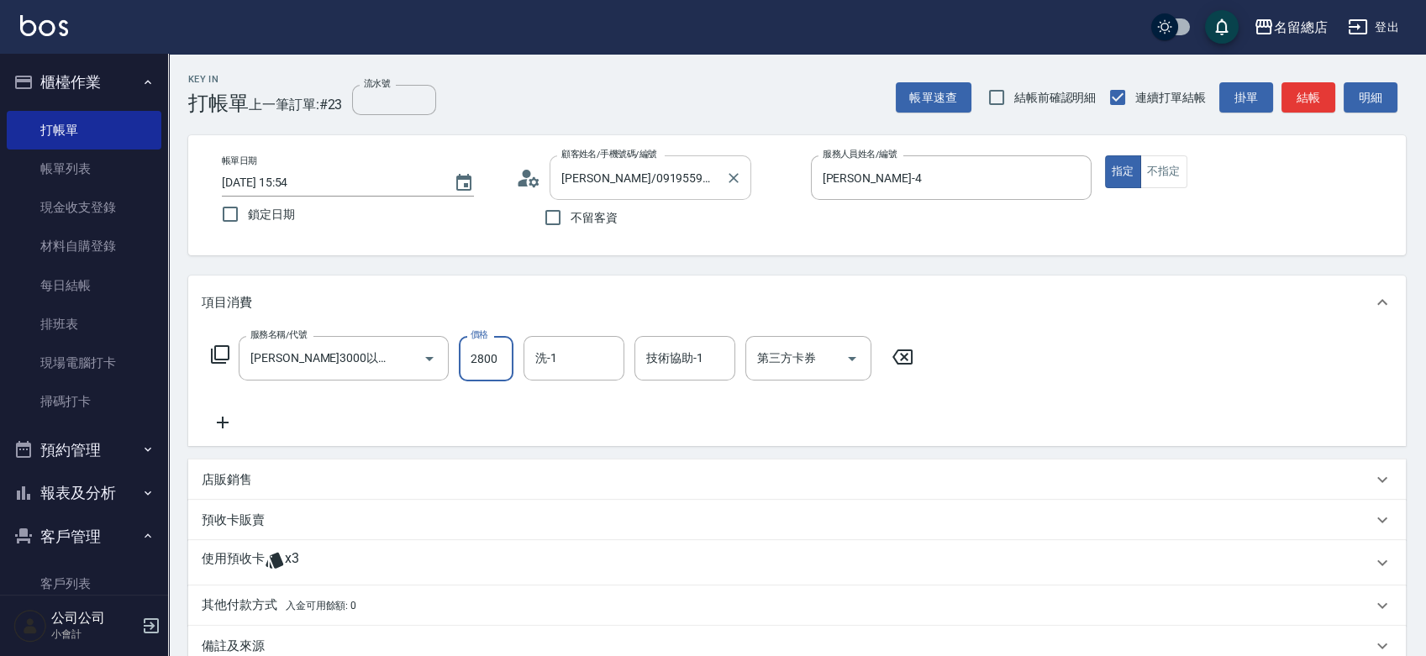
type input "2800"
type input "祥哥-98"
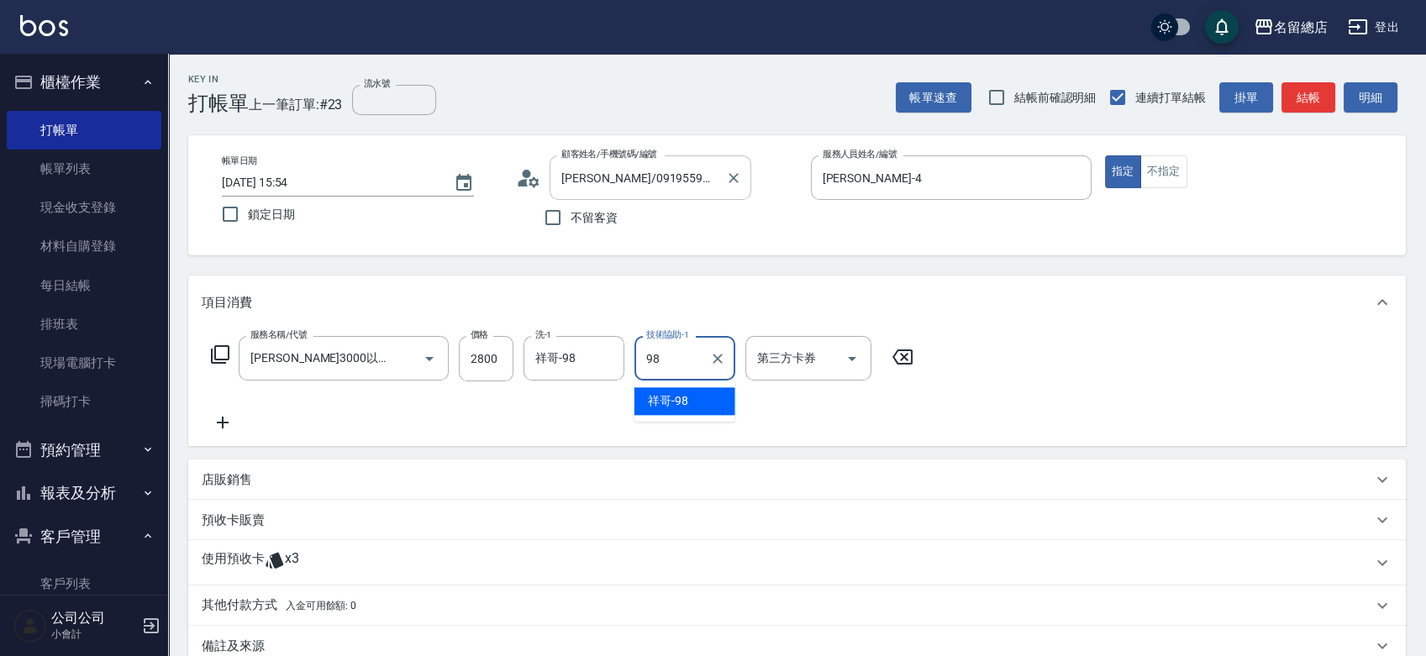
type input "祥哥-98"
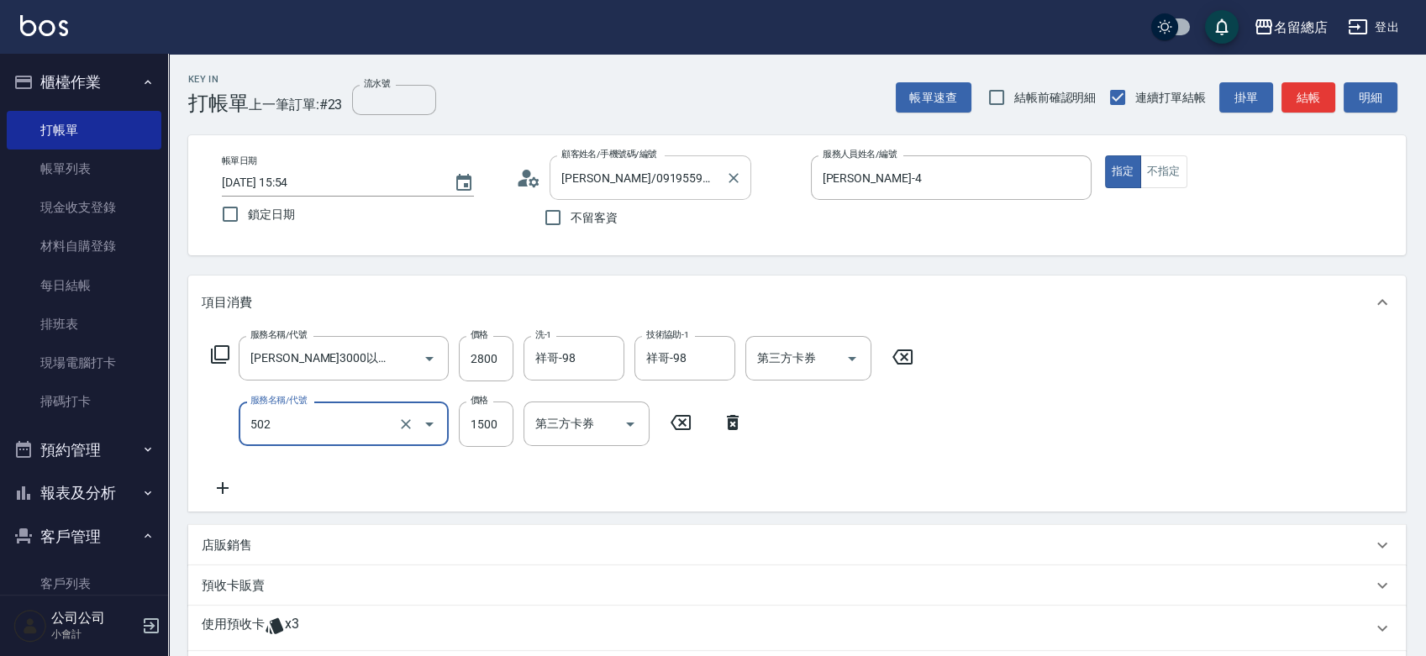
type input "染髮1500以上(502)"
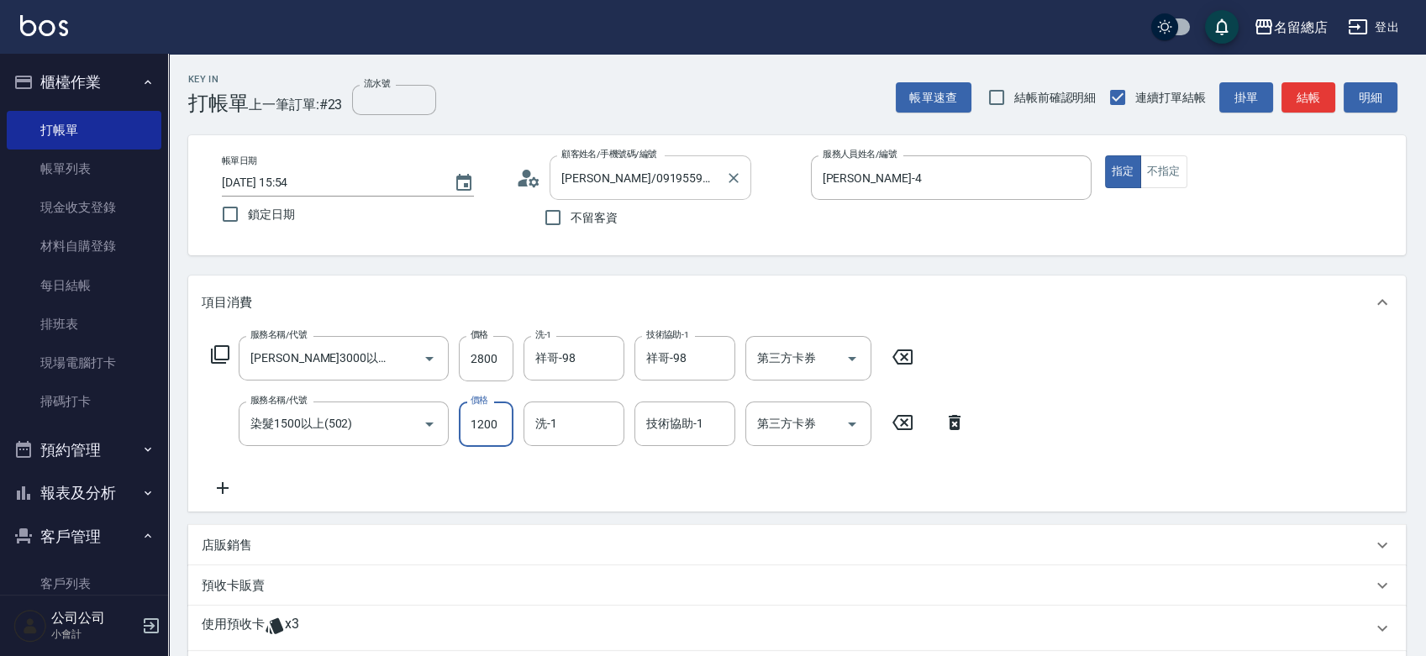
type input "1200"
type input "98"
type input "祥哥-98"
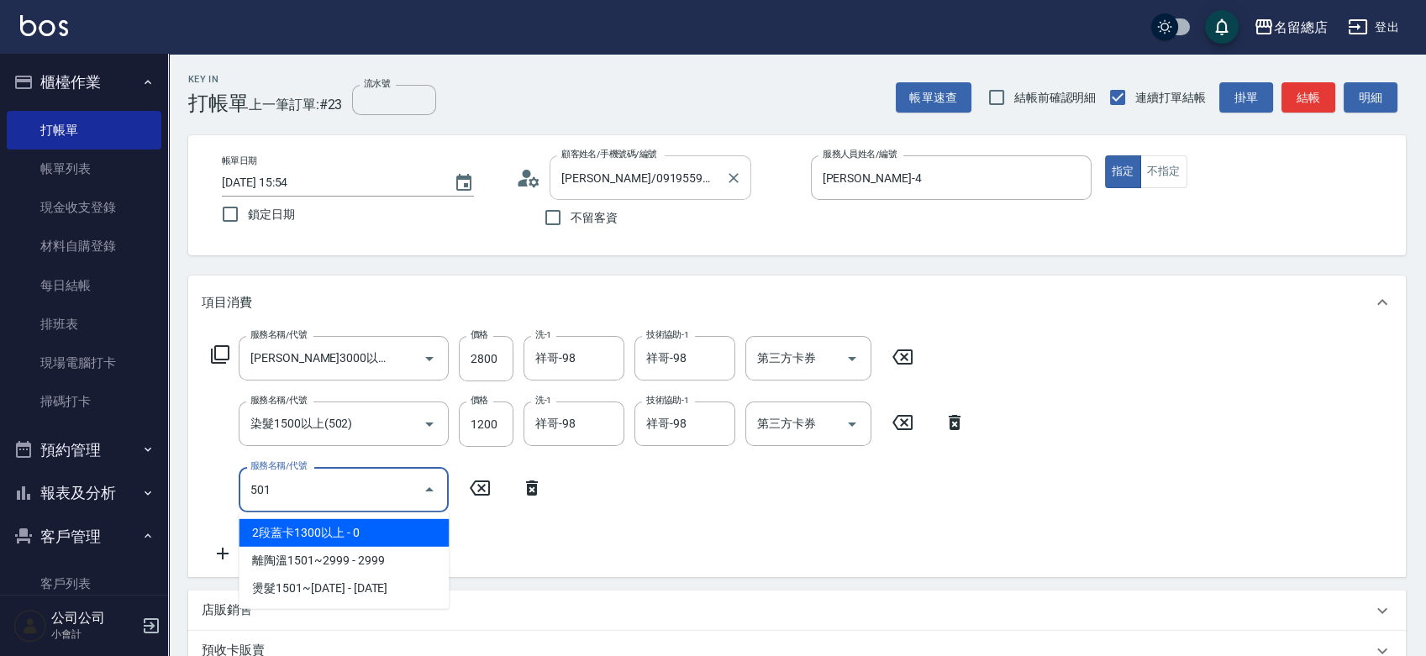
type input "2段蓋卡1300以上(501)"
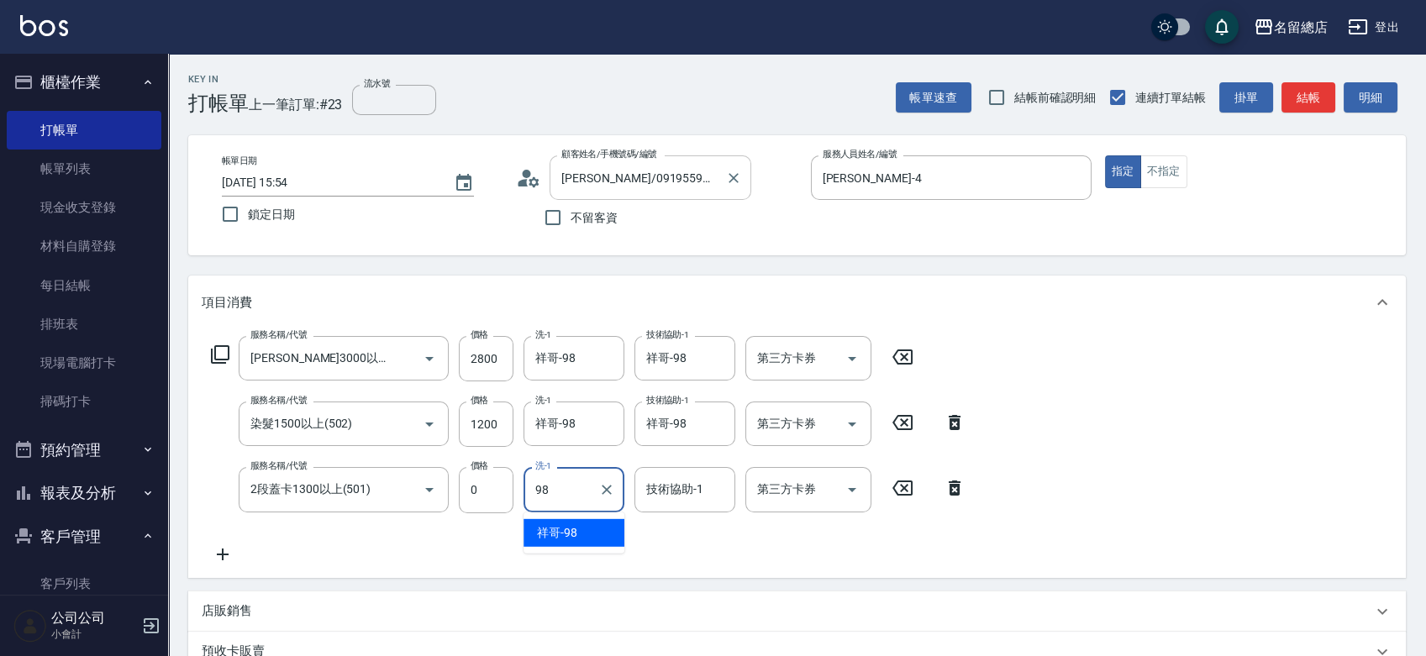
type input "祥哥-98"
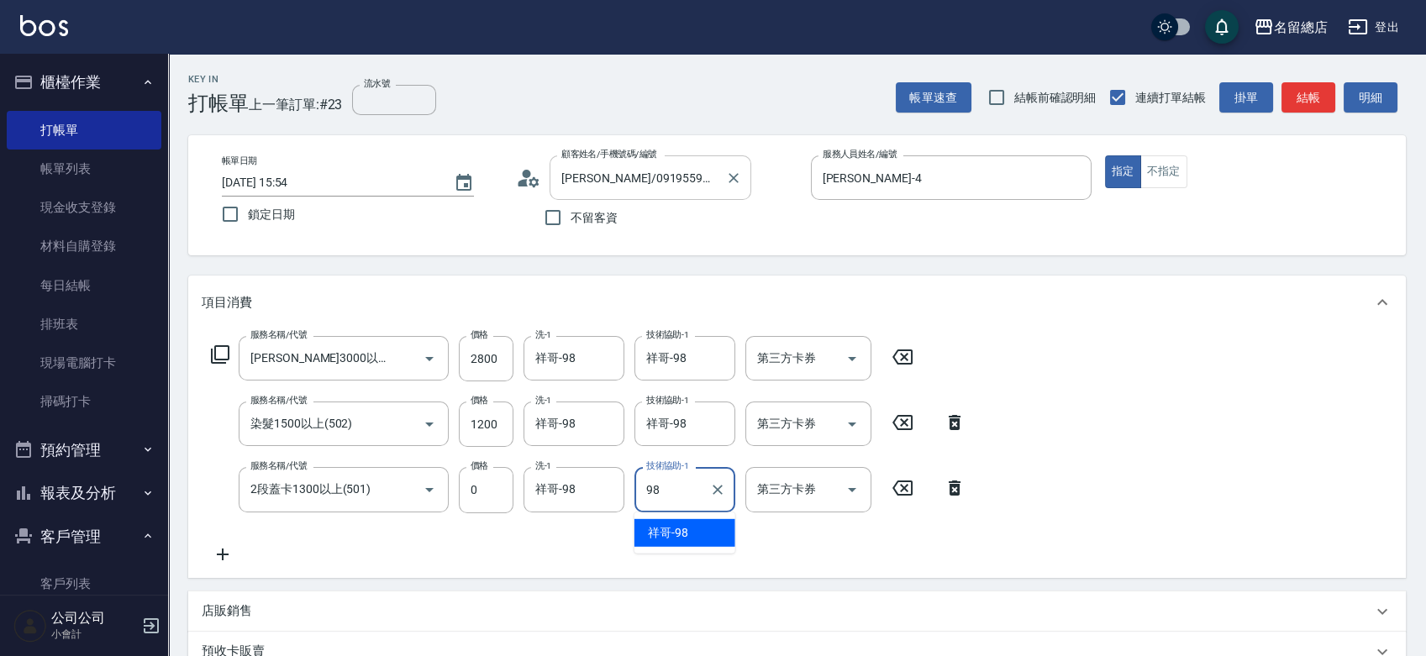
type input "祥哥-98"
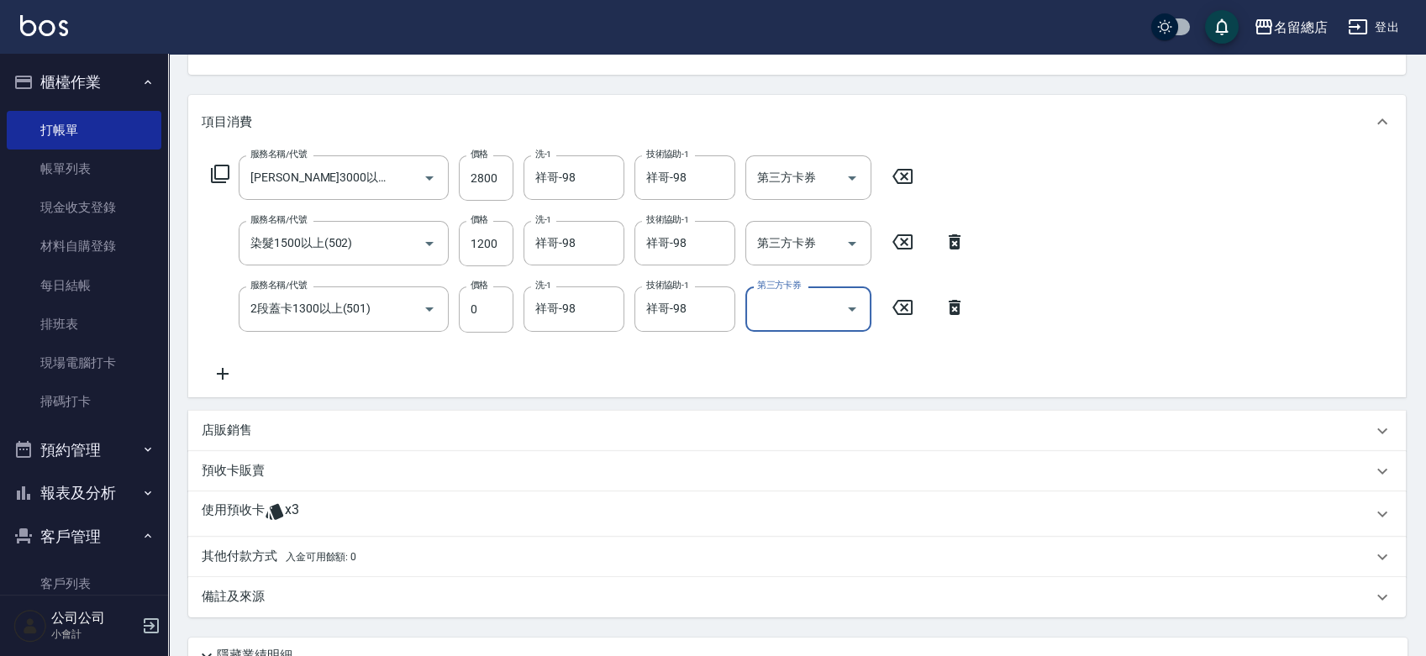
scroll to position [329, 0]
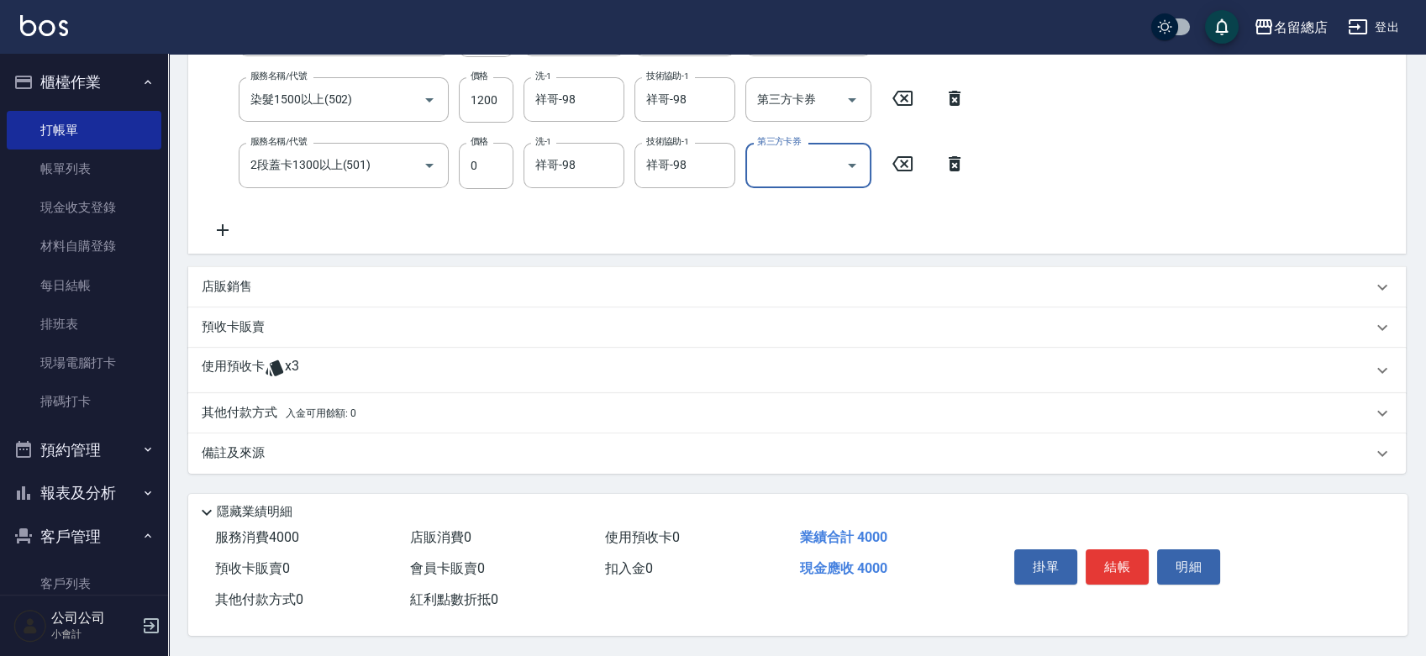
click at [289, 368] on span "x3" at bounding box center [292, 370] width 14 height 25
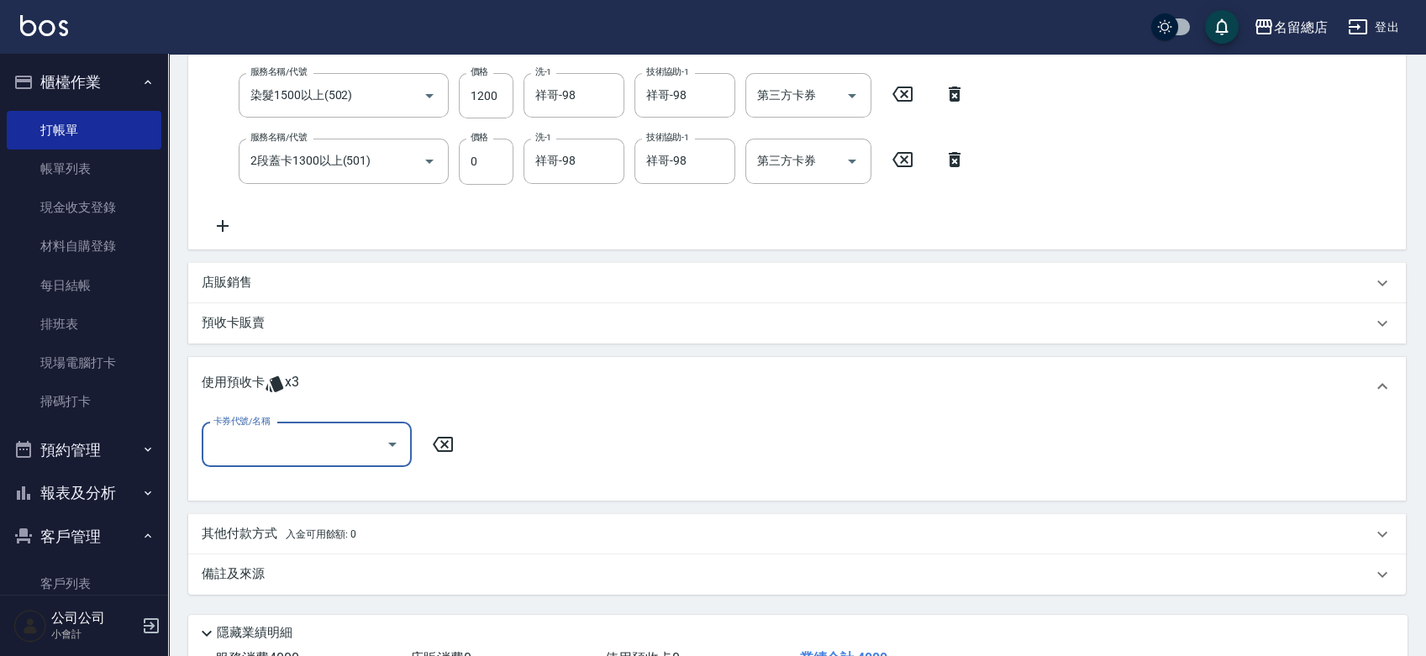
scroll to position [0, 0]
click at [323, 447] on input "卡券代號/名稱" at bounding box center [294, 444] width 170 height 29
click at [429, 387] on div "使用預收卡 x3" at bounding box center [787, 386] width 1171 height 25
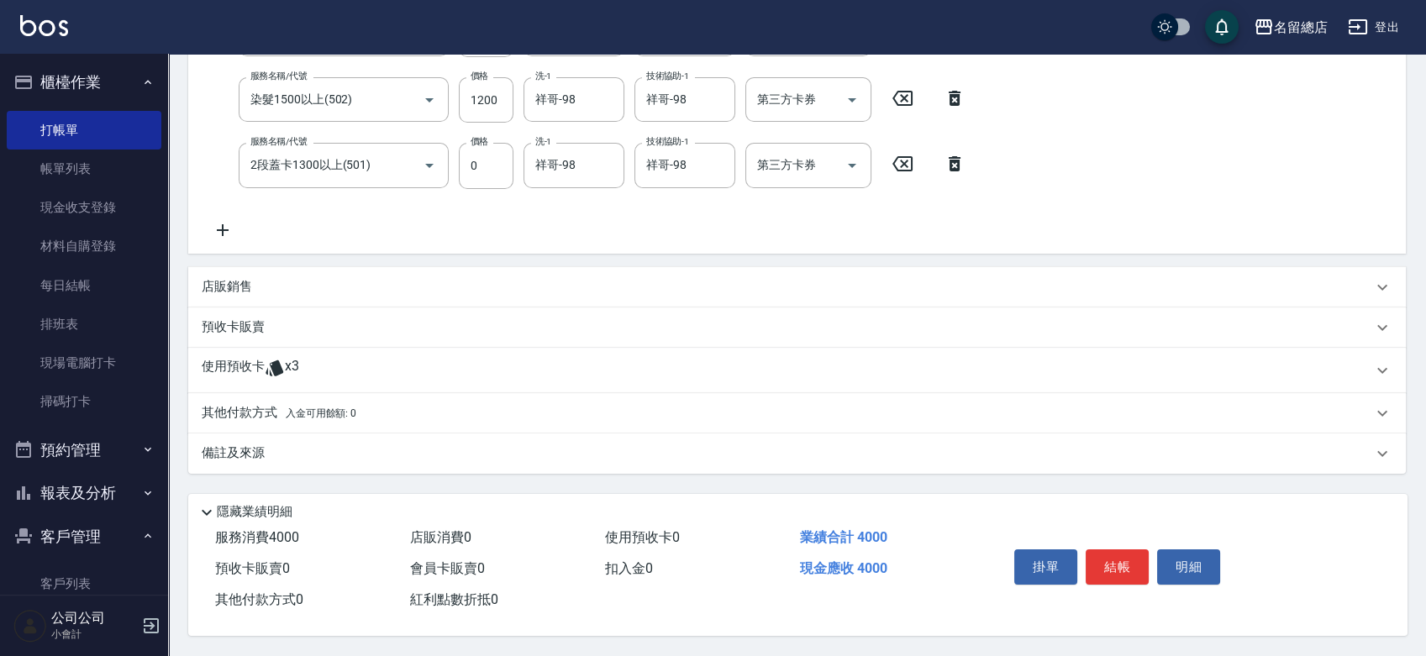
click at [315, 319] on div "預收卡販賣" at bounding box center [787, 328] width 1171 height 18
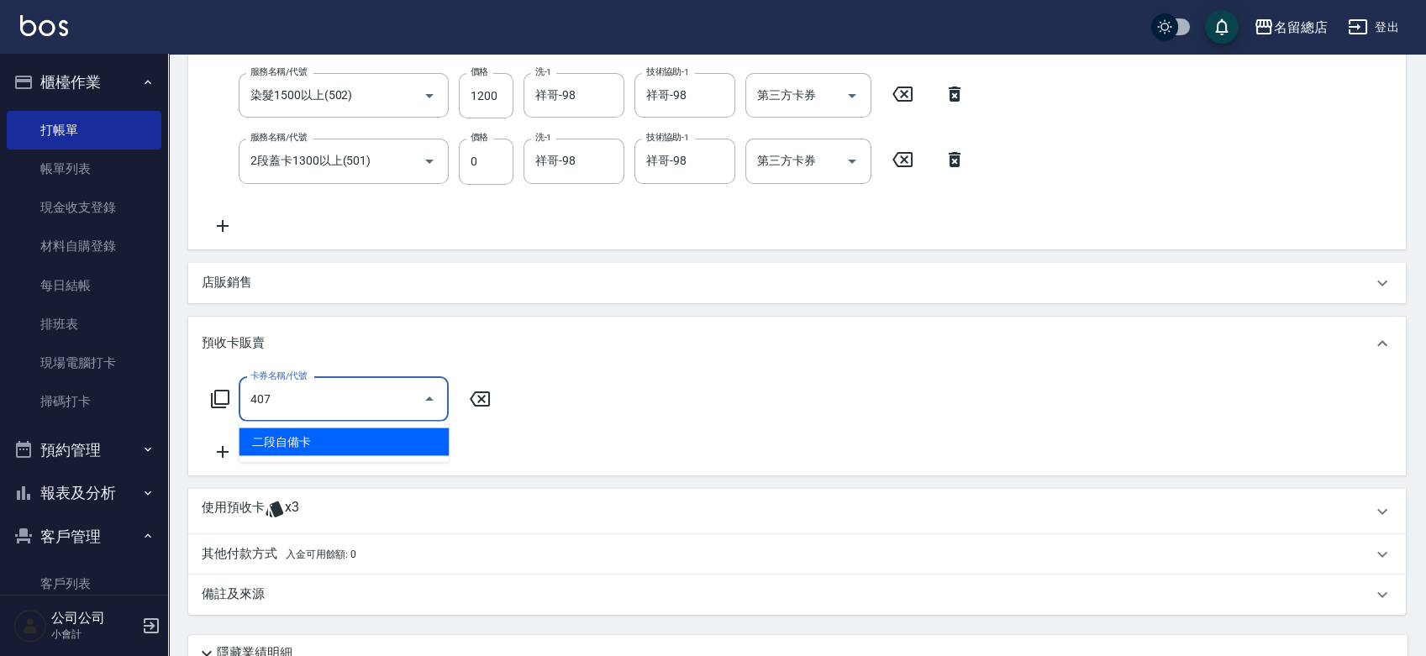
type input "二段自備卡(407)"
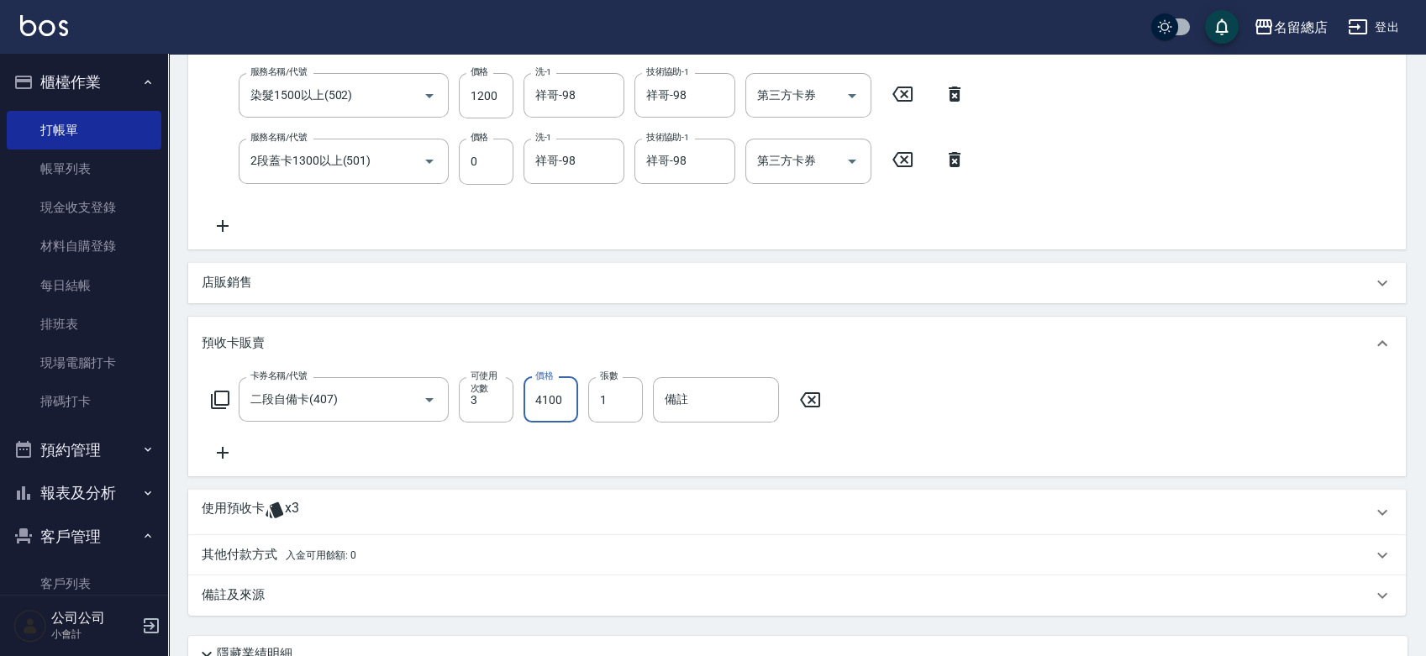
type input "4100"
type input "9299"
click at [387, 551] on div "其他付款方式 入金可用餘額: 0" at bounding box center [787, 555] width 1171 height 18
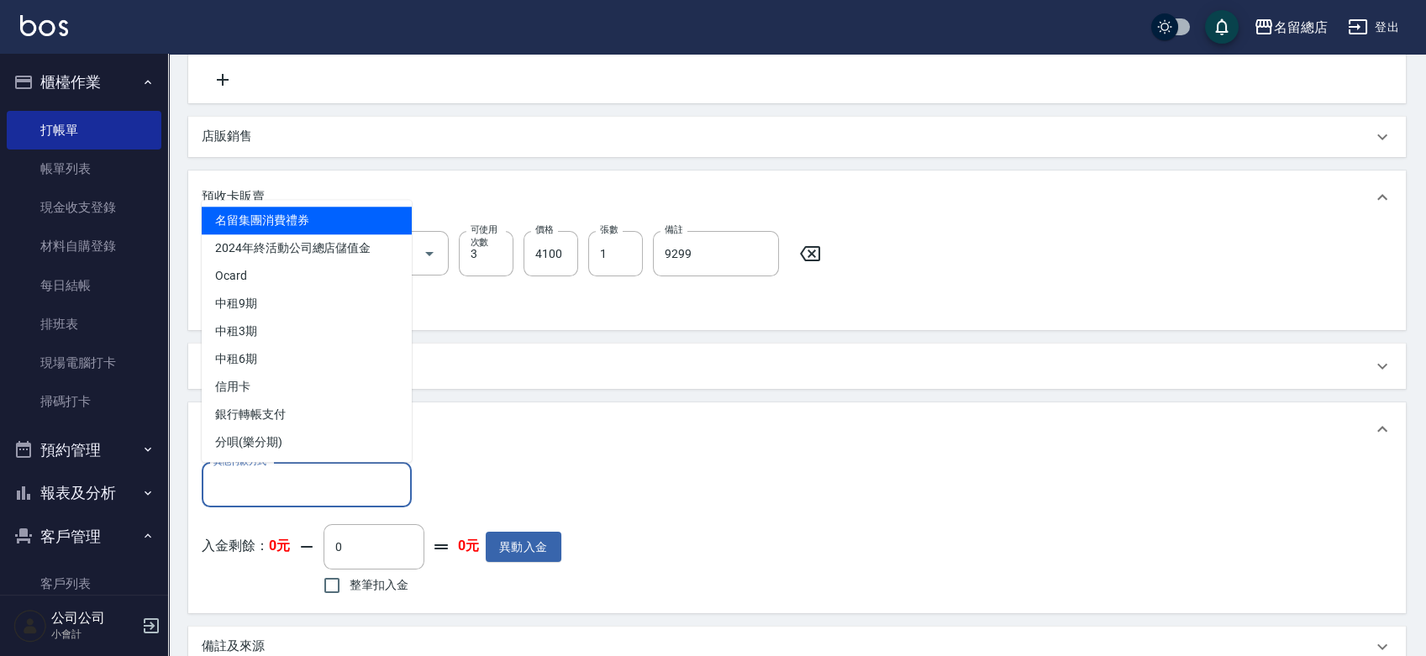
click at [296, 496] on input "其他付款方式" at bounding box center [306, 485] width 195 height 29
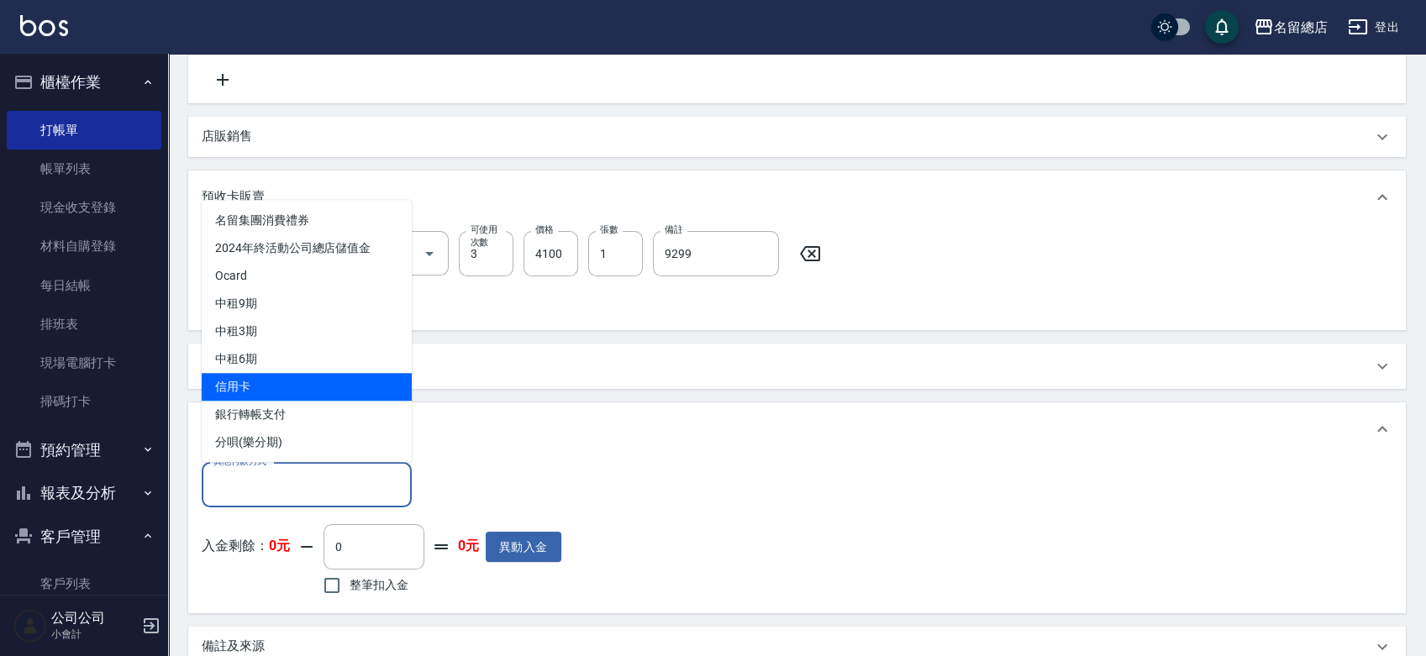
click at [281, 380] on span "信用卡" at bounding box center [307, 387] width 210 height 28
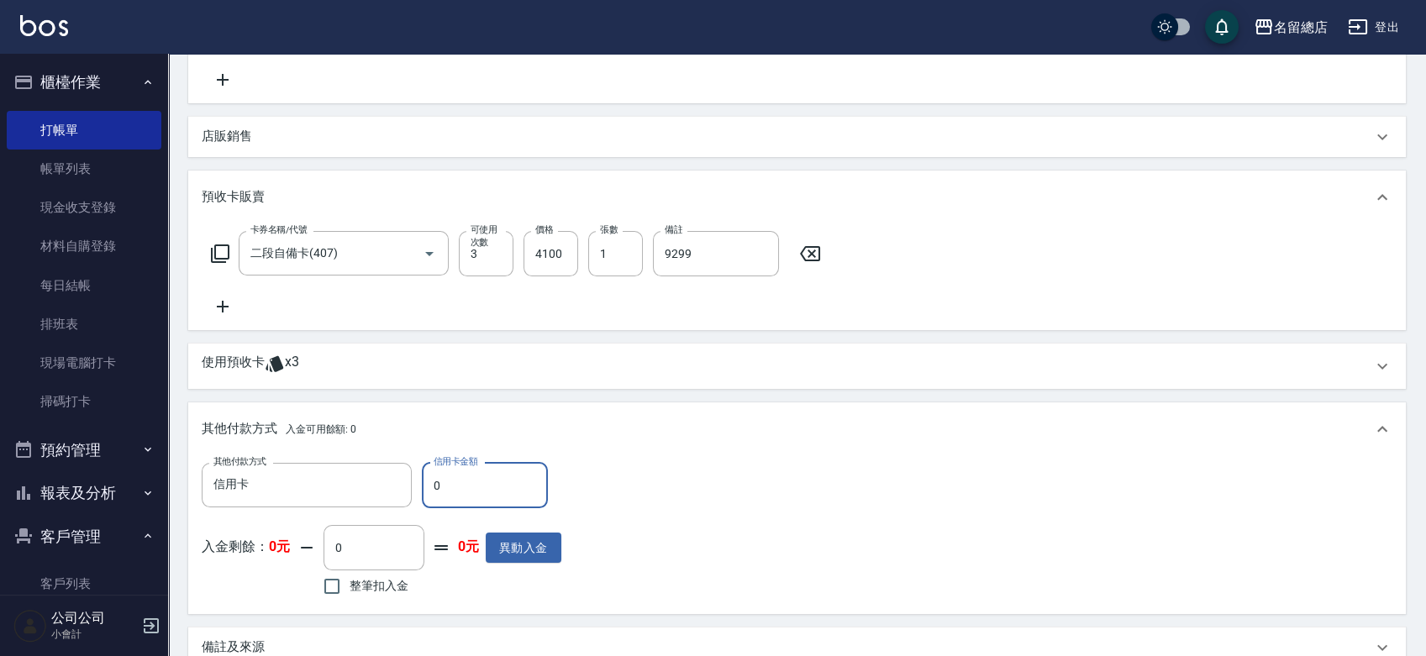
type input "信用卡"
type input "8100"
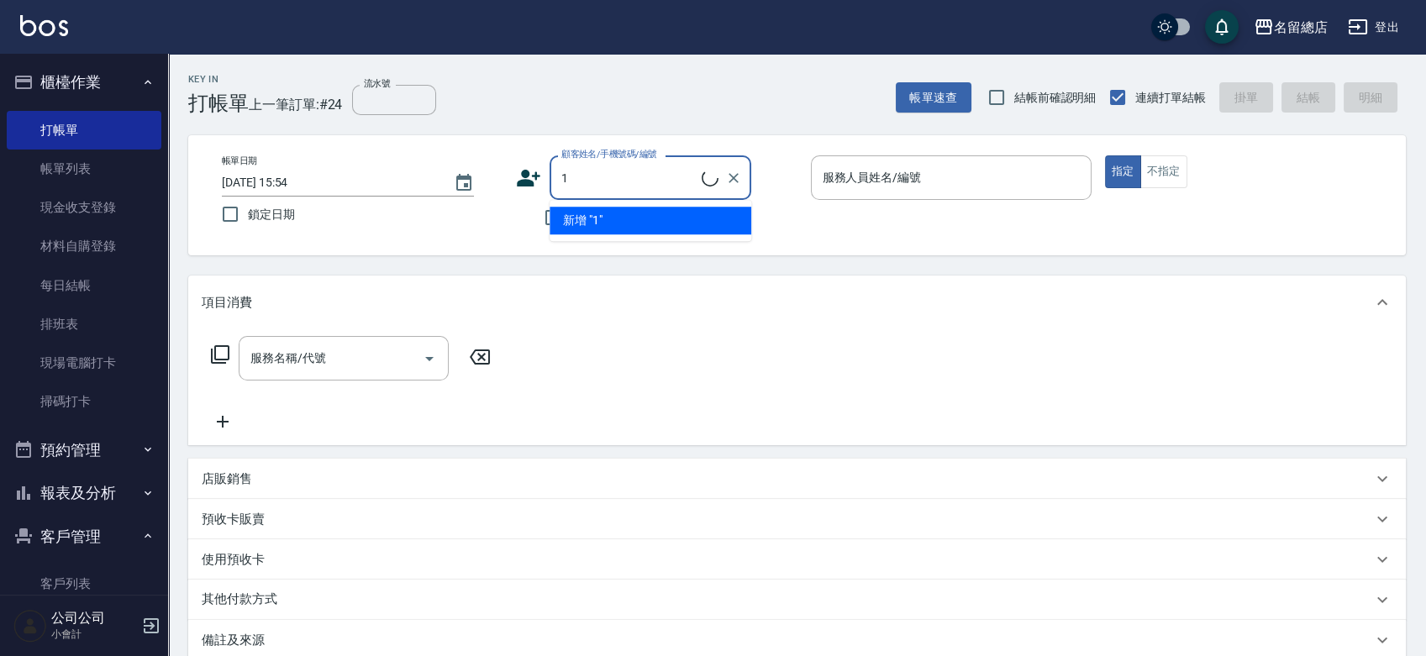
click at [718, 217] on li "新增 "1"" at bounding box center [651, 221] width 202 height 28
type input "1"
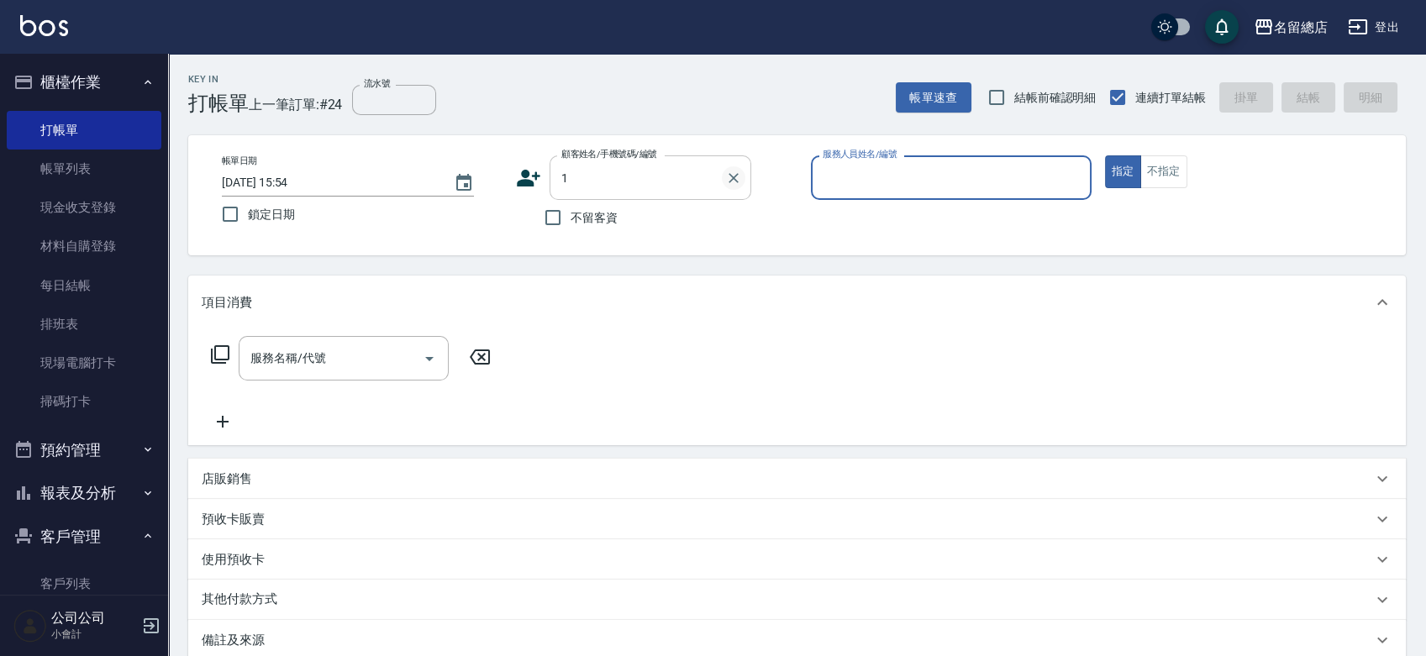
click at [732, 170] on icon "Clear" at bounding box center [733, 178] width 17 height 17
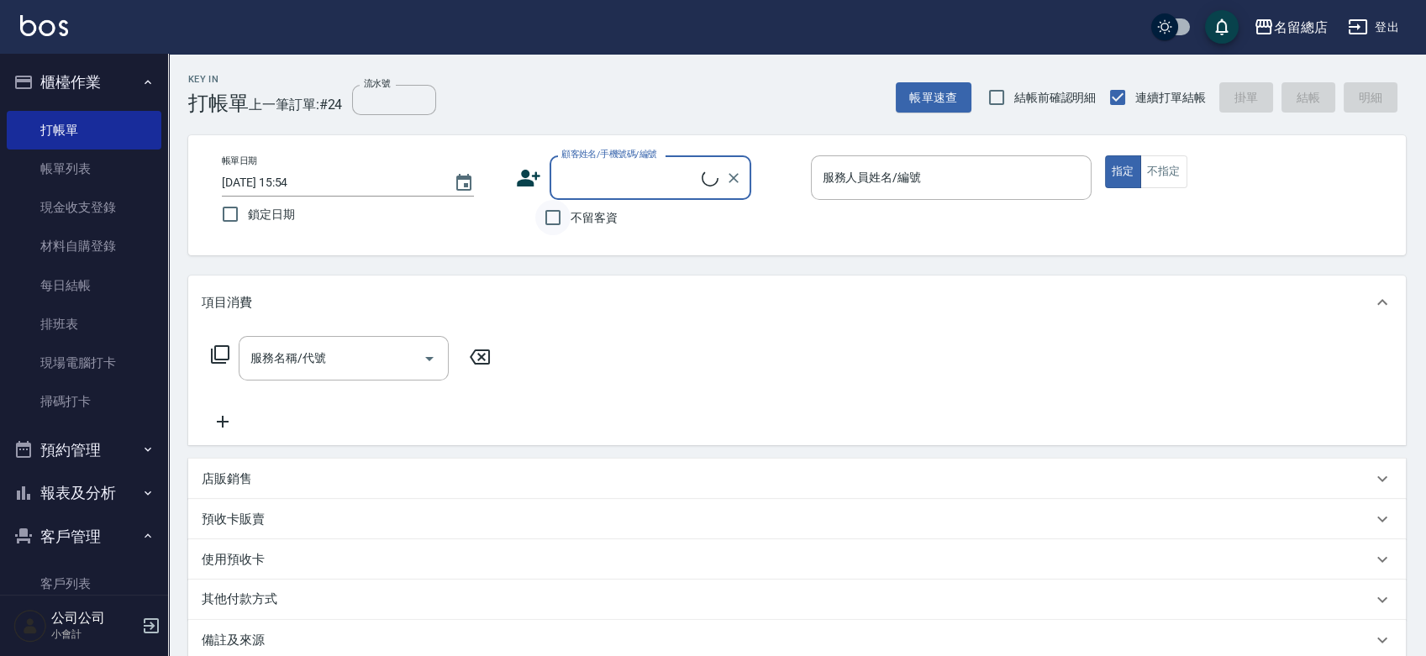
click at [545, 217] on input "不留客資" at bounding box center [552, 217] width 35 height 35
checkbox input "true"
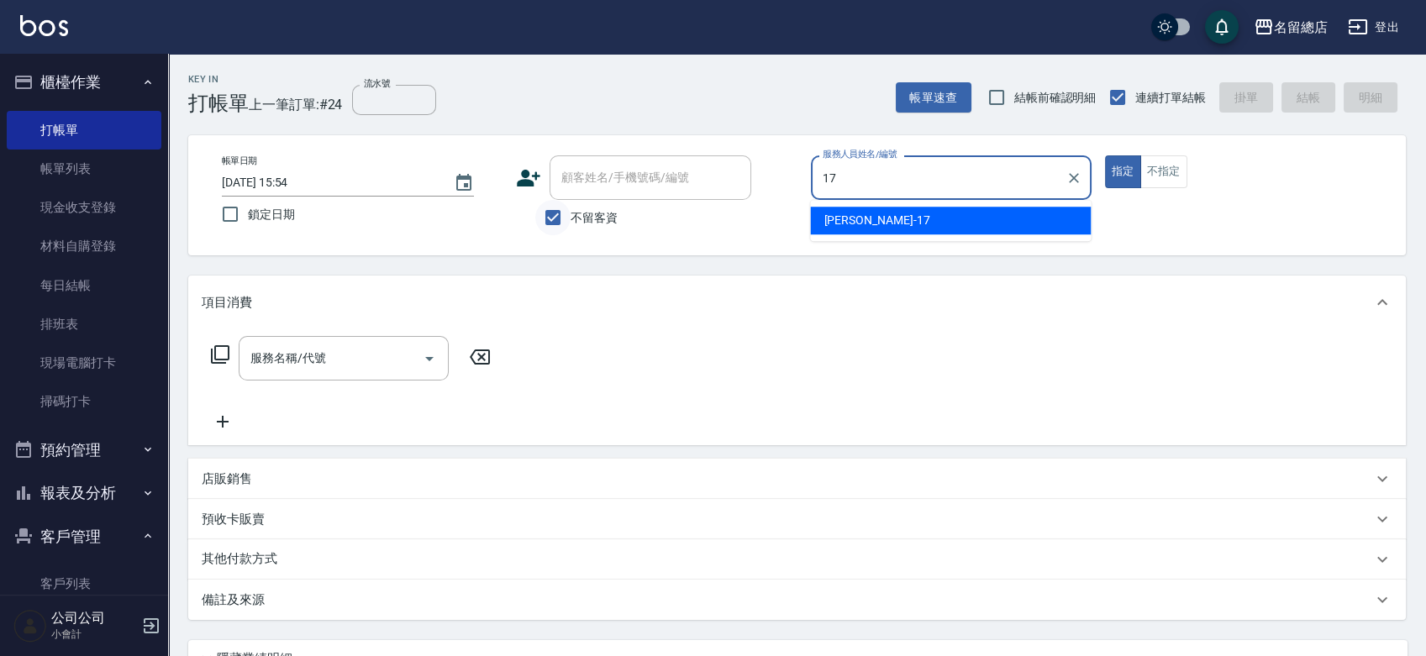
type input "[PERSON_NAME]-17"
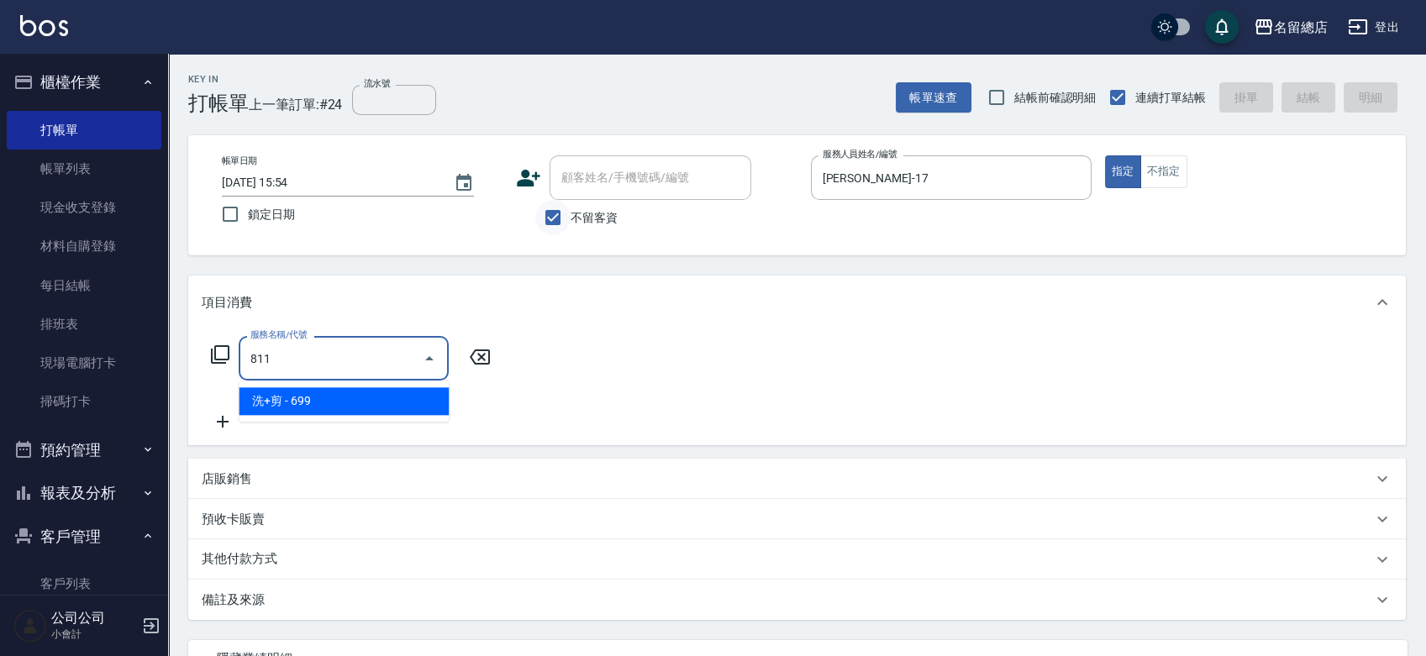
type input "811"
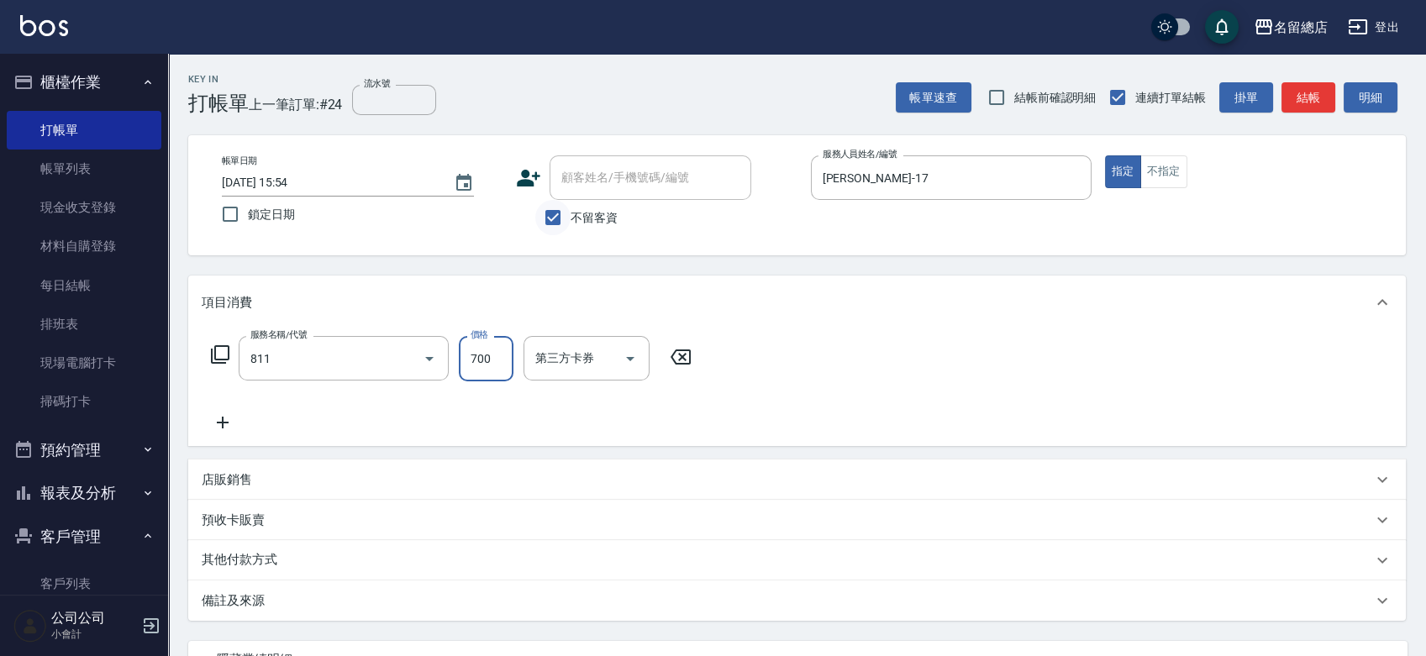
type input "700"
type input "洗+剪(811)"
type input "700"
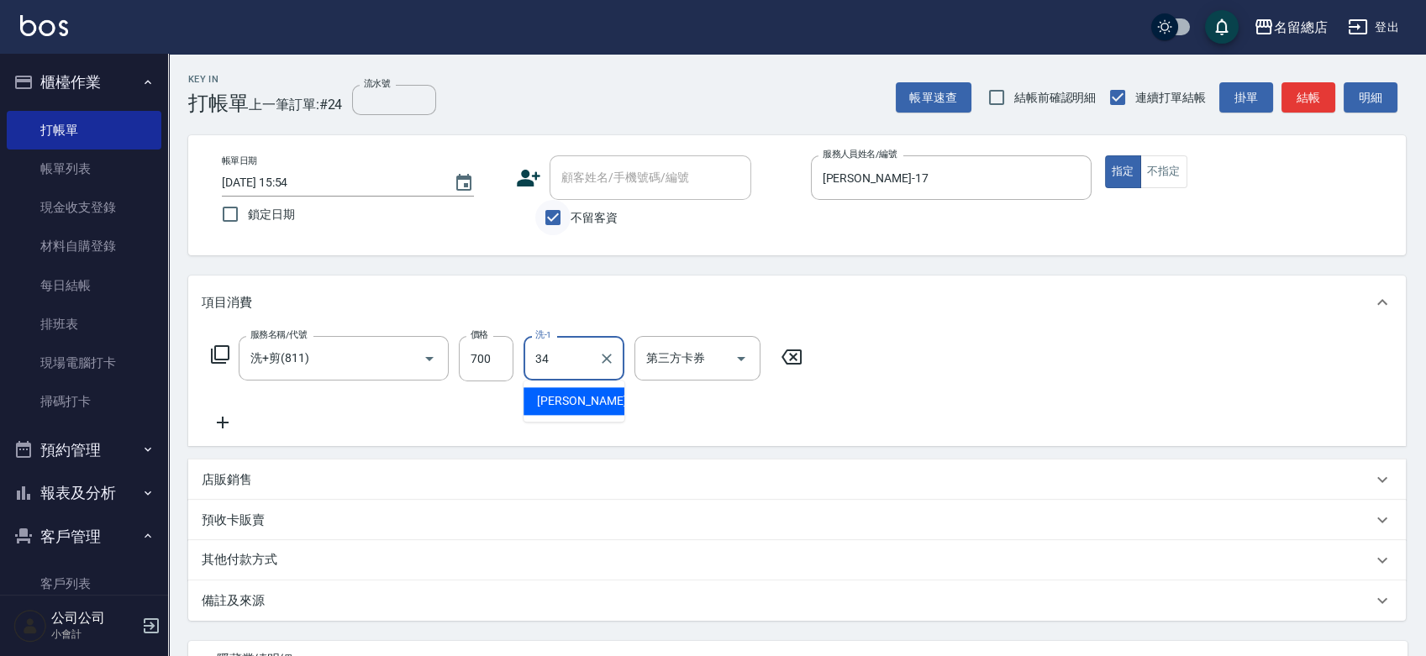
type input "[PERSON_NAME]-34"
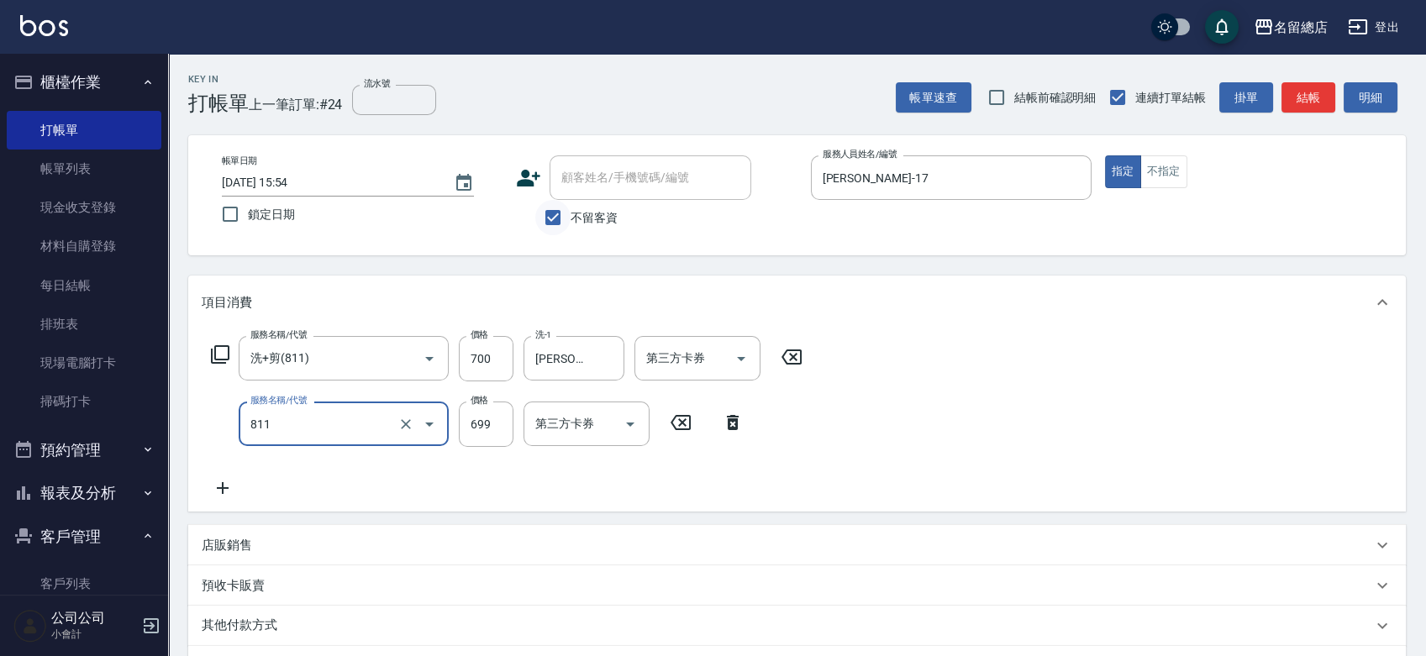
type input "洗+剪(811)"
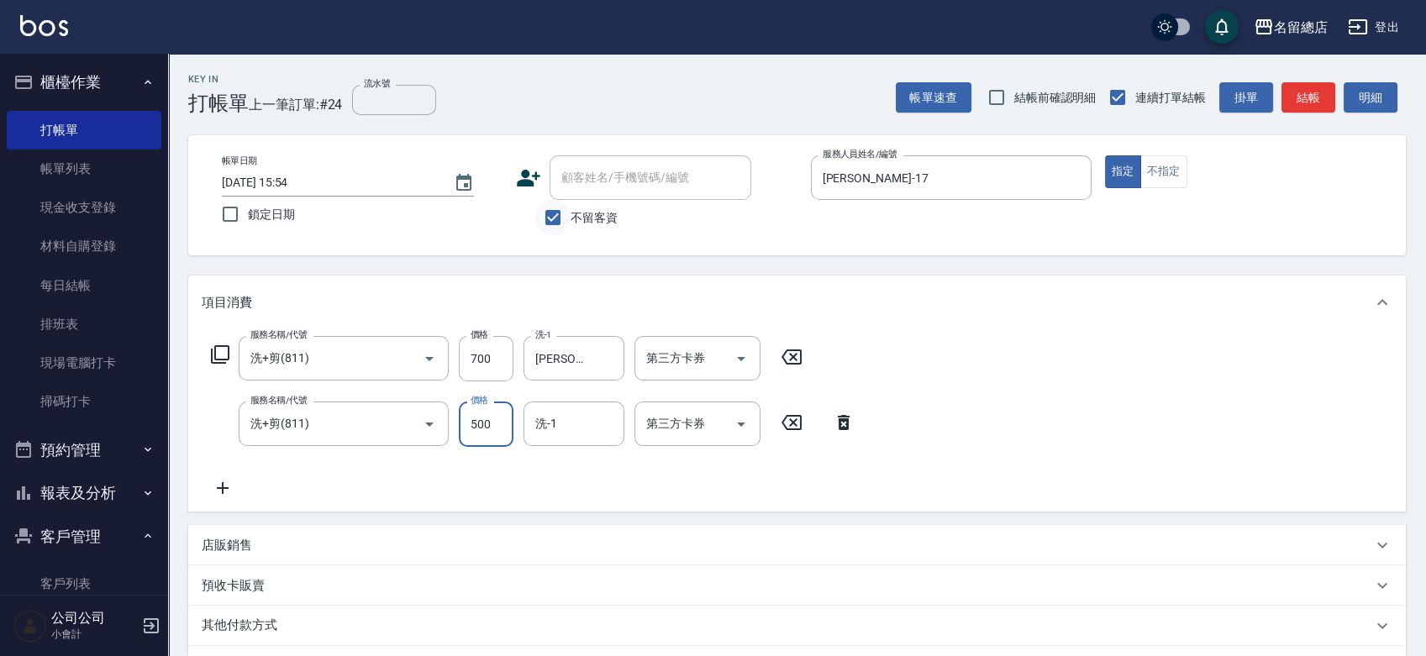
type input "500"
type input "[PERSON_NAME]-34"
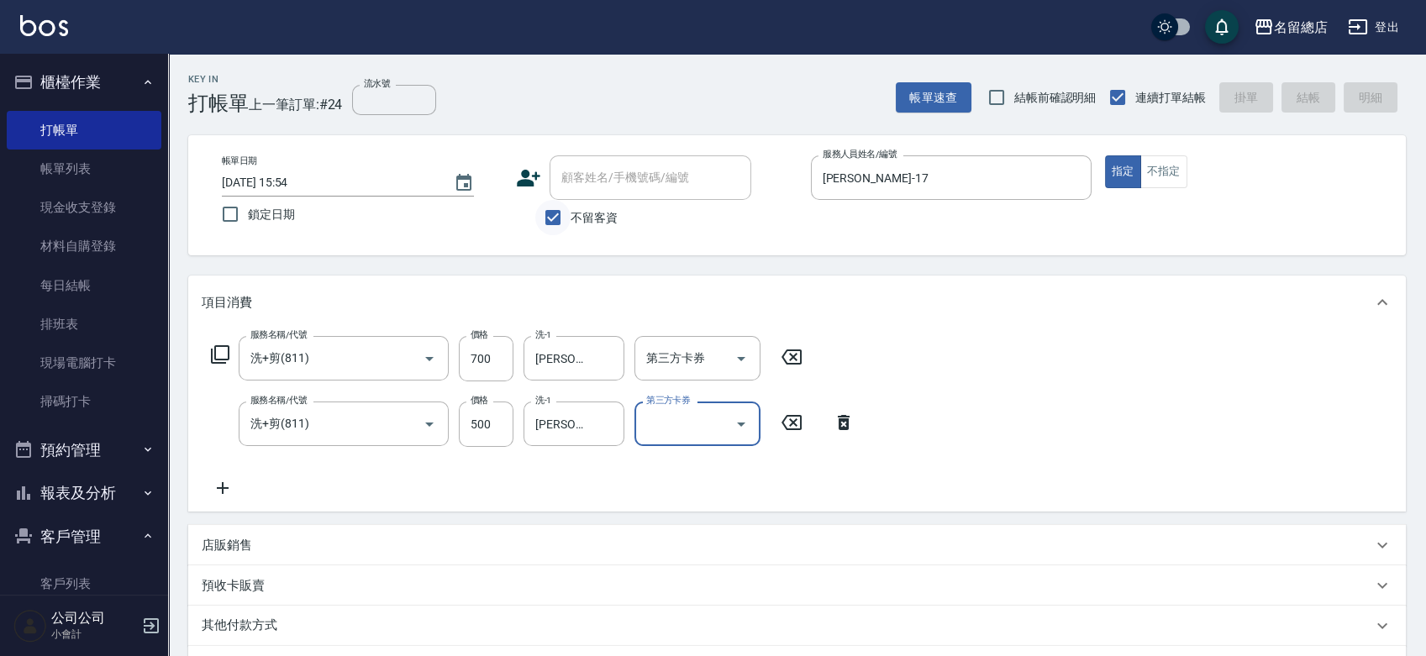
type input "[DATE] 15:56"
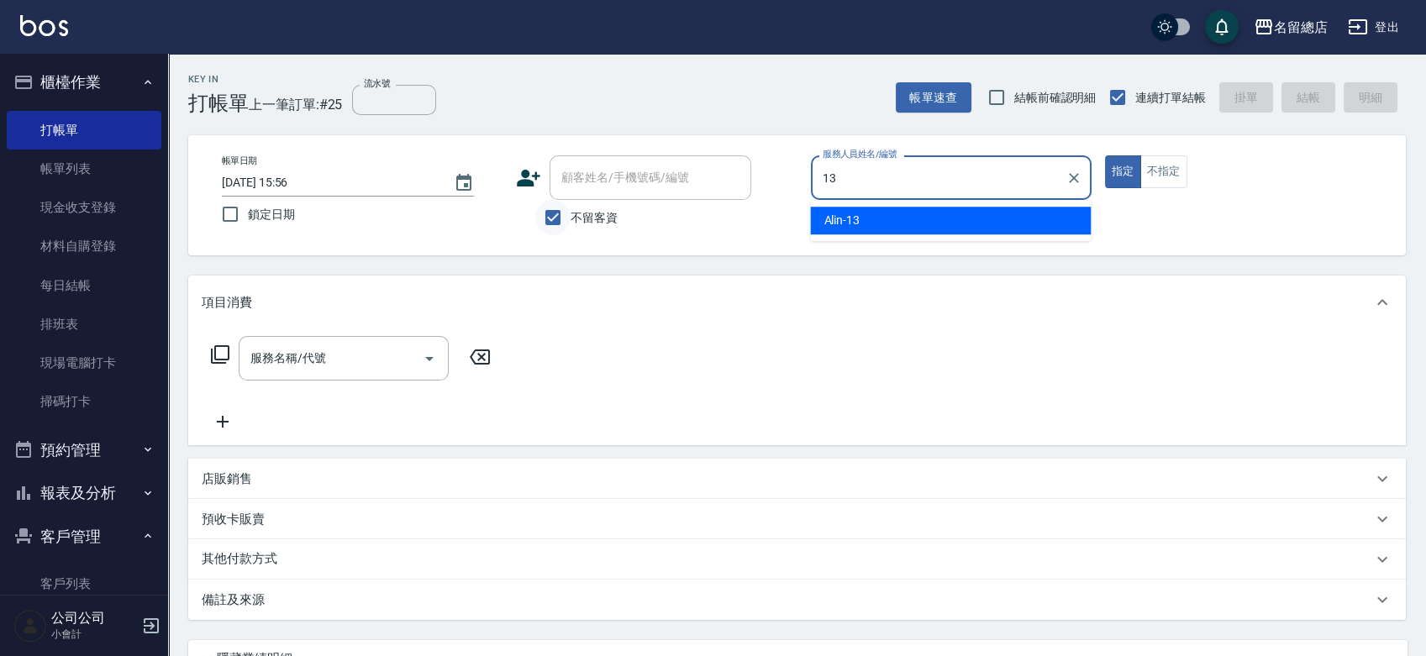
type input "Alin-13"
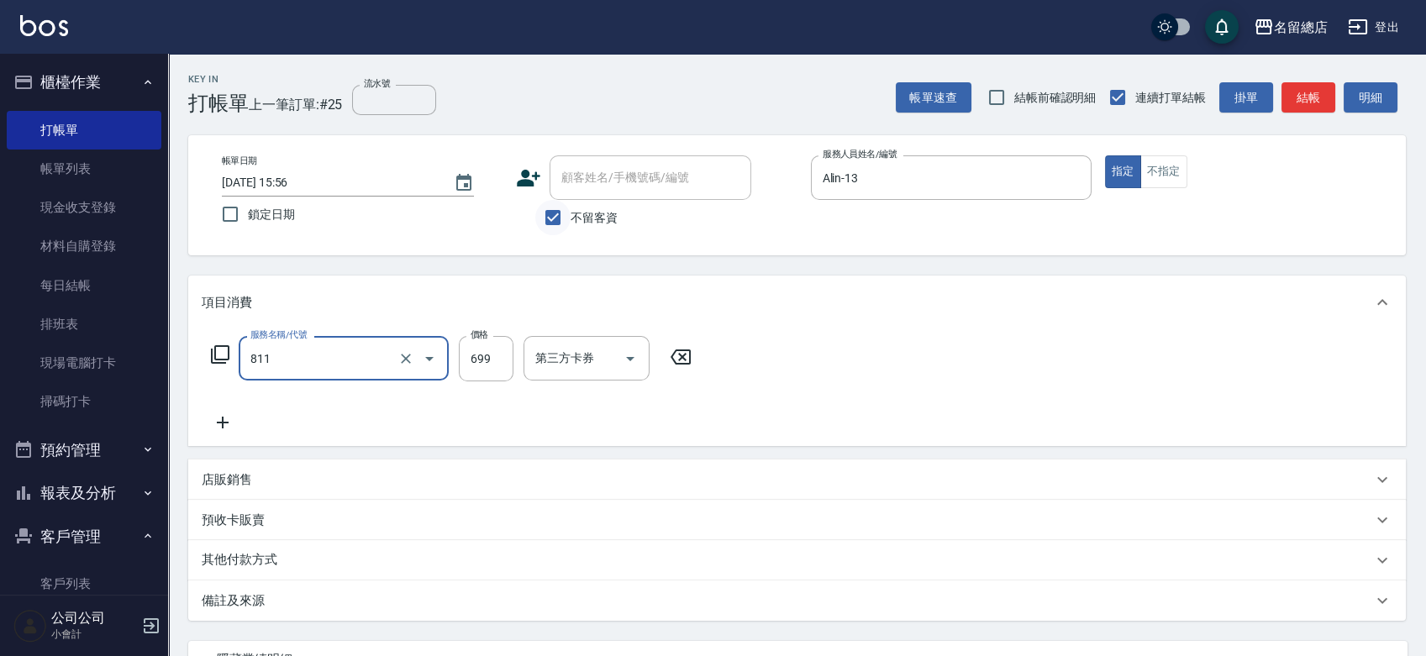
type input "洗+剪(811)"
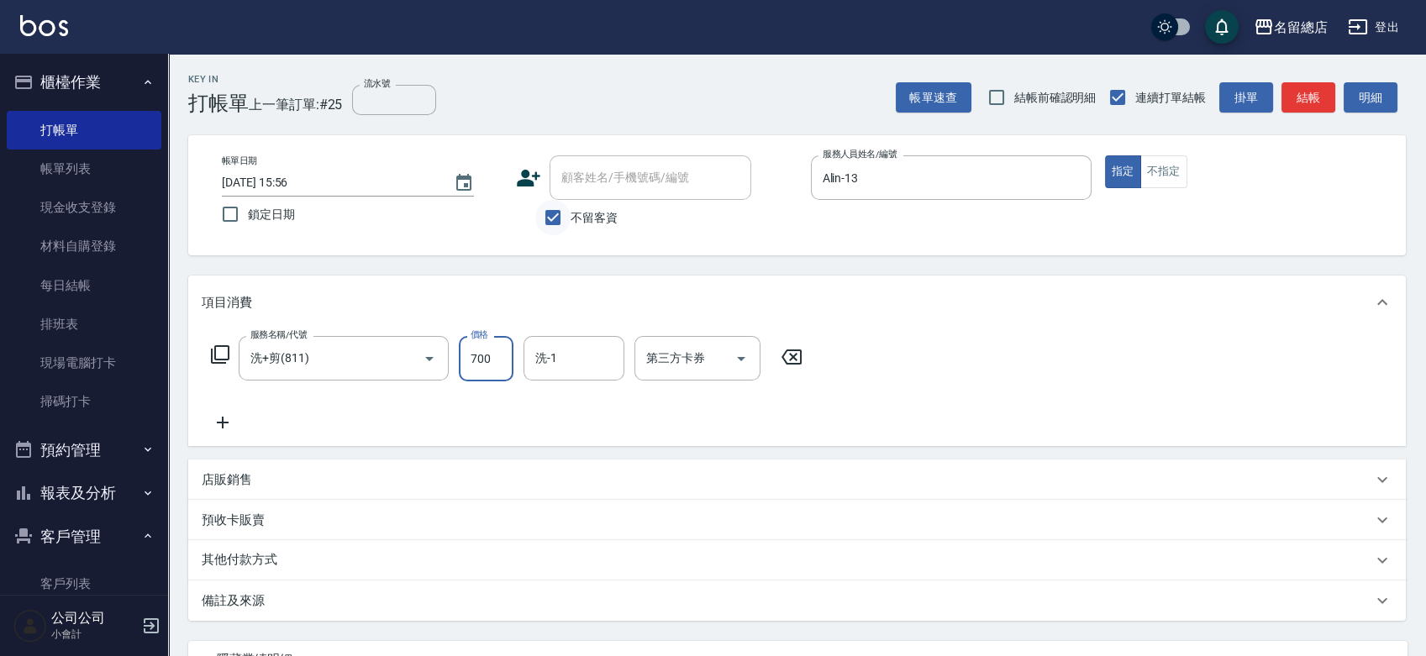
type input "700"
type input "[PERSON_NAME]-34"
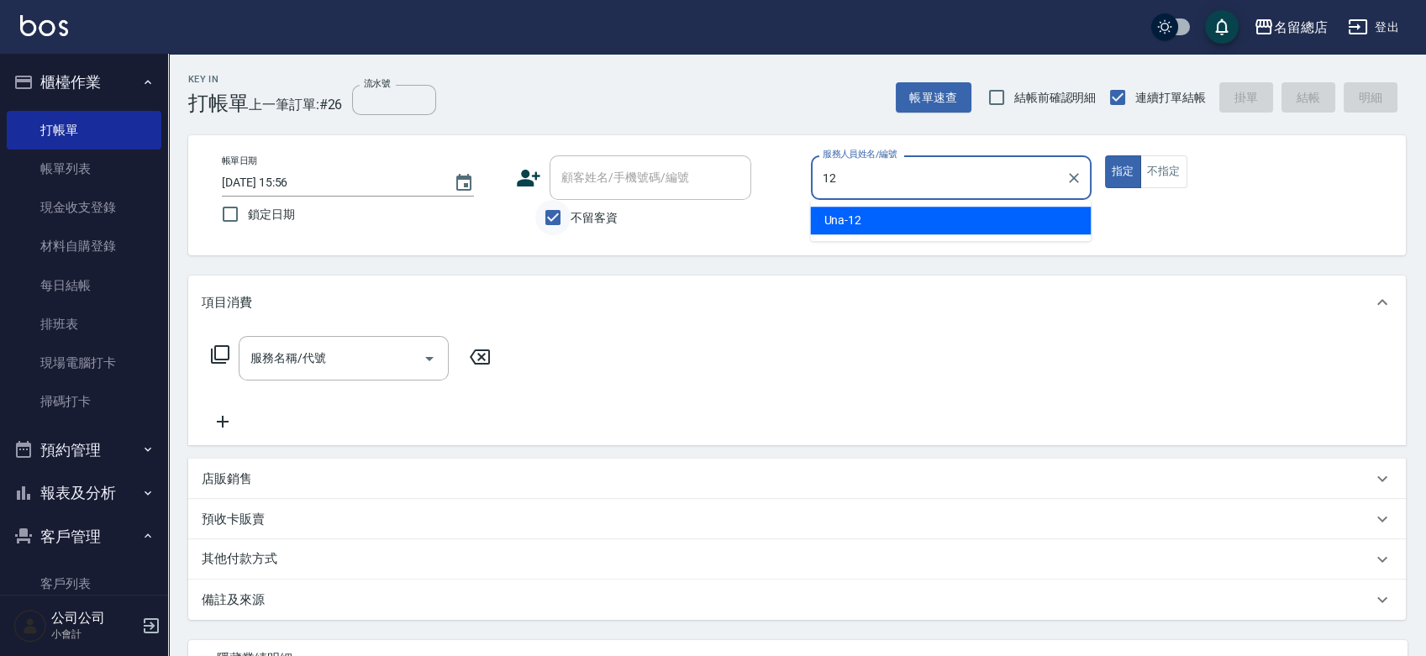
type input "Una-12"
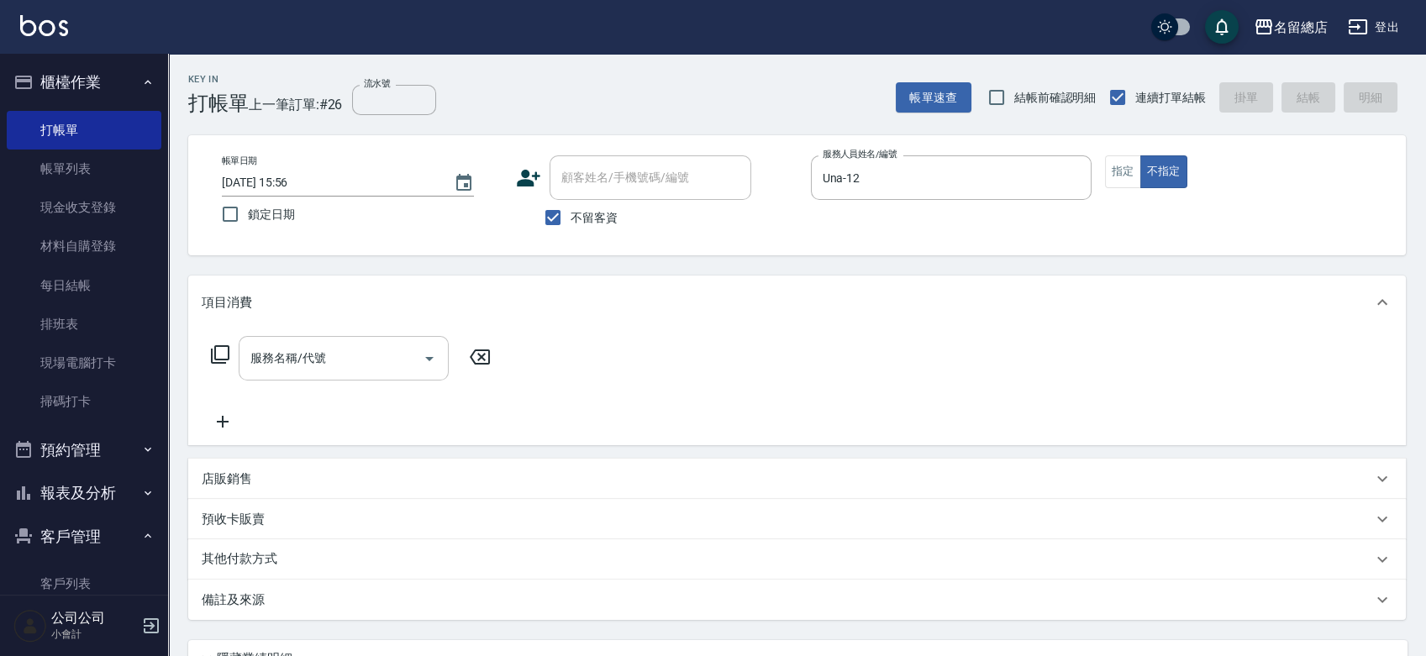
click at [373, 345] on input "服務名稱/代號" at bounding box center [331, 358] width 170 height 29
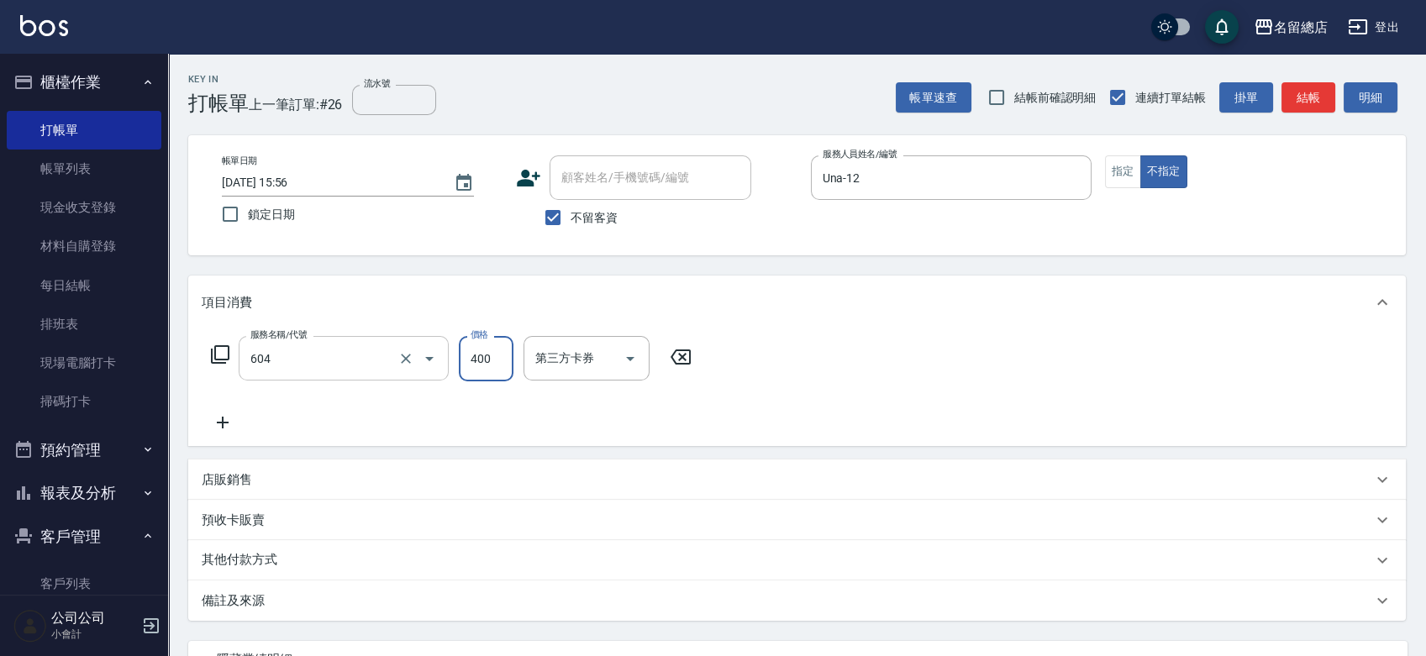
type input "健康洗髮(604)"
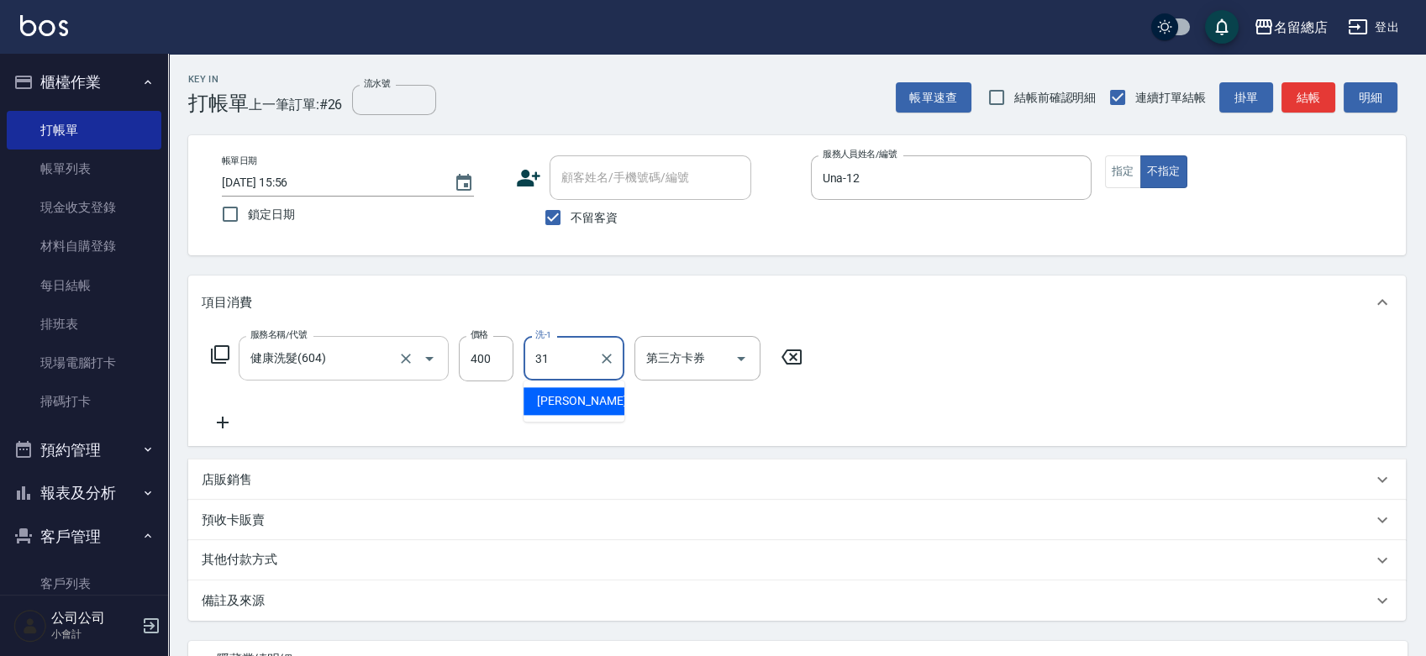
type input "[PERSON_NAME]-31"
